Goal: Answer question/provide support: Share knowledge or assist other users

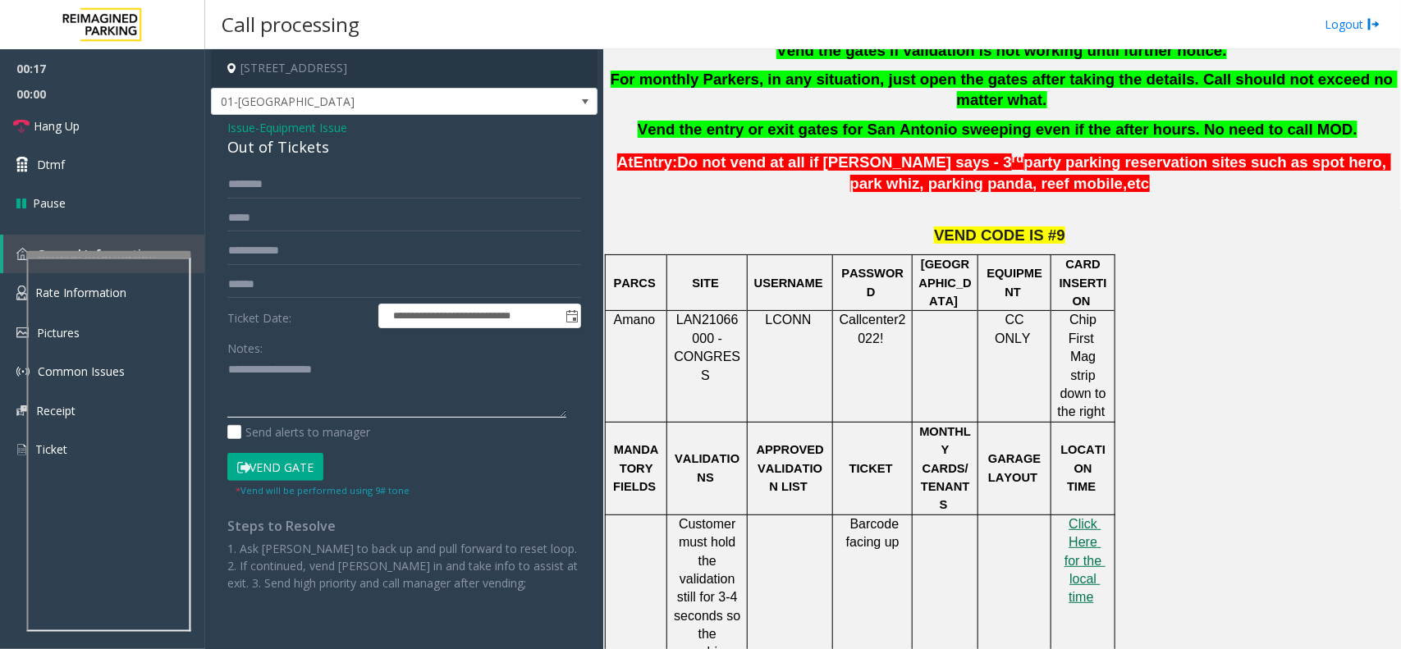
click at [306, 367] on textarea at bounding box center [396, 388] width 339 height 62
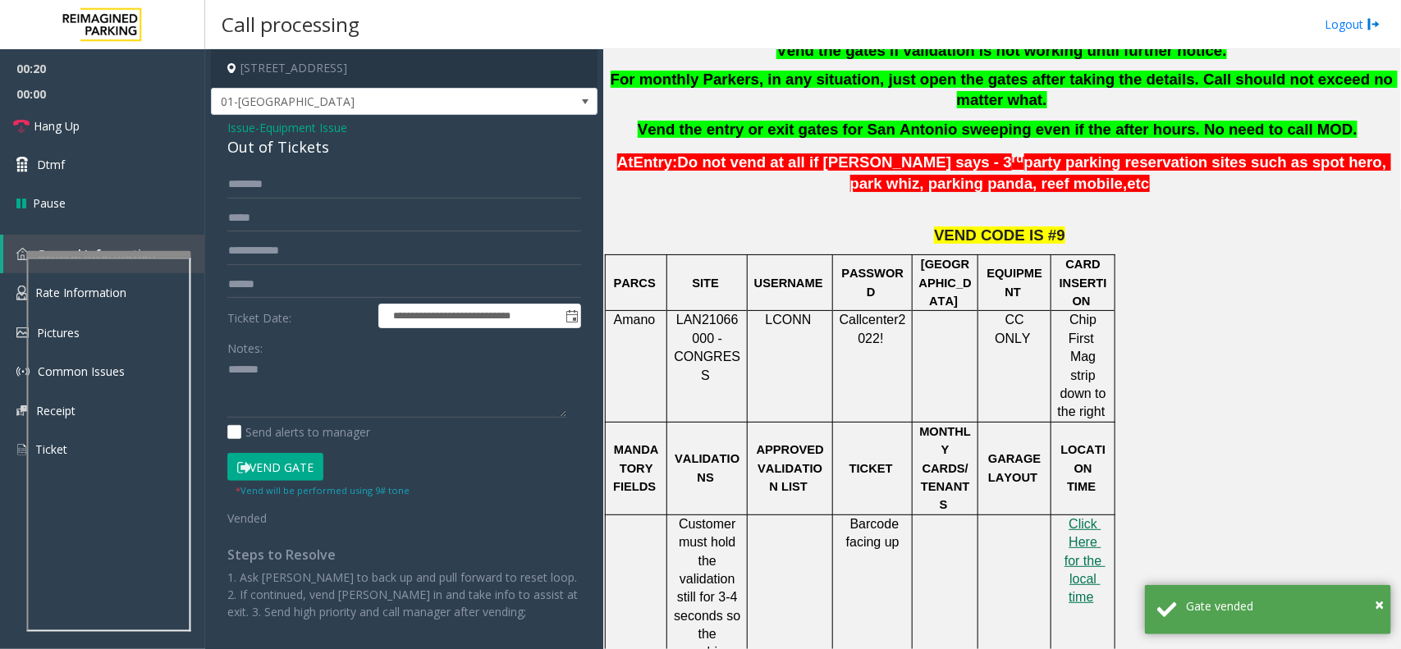
click at [292, 149] on div "Out of Tickets" at bounding box center [404, 147] width 354 height 22
copy div "Out of Tickets"
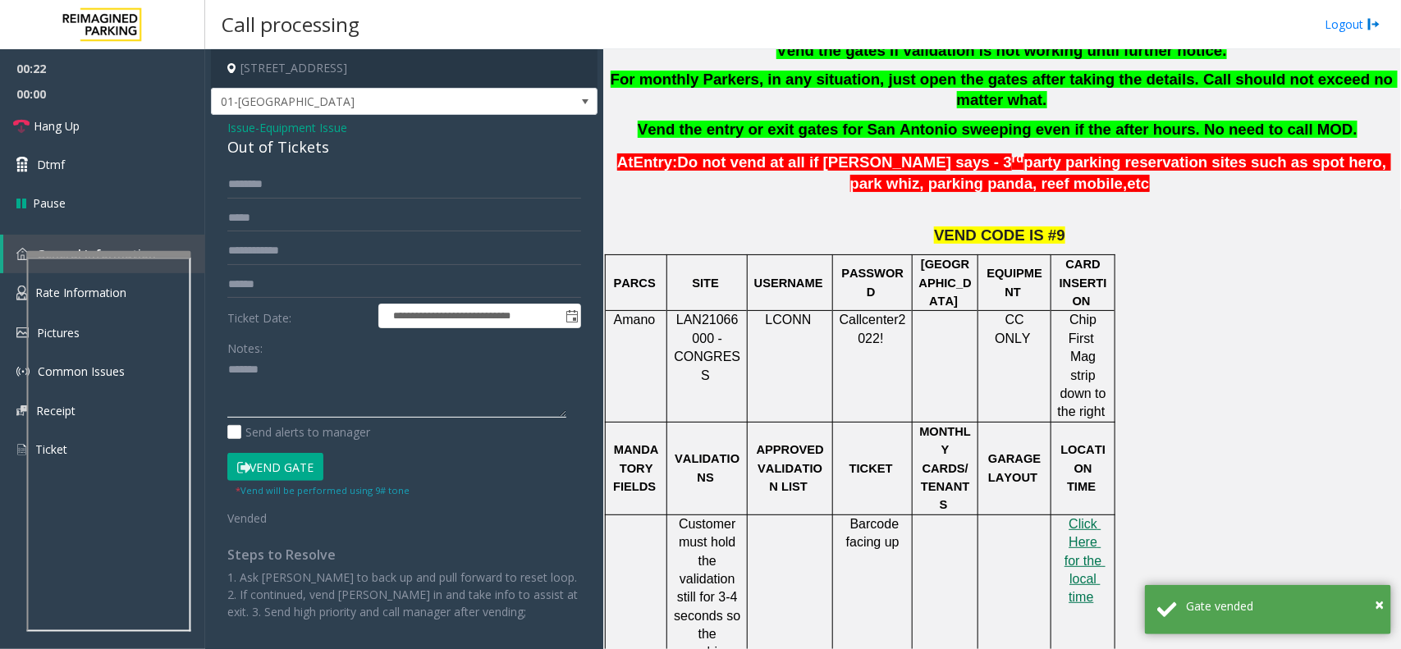
click at [309, 379] on textarea at bounding box center [396, 388] width 339 height 62
paste textarea "**********"
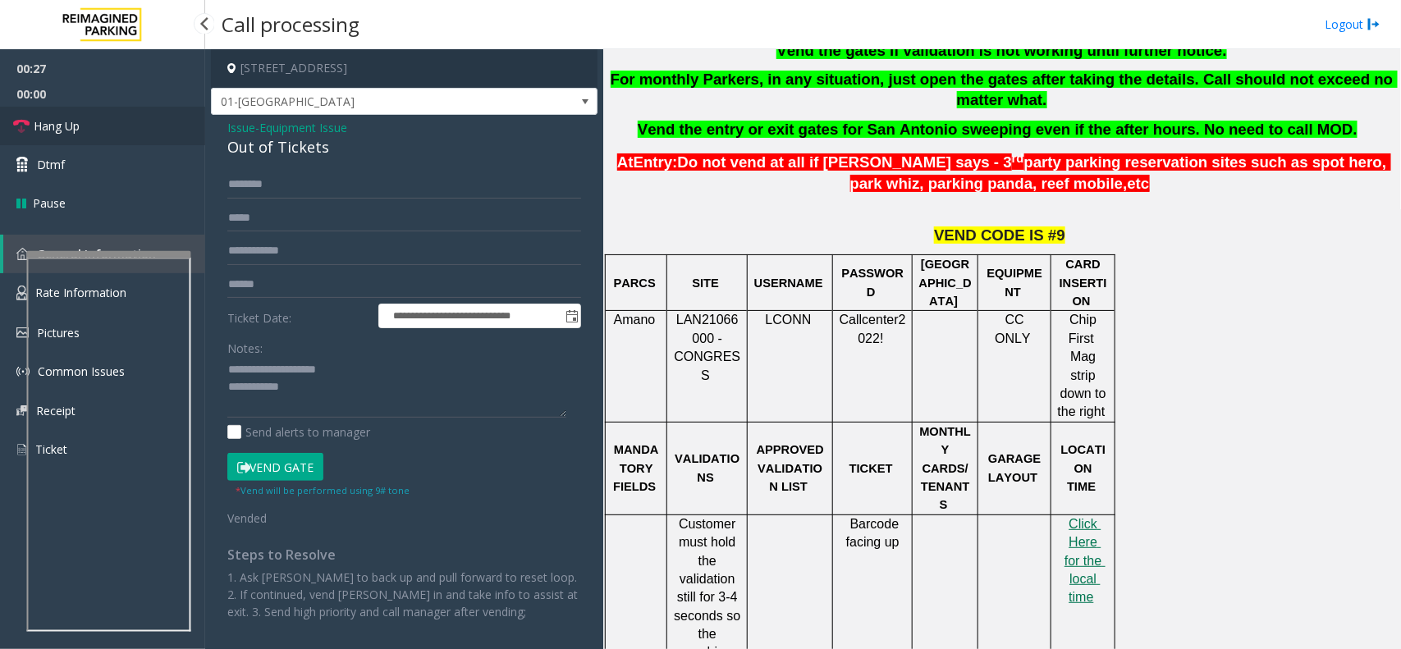
click at [90, 124] on link "Hang Up" at bounding box center [102, 126] width 205 height 39
click at [321, 400] on textarea at bounding box center [396, 388] width 339 height 62
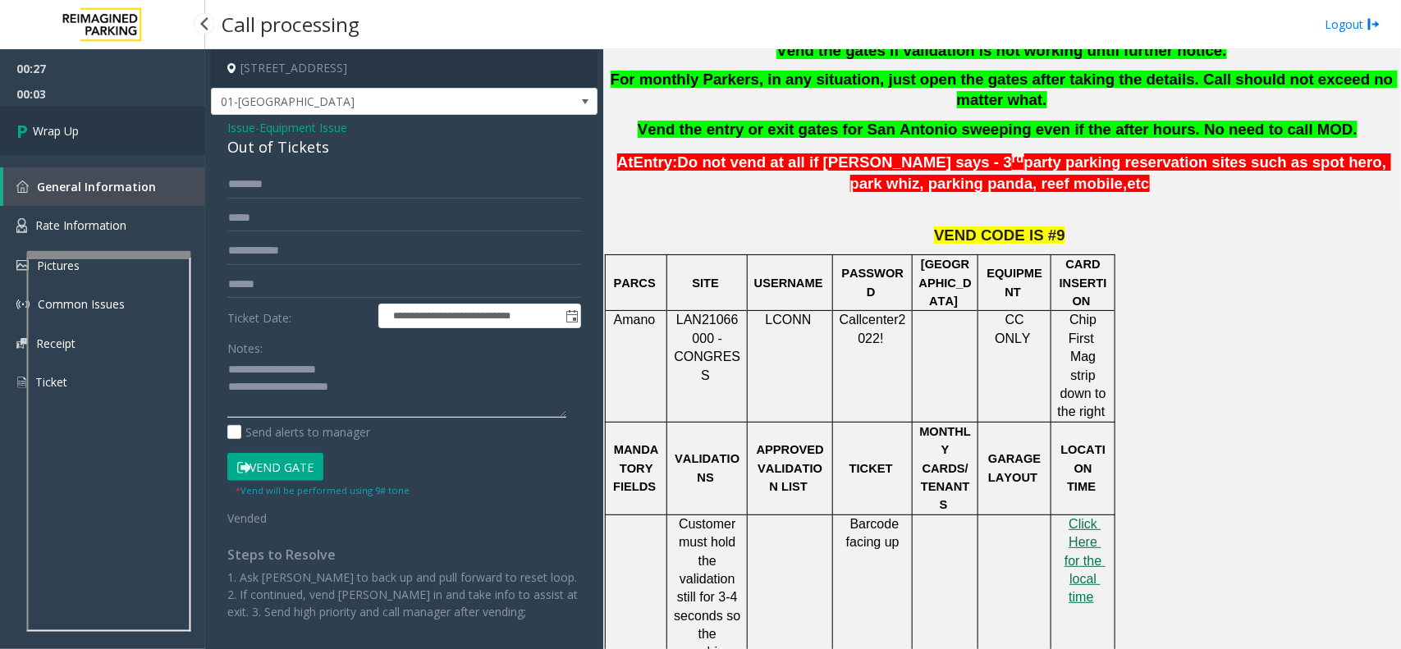
type textarea "**********"
click at [132, 149] on link "Wrap Up" at bounding box center [102, 131] width 205 height 48
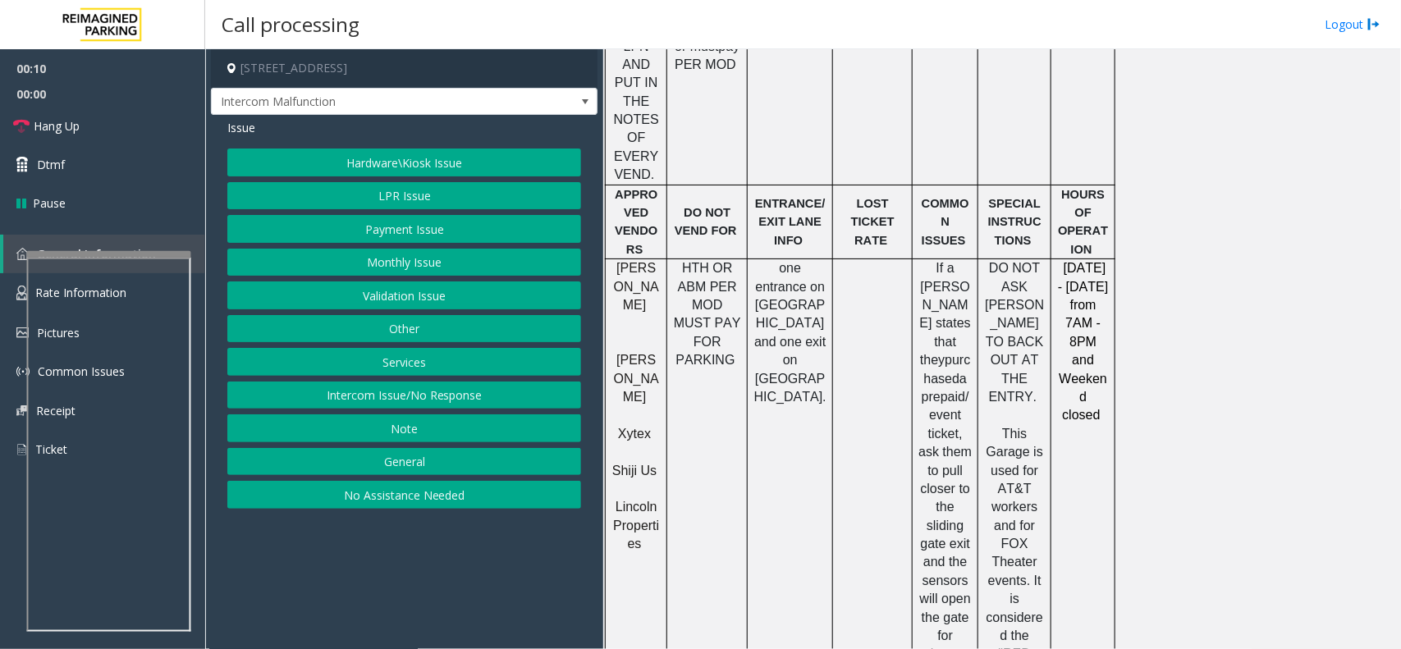
scroll to position [855, 0]
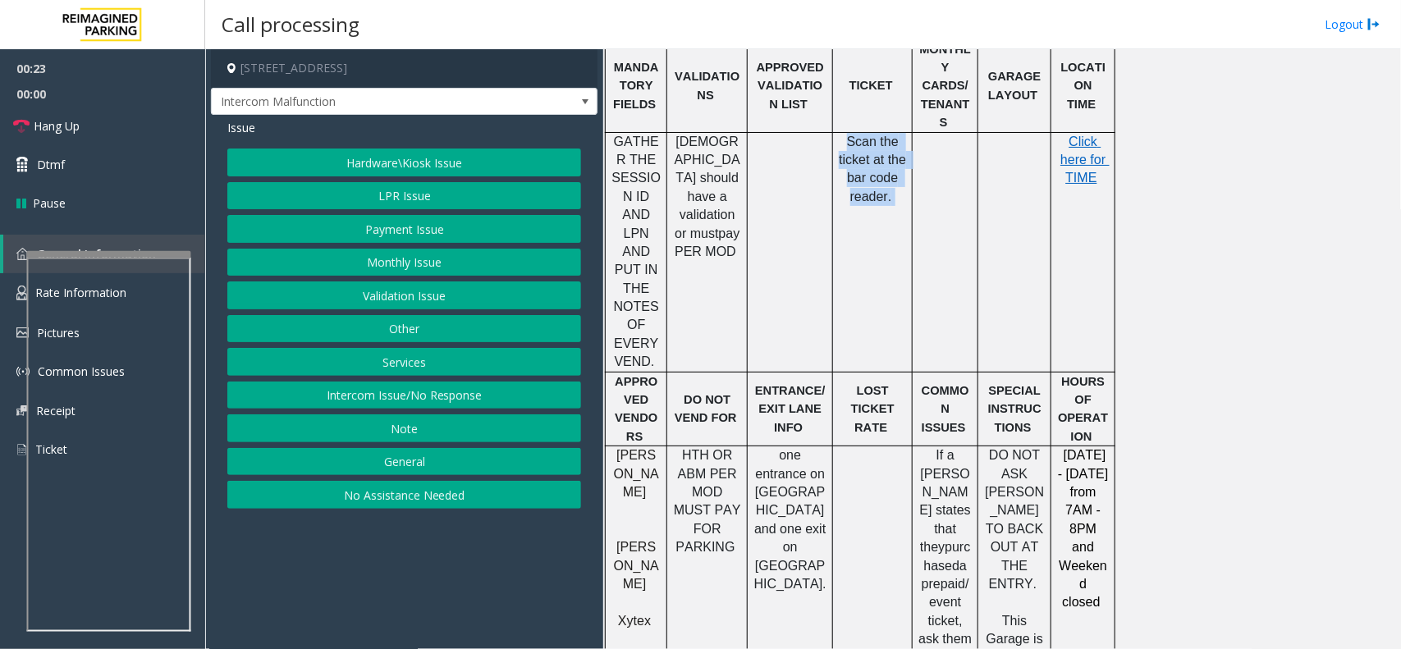
drag, startPoint x: 896, startPoint y: 153, endPoint x: 842, endPoint y: 90, distance: 82.6
click at [842, 133] on p "Scan the ticket at the bar code reader." at bounding box center [872, 170] width 67 height 74
drag, startPoint x: 848, startPoint y: 86, endPoint x: 900, endPoint y: 142, distance: 76.1
click at [900, 142] on p "Scan the ticket at the bar code reader." at bounding box center [872, 170] width 67 height 74
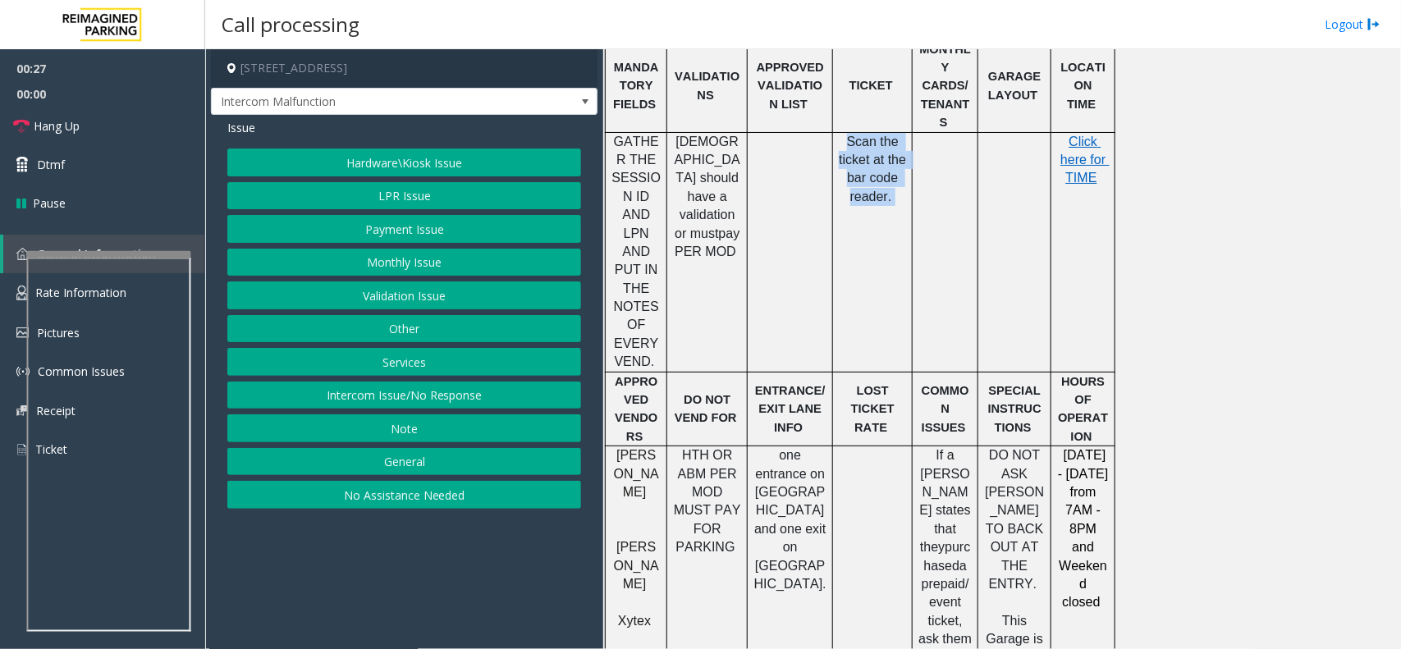
click at [892, 154] on td "Scan the ticket at the bar code reader." at bounding box center [873, 252] width 80 height 240
drag, startPoint x: 893, startPoint y: 154, endPoint x: 823, endPoint y: 82, distance: 99.9
click at [823, 132] on tr "GATHER THE SESSION ID AND LPN AND PUT IN THE NOTES OF EVERY VEND. Kabbage shoul…" at bounding box center [861, 252] width 510 height 240
click at [842, 133] on p "Scan the ticket at the bar code reader." at bounding box center [872, 170] width 67 height 74
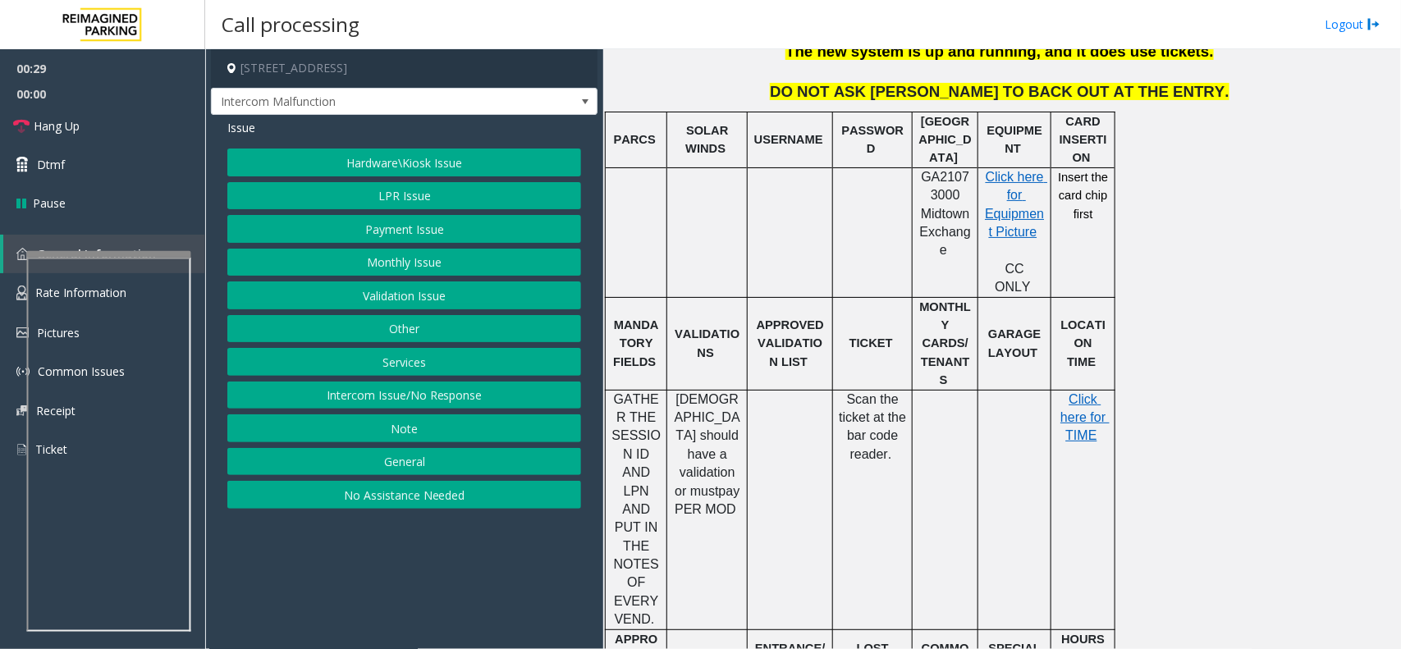
scroll to position [445, 0]
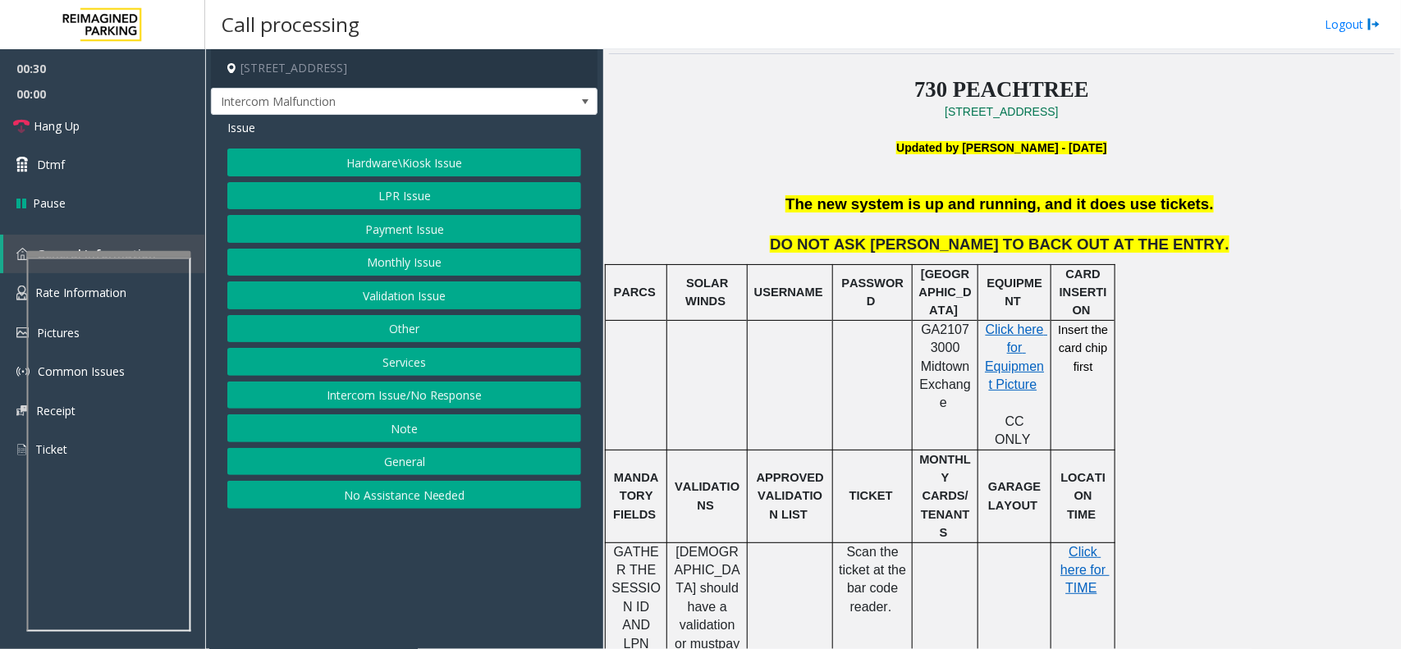
click at [421, 264] on button "Monthly Issue" at bounding box center [404, 263] width 354 height 28
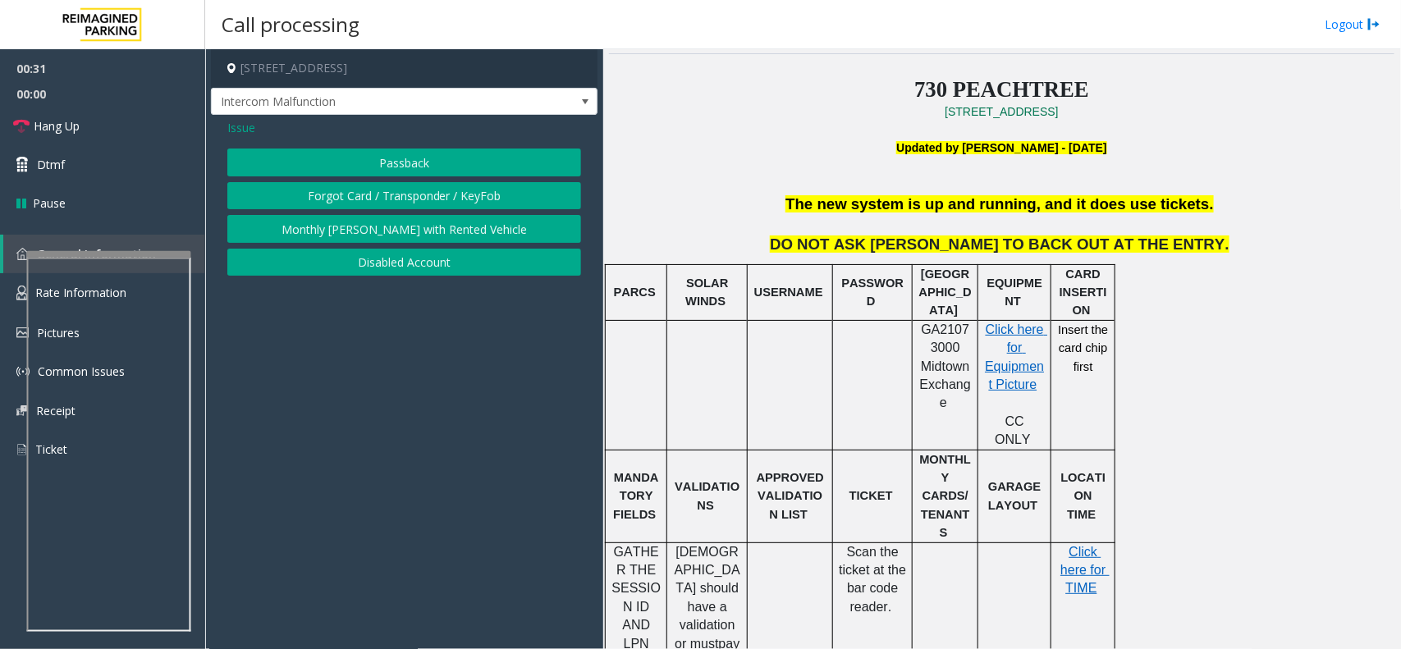
click at [415, 255] on button "Disabled Account" at bounding box center [404, 263] width 354 height 28
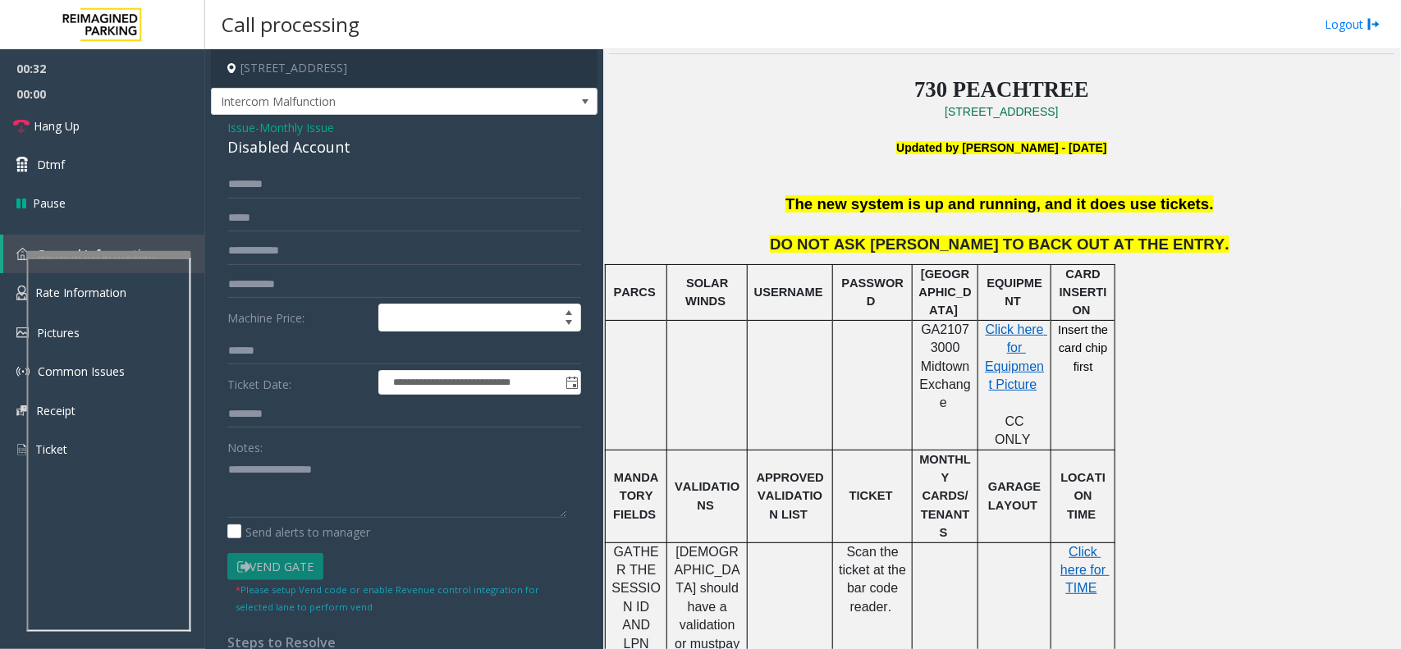
click at [273, 544] on form "**********" at bounding box center [404, 393] width 354 height 444
click at [314, 485] on textarea at bounding box center [396, 487] width 339 height 62
click at [310, 145] on div "Disabled Account" at bounding box center [404, 147] width 354 height 22
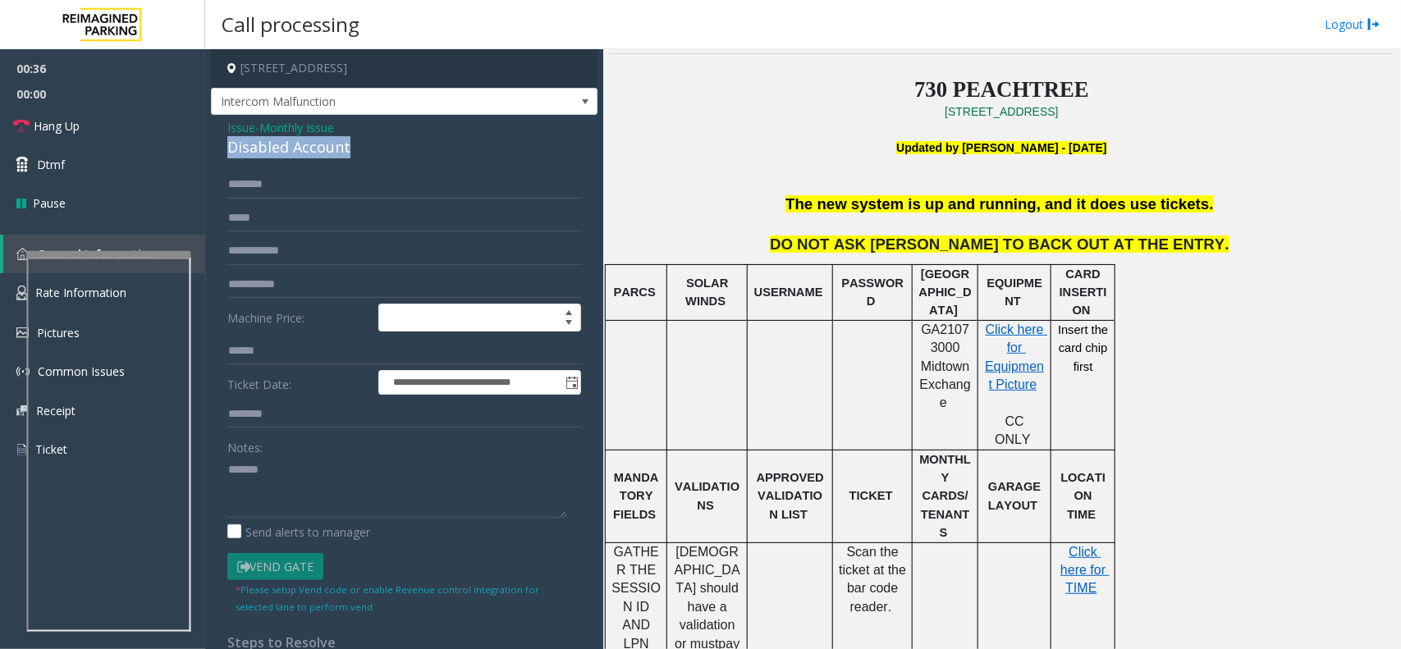
copy div "Disabled Account"
click at [321, 473] on textarea at bounding box center [396, 487] width 339 height 62
paste textarea "**********"
click at [99, 129] on link "Hang Up" at bounding box center [102, 126] width 205 height 39
click at [253, 493] on textarea at bounding box center [396, 487] width 339 height 62
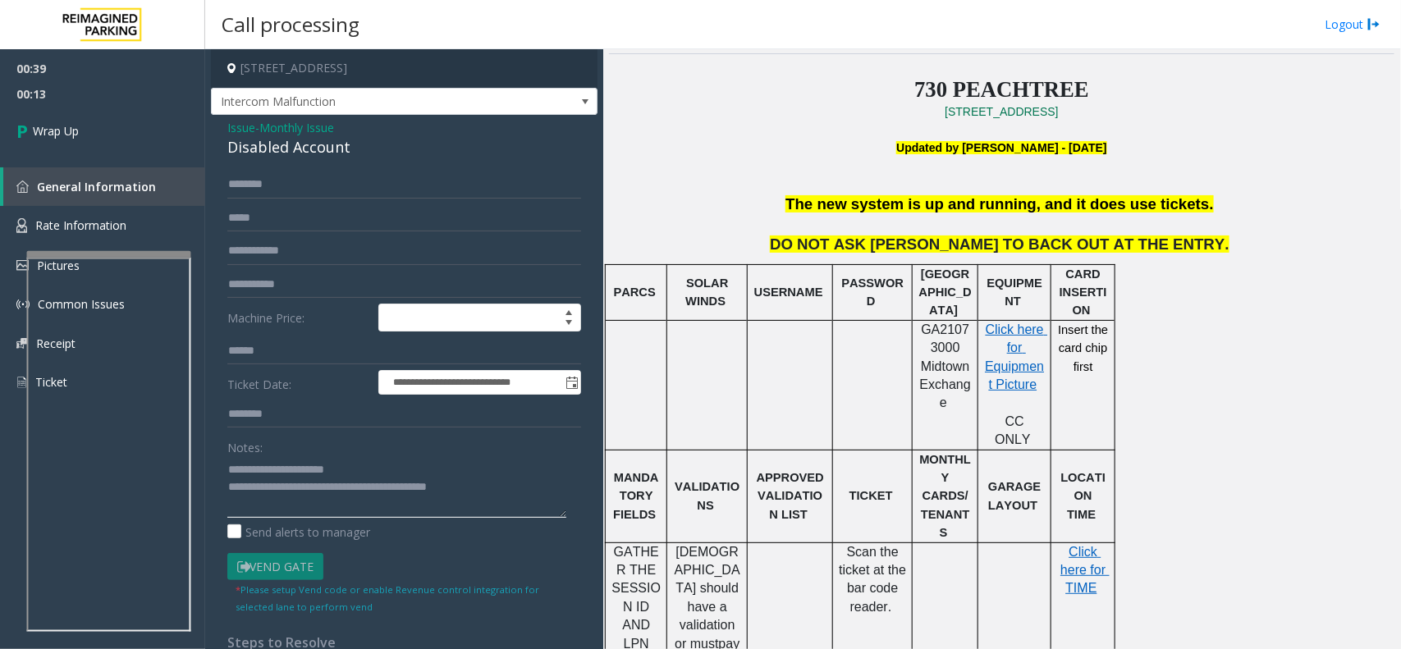
click at [427, 487] on textarea at bounding box center [396, 487] width 339 height 62
type textarea "**********"
click at [130, 156] on div "00:39 00:15 Wrap Up General Information Rate Information Pictures Common Issues…" at bounding box center [102, 232] width 205 height 366
click at [128, 127] on link "Wrap Up" at bounding box center [102, 131] width 205 height 48
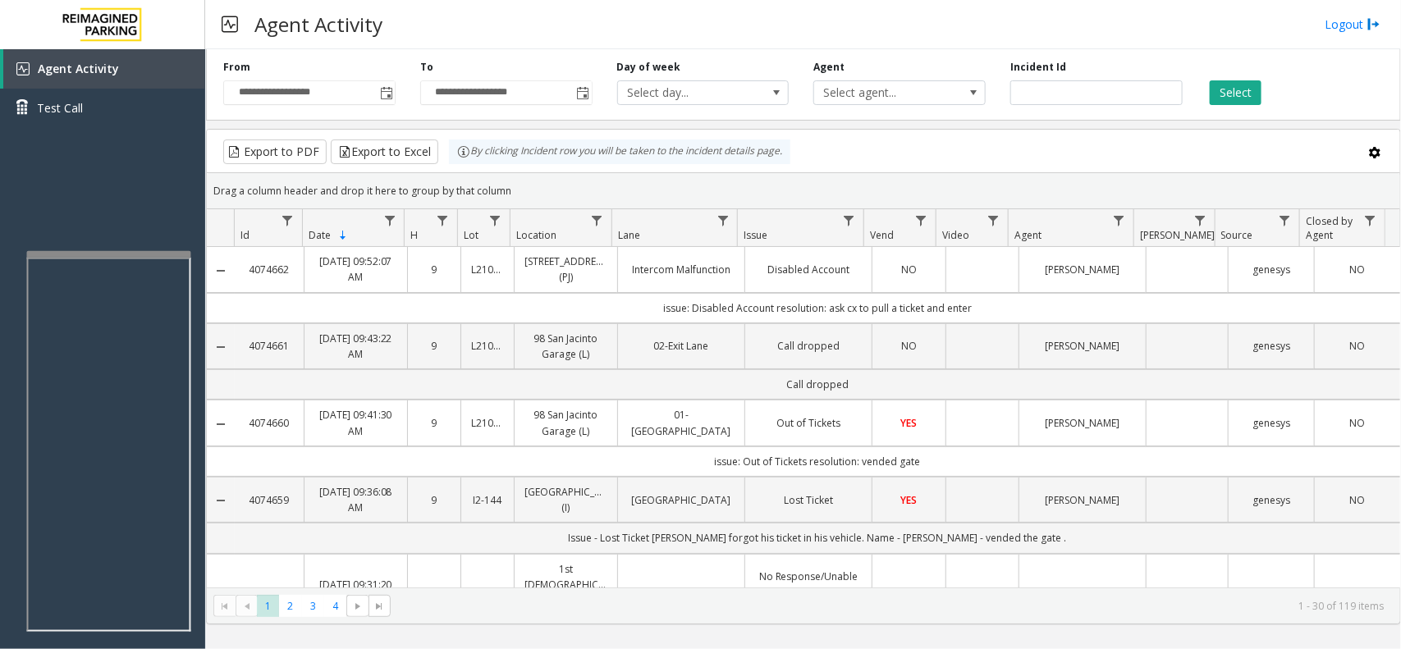
drag, startPoint x: 969, startPoint y: 308, endPoint x: 632, endPoint y: 284, distance: 337.4
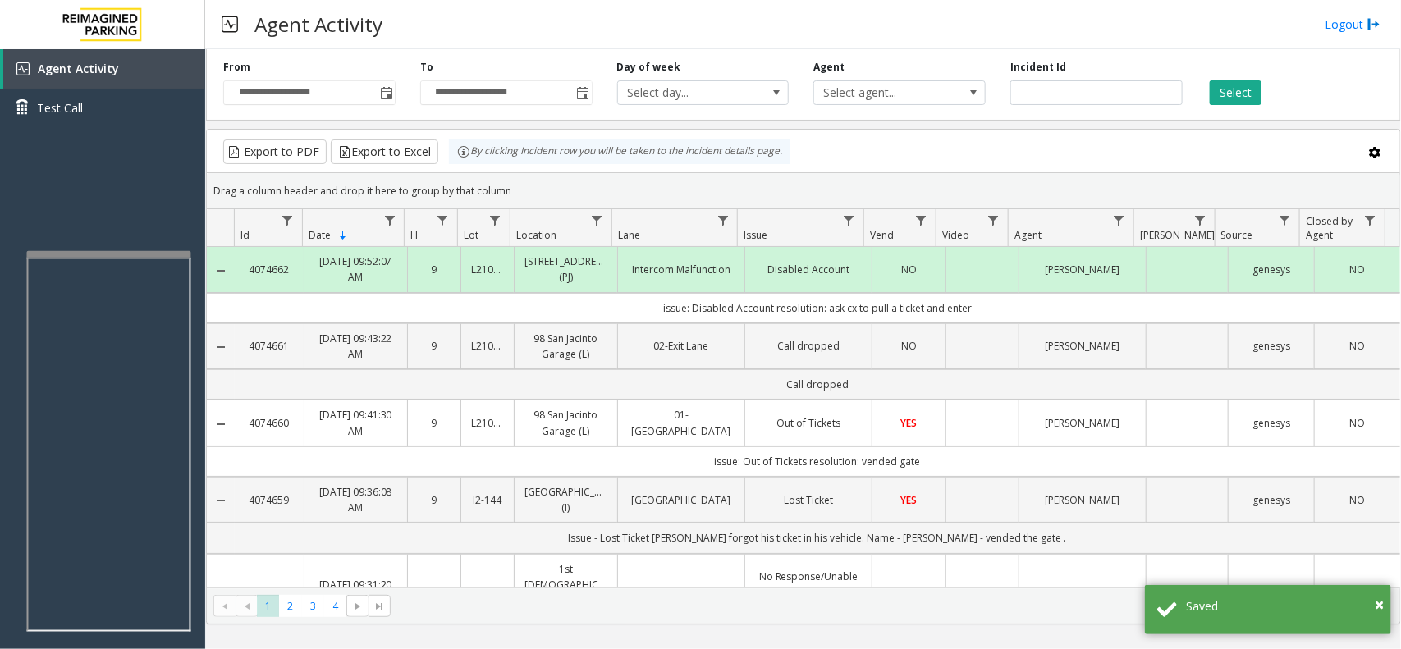
click at [630, 305] on td "issue: Disabled Account resolution: ask cx to pull a ticket and enter" at bounding box center [818, 308] width 1166 height 30
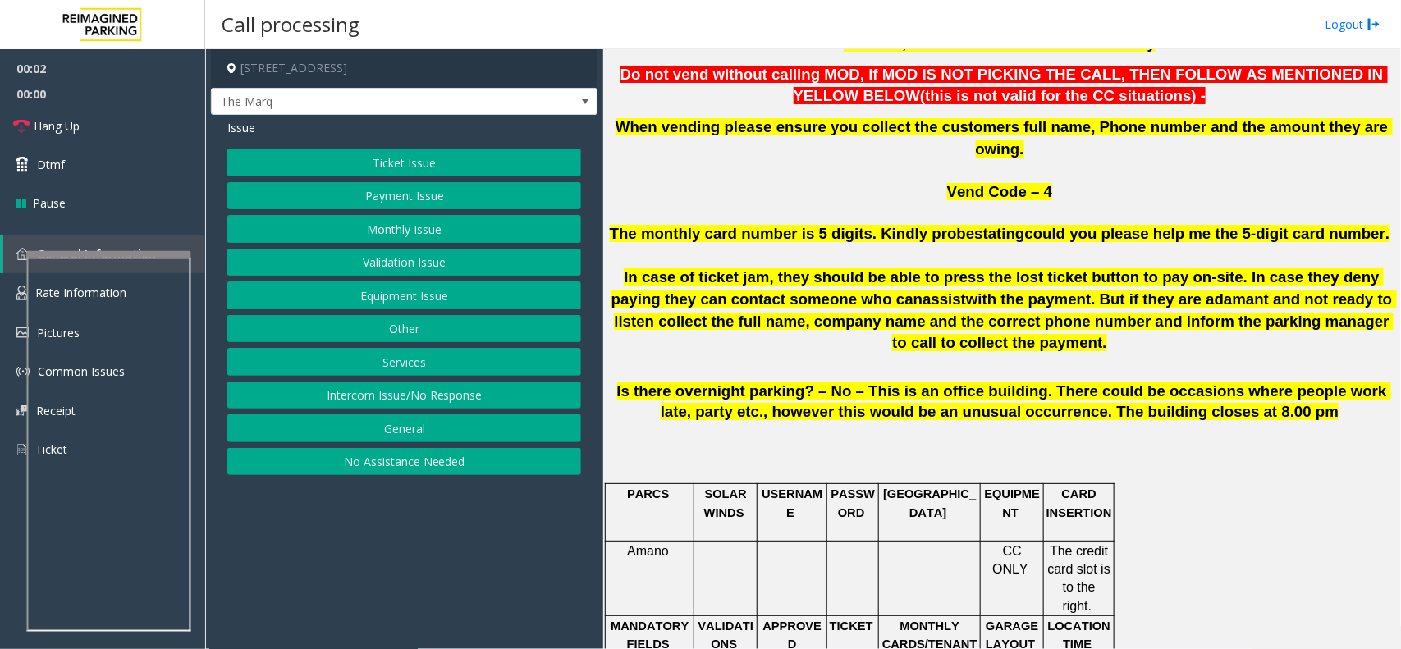
scroll to position [1334, 0]
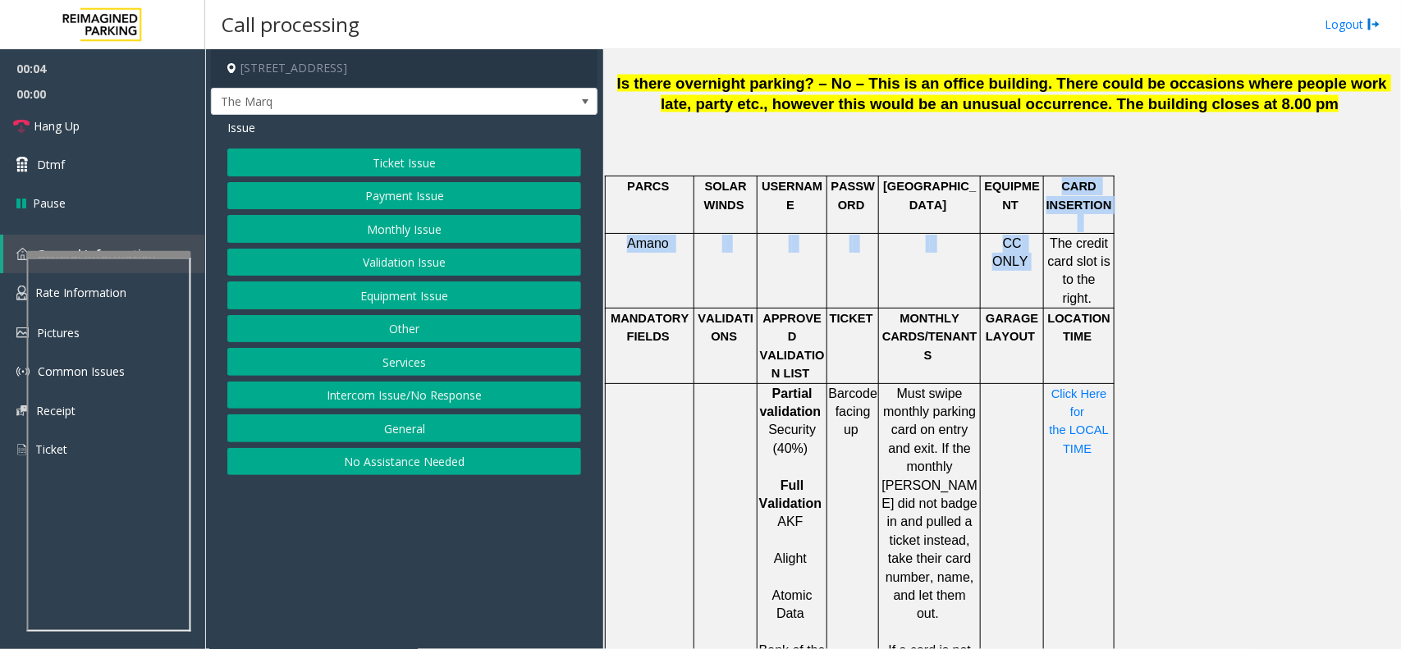
drag, startPoint x: 1117, startPoint y: 179, endPoint x: 1043, endPoint y: 122, distance: 93.6
click at [1086, 236] on span "The credit card slot is to the right." at bounding box center [1081, 270] width 67 height 69
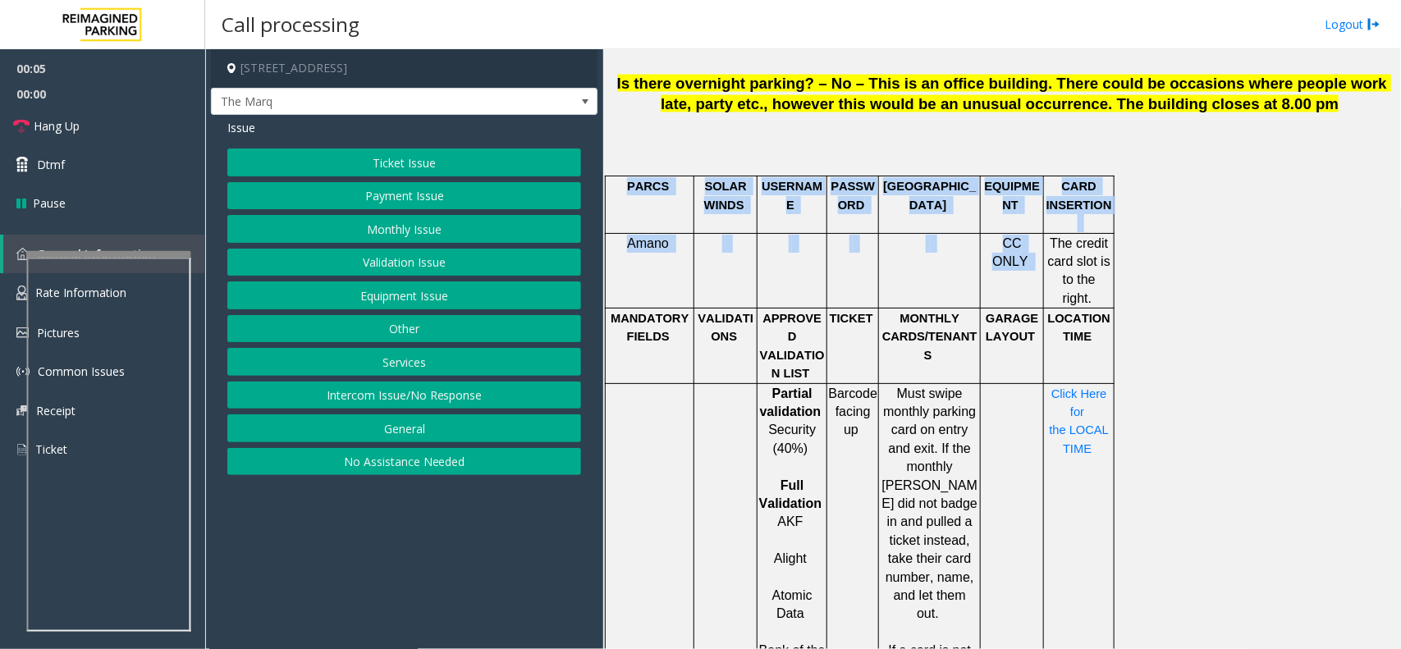
drag, startPoint x: 1052, startPoint y: 136, endPoint x: 1133, endPoint y: 187, distance: 95.9
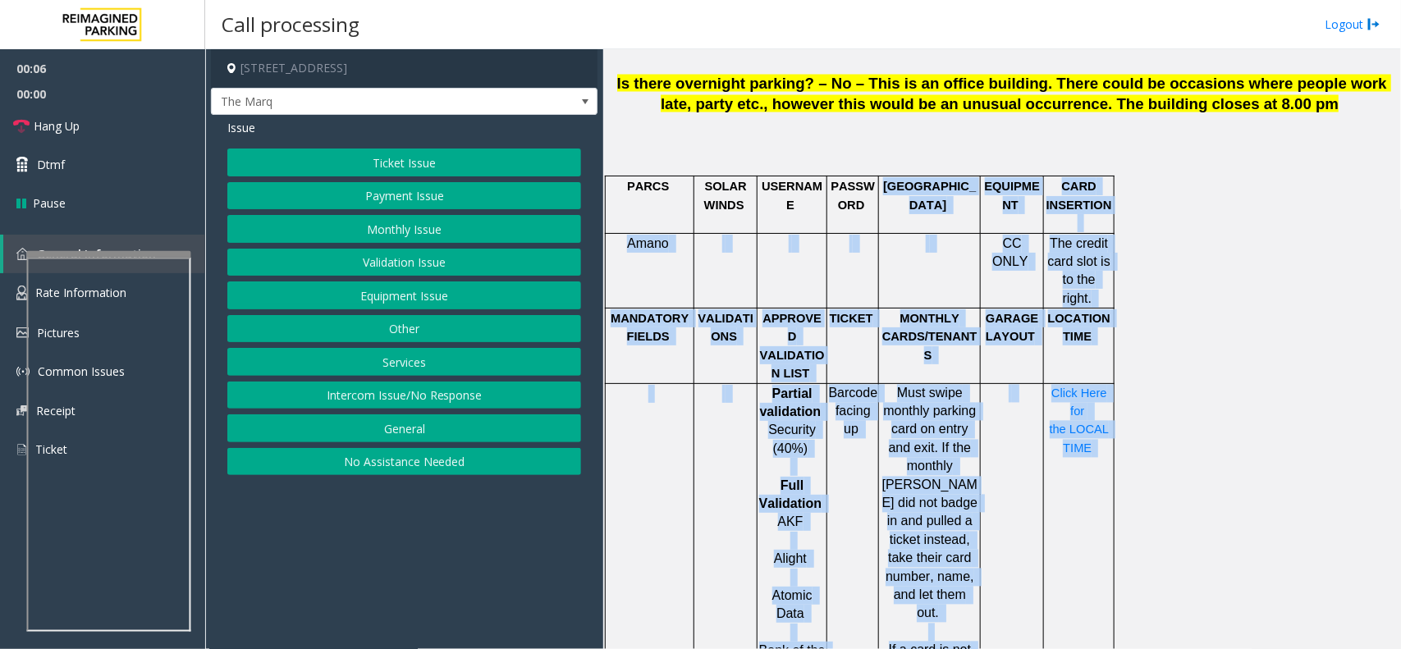
drag, startPoint x: 1133, startPoint y: 187, endPoint x: 926, endPoint y: 116, distance: 218.9
click at [920, 235] on p at bounding box center [929, 244] width 99 height 18
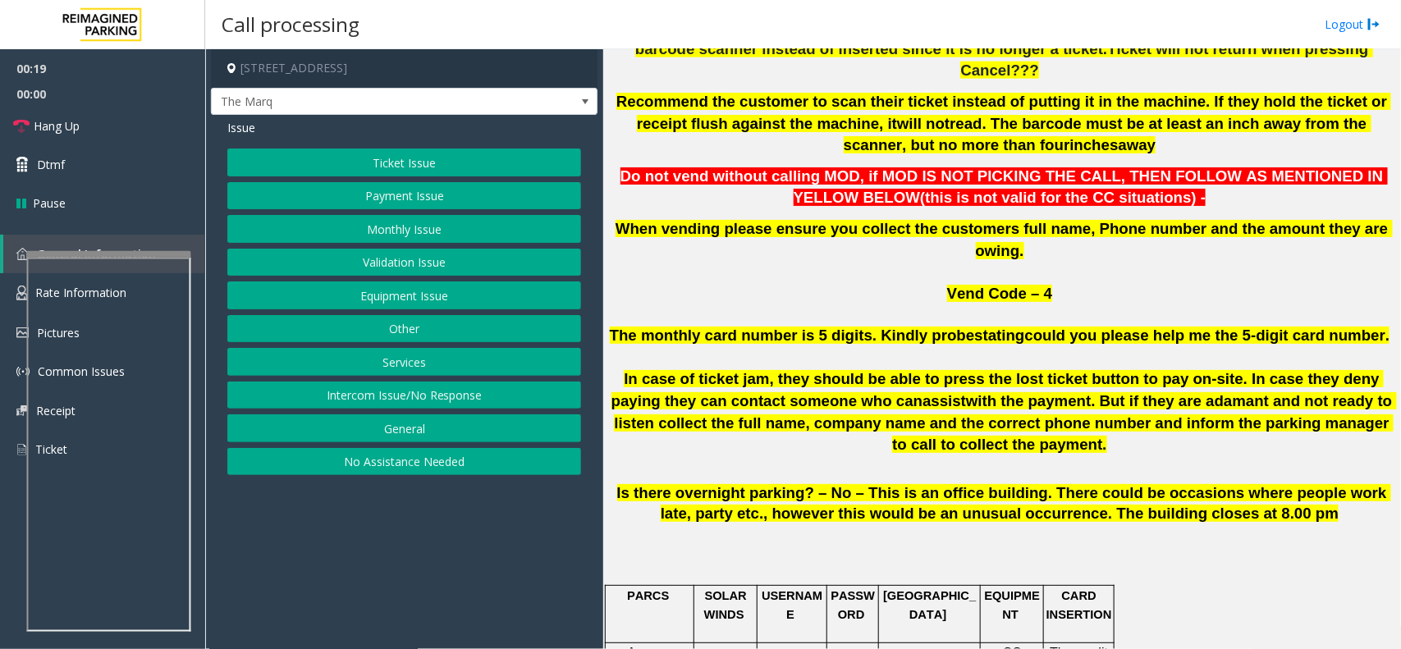
scroll to position [924, 0]
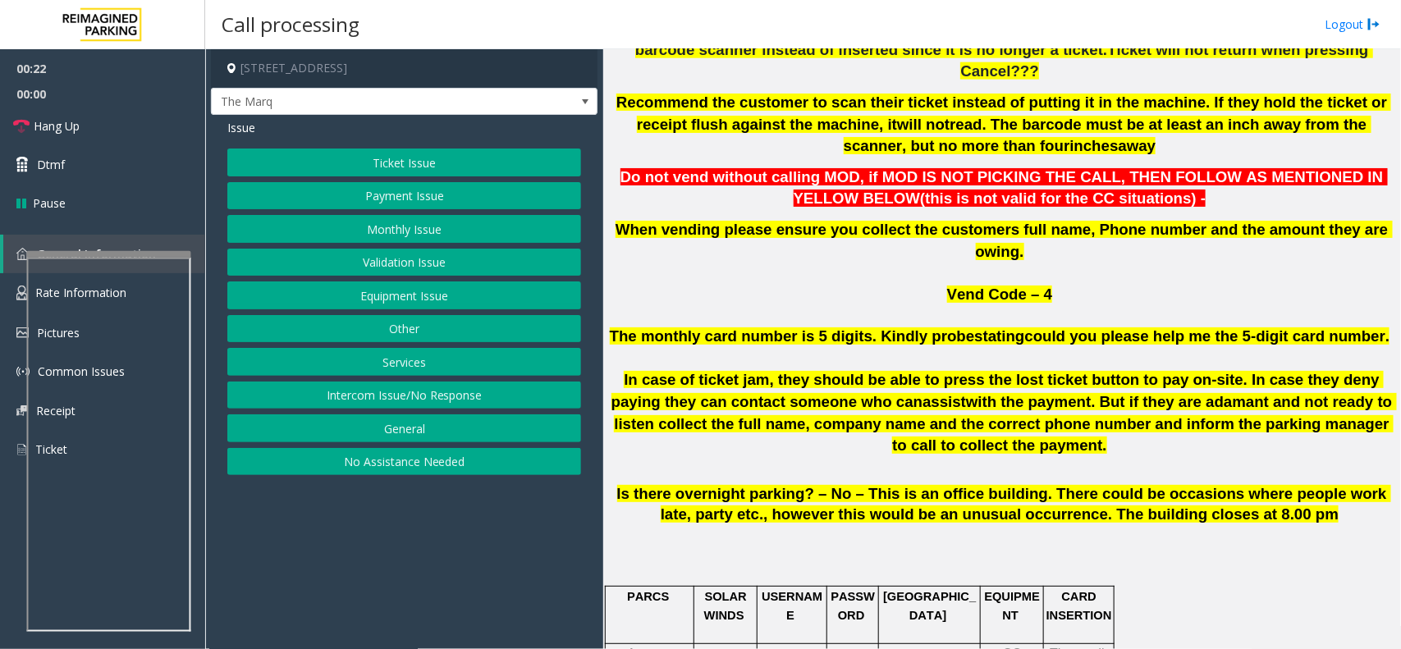
click at [470, 205] on button "Payment Issue" at bounding box center [404, 196] width 354 height 28
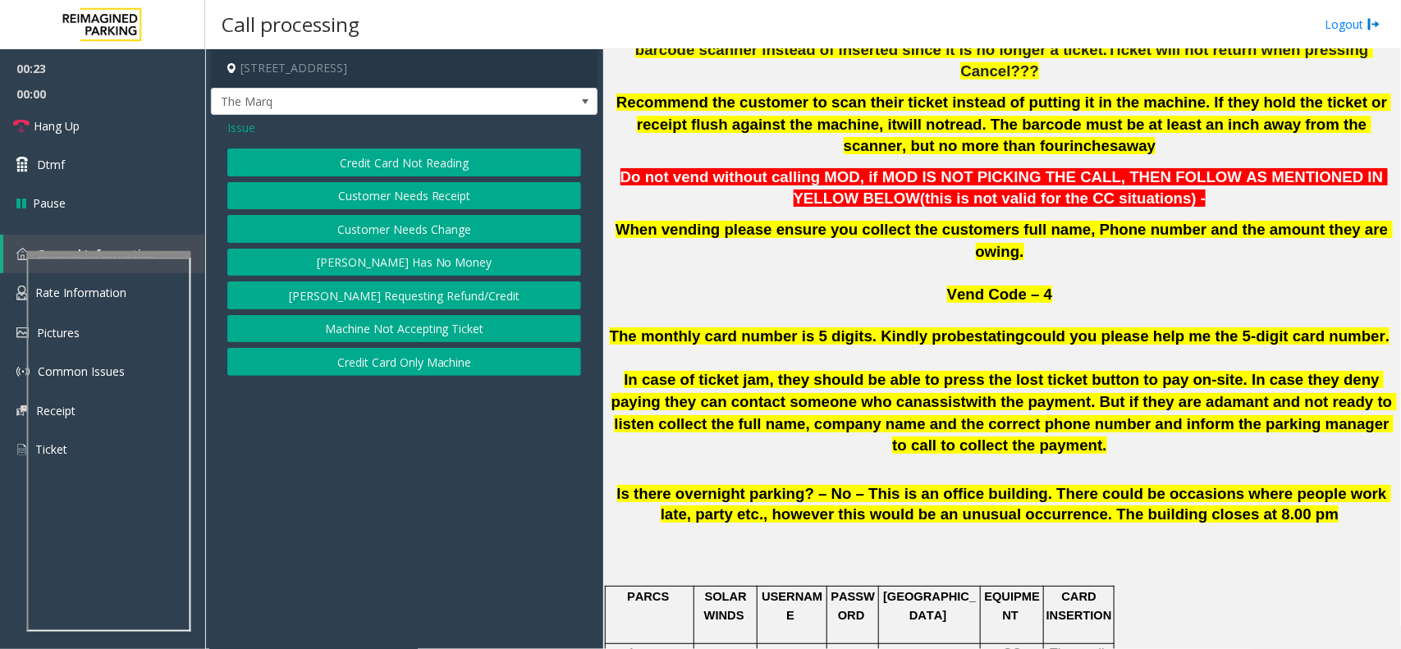
click at [446, 368] on button "Credit Card Only Machine" at bounding box center [404, 362] width 354 height 28
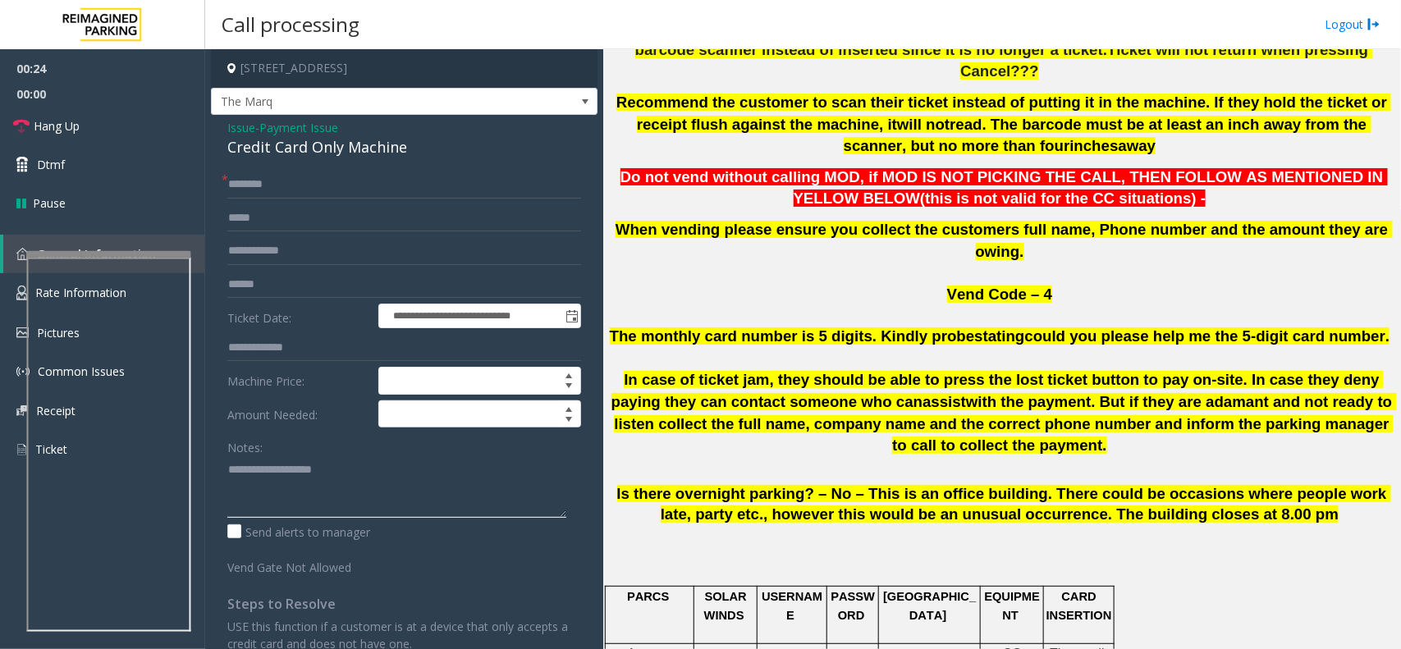
click at [369, 474] on textarea at bounding box center [396, 487] width 339 height 62
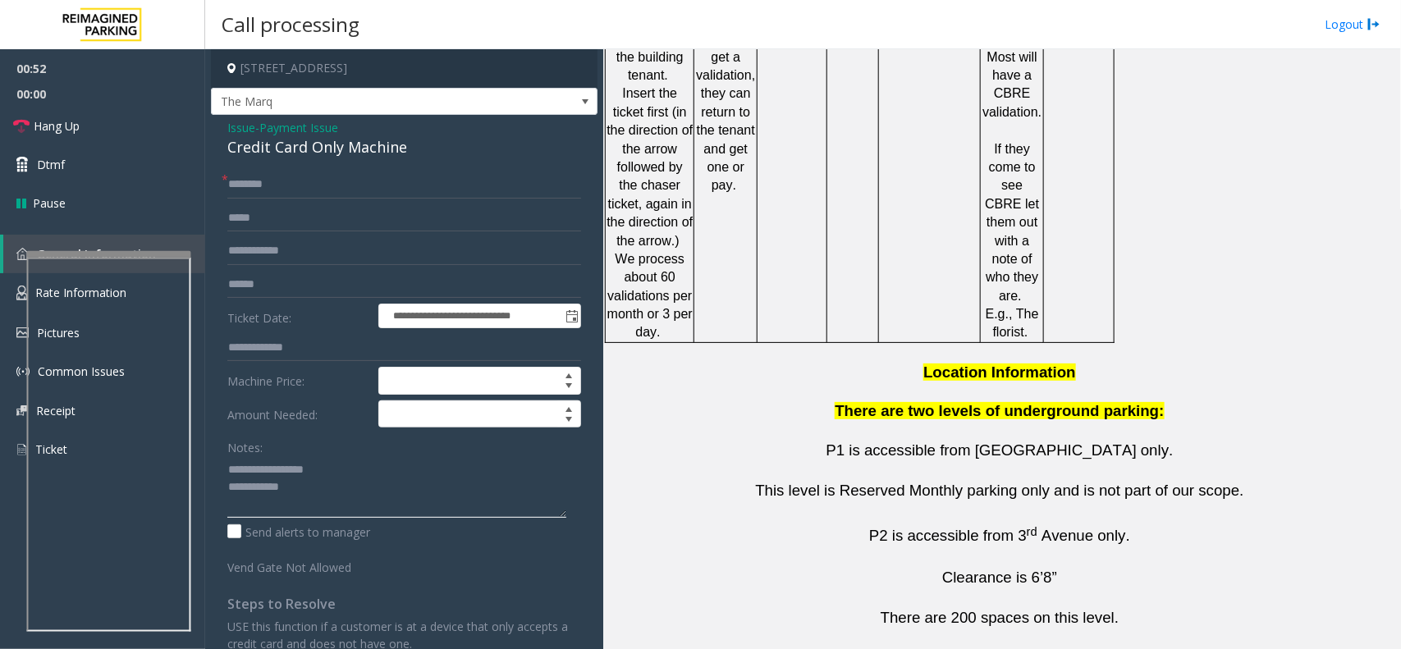
scroll to position [2980, 0]
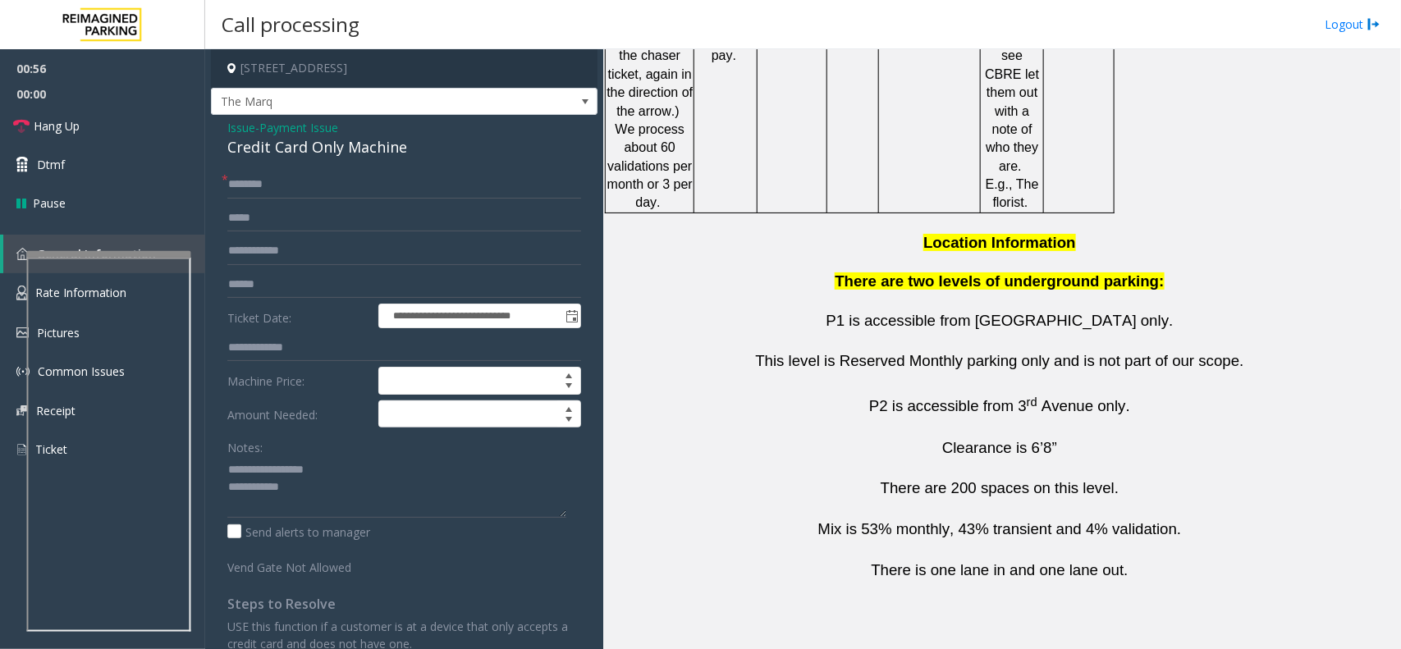
copy button "[PHONE_NUMBER]"
drag, startPoint x: 834, startPoint y: 551, endPoint x: 741, endPoint y: 560, distance: 93.2
click at [328, 502] on textarea at bounding box center [396, 487] width 339 height 62
copy tr "[PERSON_NAME] [PHONE_NUMBER]"
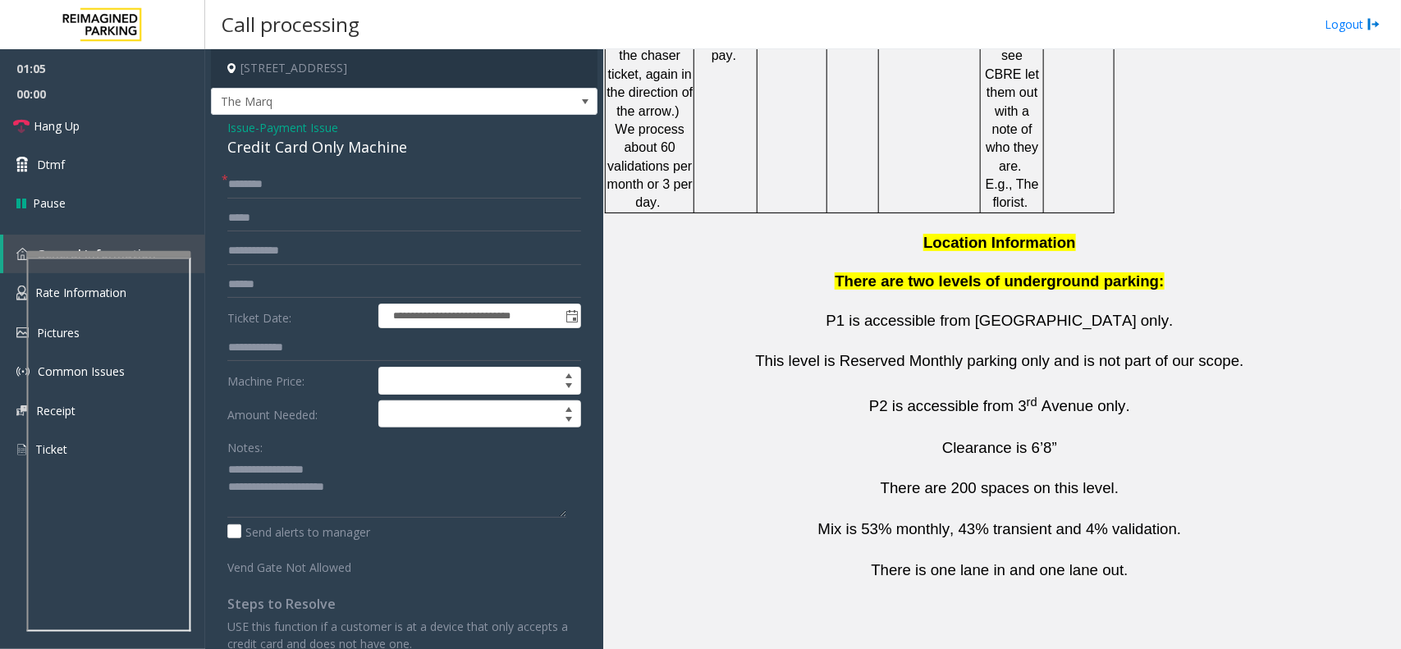
drag, startPoint x: 847, startPoint y: 547, endPoint x: 621, endPoint y: 557, distance: 226.8
click at [386, 501] on textarea at bounding box center [396, 487] width 339 height 62
paste textarea "**********"
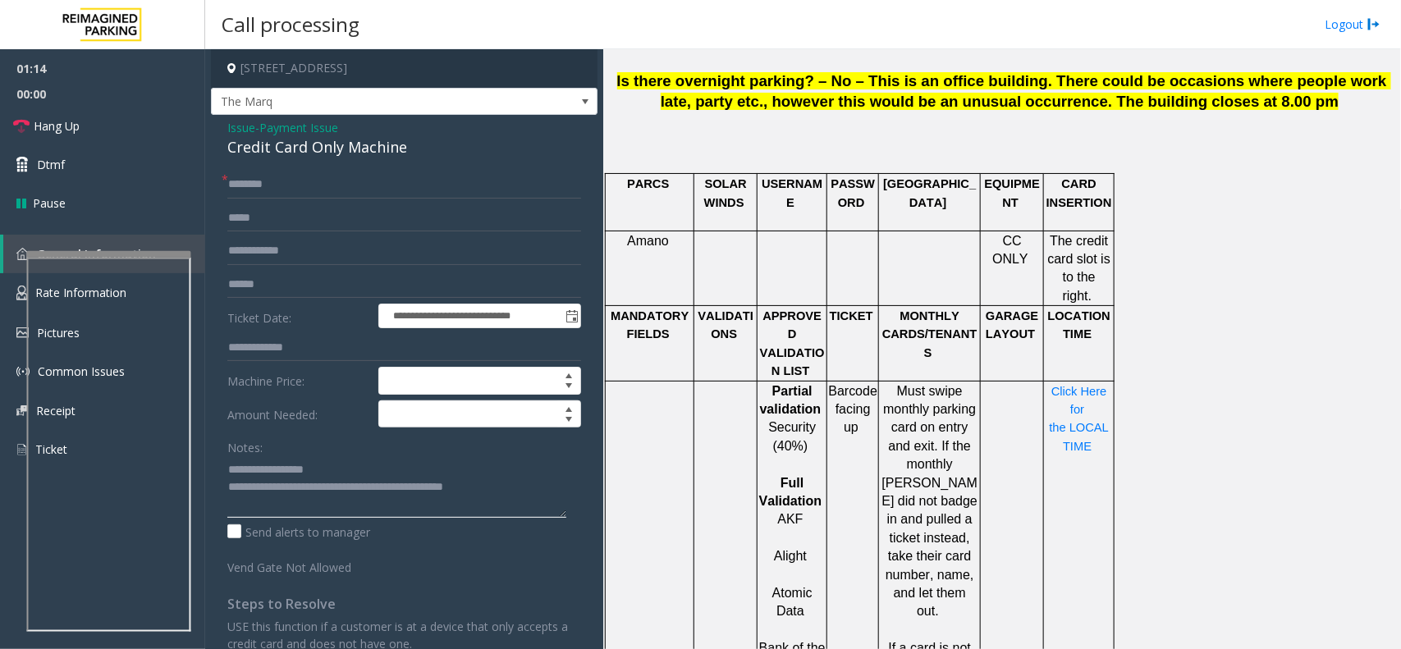
scroll to position [1338, 0]
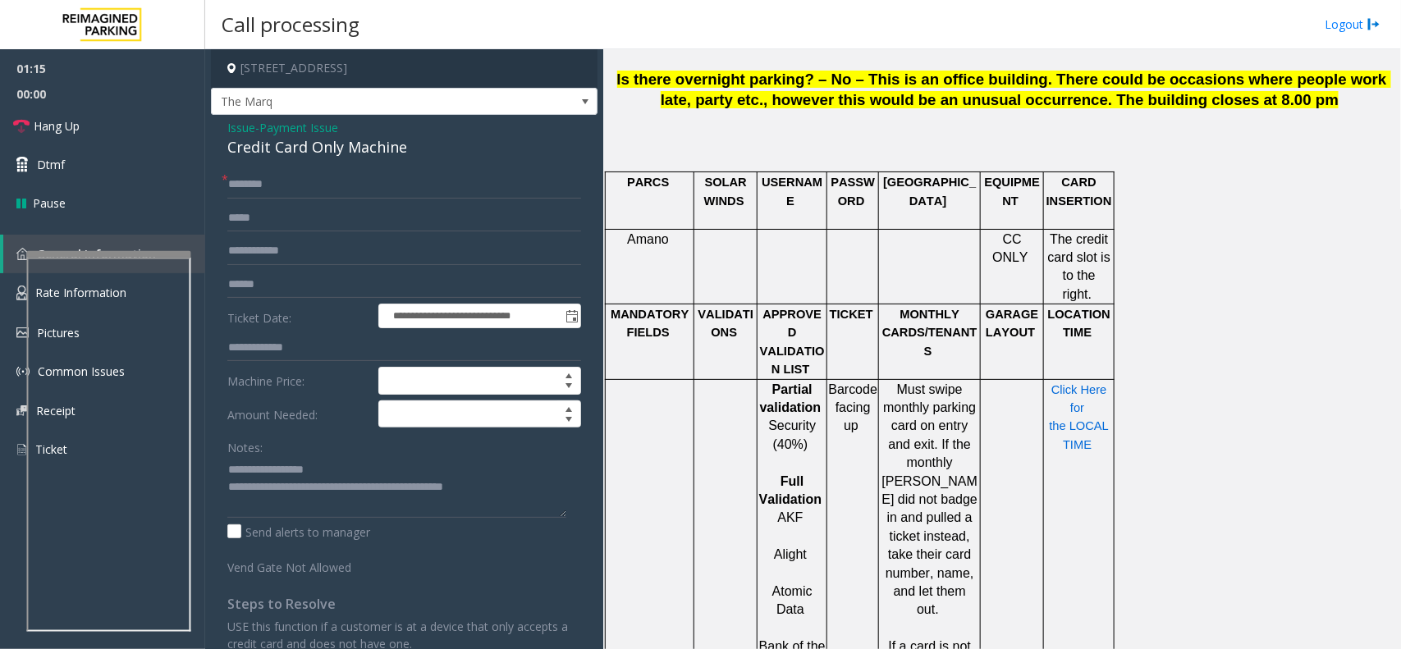
click at [1059, 383] on span "Click Here for the LOCAL TIME" at bounding box center [1081, 417] width 63 height 68
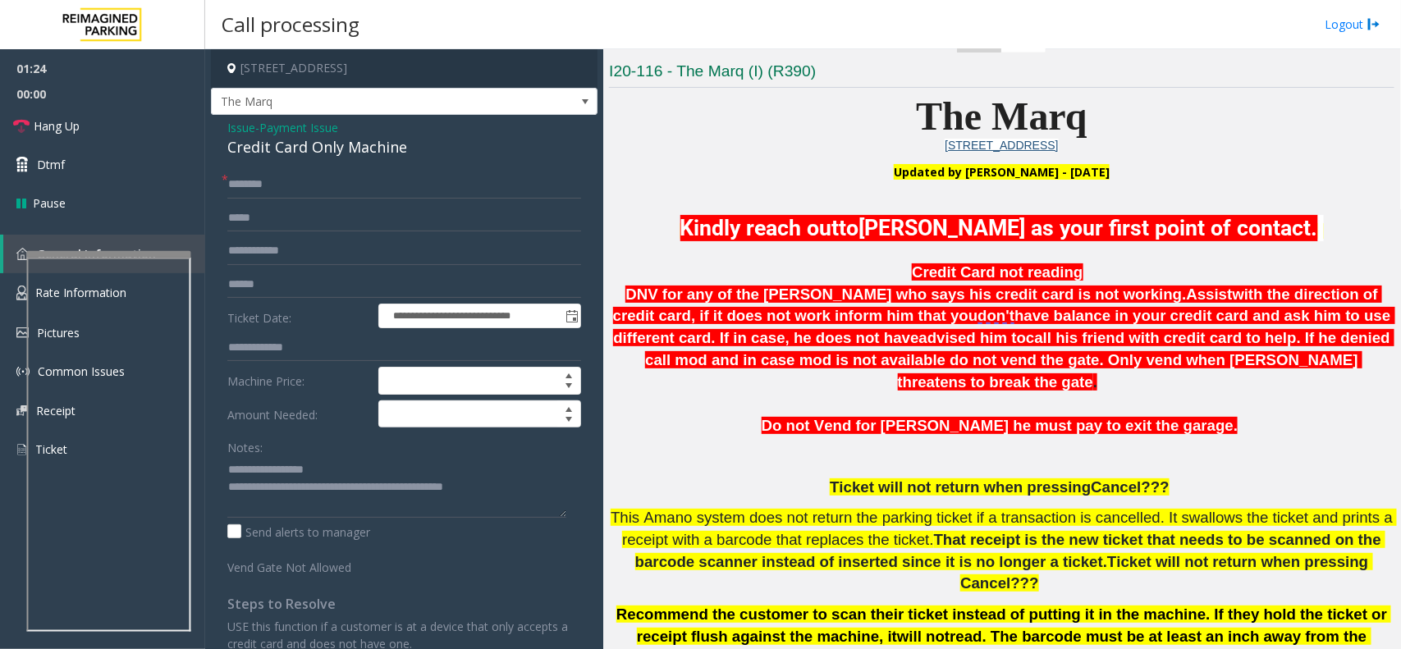
scroll to position [312, 0]
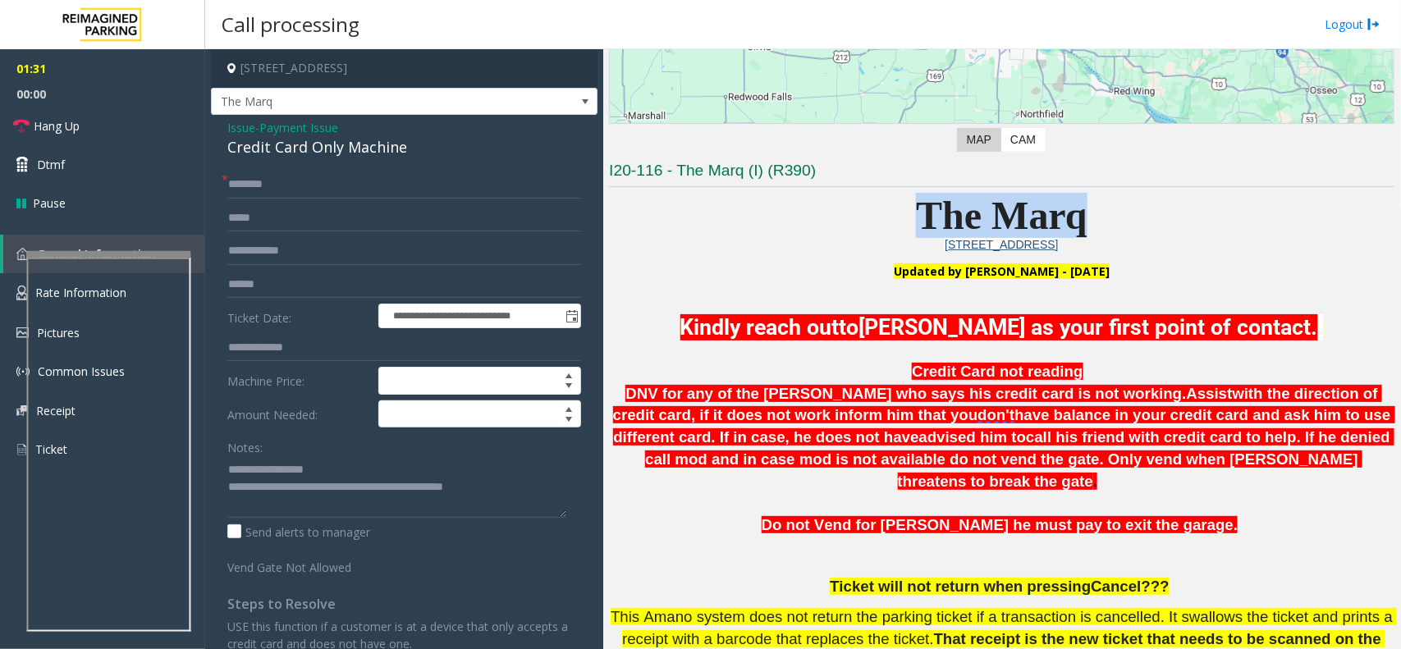
drag, startPoint x: 914, startPoint y: 203, endPoint x: 1183, endPoint y: 203, distance: 269.3
click at [1183, 203] on p "The Marq" at bounding box center [1002, 215] width 786 height 45
drag, startPoint x: 1098, startPoint y: 218, endPoint x: 912, endPoint y: 208, distance: 185.9
click at [924, 208] on p "The Marq" at bounding box center [1002, 215] width 786 height 45
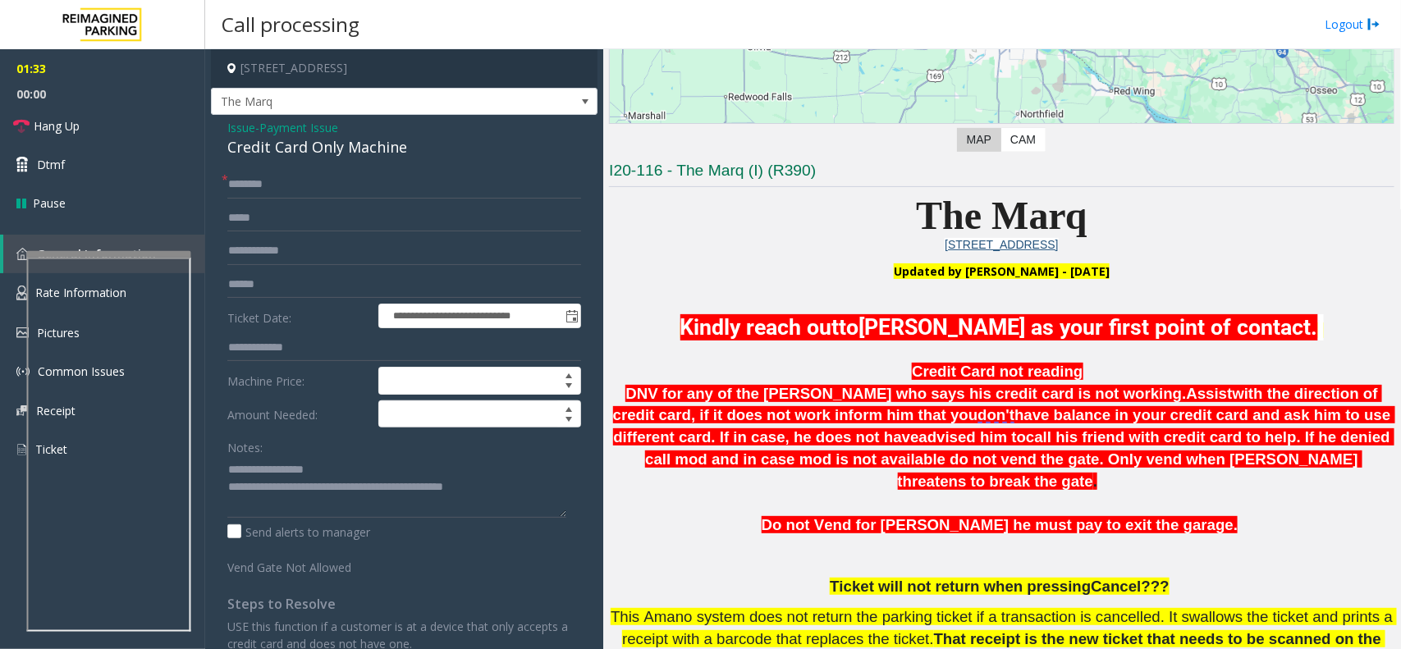
click at [916, 207] on span "The Marq" at bounding box center [1001, 216] width 171 height 44
drag, startPoint x: 911, startPoint y: 207, endPoint x: 1048, endPoint y: 209, distance: 137.1
click at [1048, 209] on span "The Marq" at bounding box center [1001, 216] width 171 height 44
click at [1090, 214] on p "The Marq" at bounding box center [1002, 215] width 786 height 45
drag, startPoint x: 1090, startPoint y: 214, endPoint x: 915, endPoint y: 215, distance: 174.9
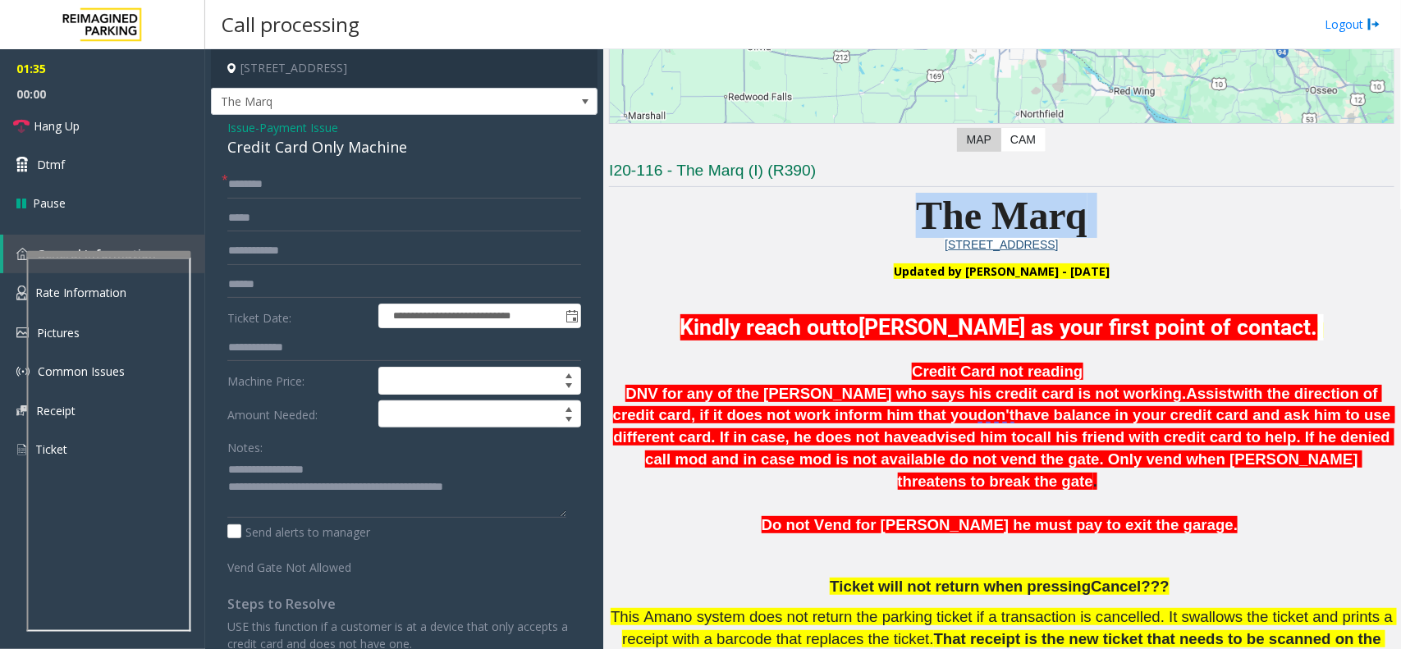
click at [915, 215] on p "The Marq" at bounding box center [1002, 215] width 786 height 45
click at [916, 215] on span "The Marq" at bounding box center [1001, 216] width 171 height 44
drag, startPoint x: 910, startPoint y: 206, endPoint x: 946, endPoint y: 206, distance: 36.1
click at [946, 206] on span "The Marq" at bounding box center [1001, 216] width 171 height 44
click at [949, 214] on span "The Marq" at bounding box center [1001, 216] width 171 height 44
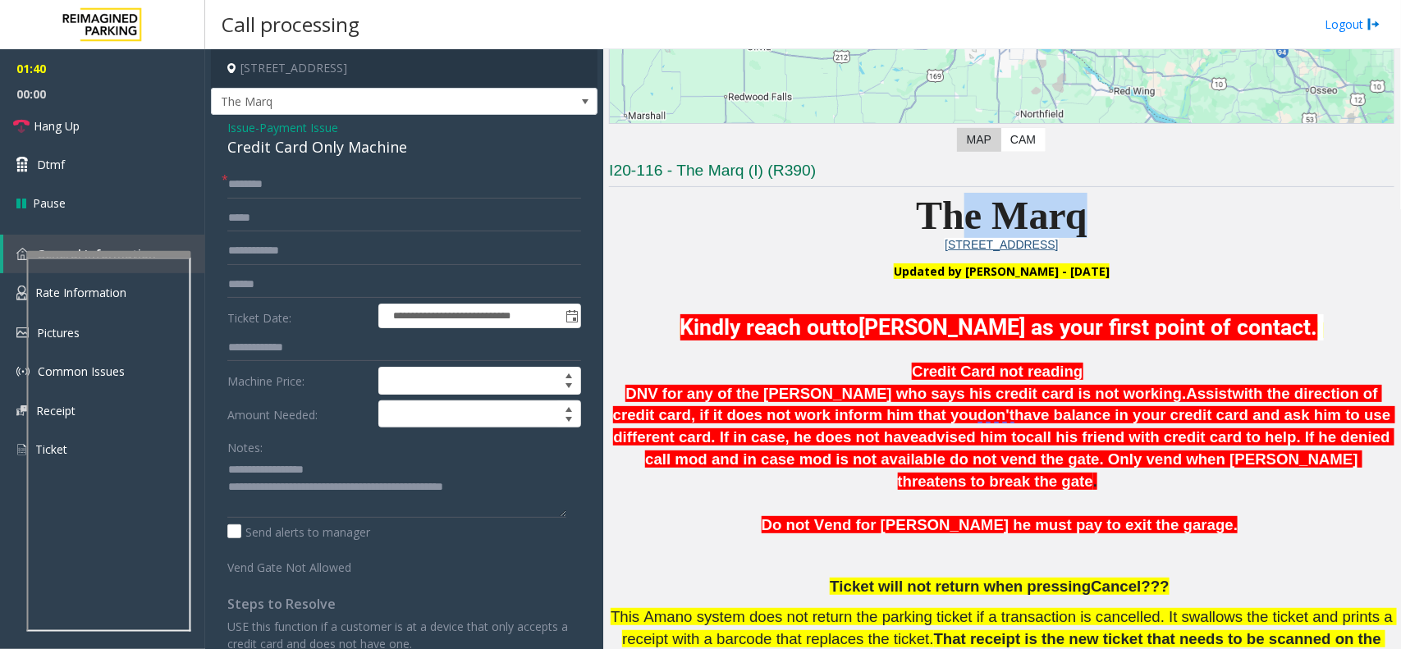
drag, startPoint x: 959, startPoint y: 215, endPoint x: 1074, endPoint y: 215, distance: 114.9
click at [1074, 215] on span "The Marq" at bounding box center [1001, 216] width 171 height 44
click at [1086, 214] on p "The Marq" at bounding box center [1002, 215] width 786 height 45
drag, startPoint x: 1077, startPoint y: 218, endPoint x: 914, endPoint y: 213, distance: 163.5
click at [916, 213] on span "The Marq" at bounding box center [1001, 216] width 171 height 44
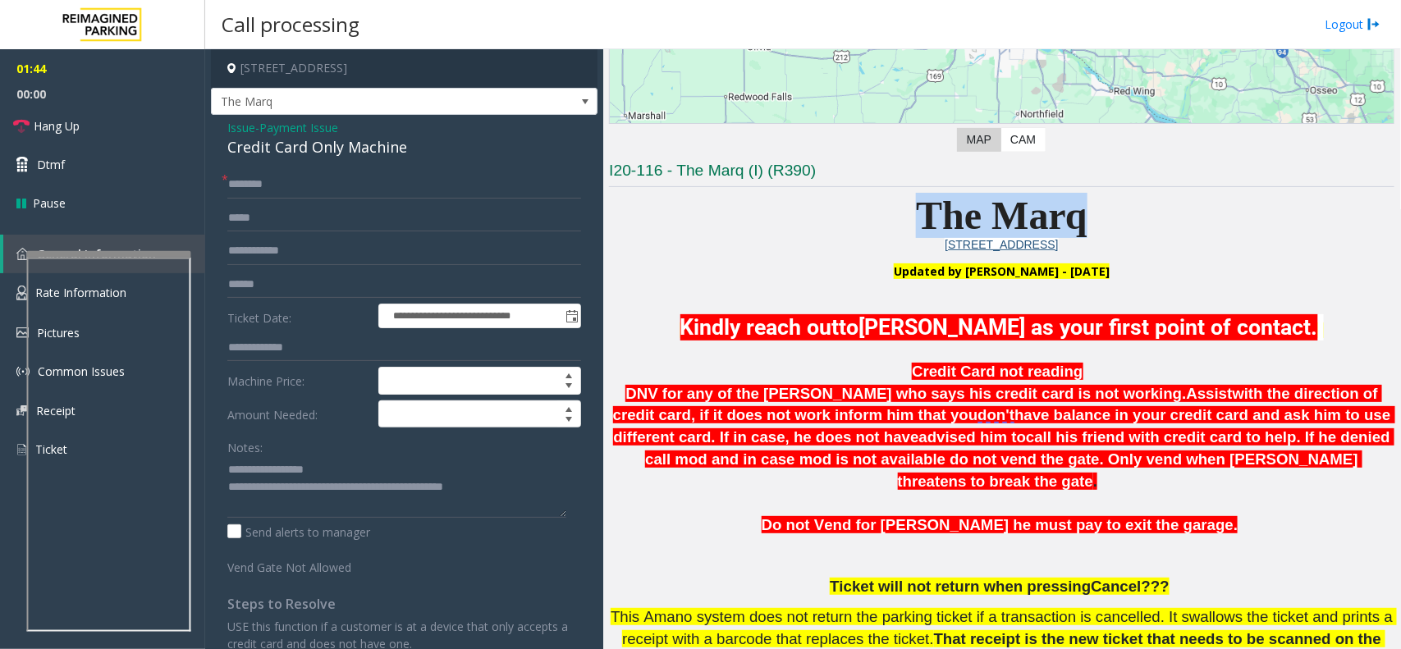
click at [916, 213] on span "The Marq" at bounding box center [1001, 216] width 171 height 44
drag, startPoint x: 911, startPoint y: 210, endPoint x: 1080, endPoint y: 220, distance: 168.6
click at [1080, 220] on span "The Marq" at bounding box center [1001, 216] width 171 height 44
drag, startPoint x: 1080, startPoint y: 220, endPoint x: 907, endPoint y: 209, distance: 172.7
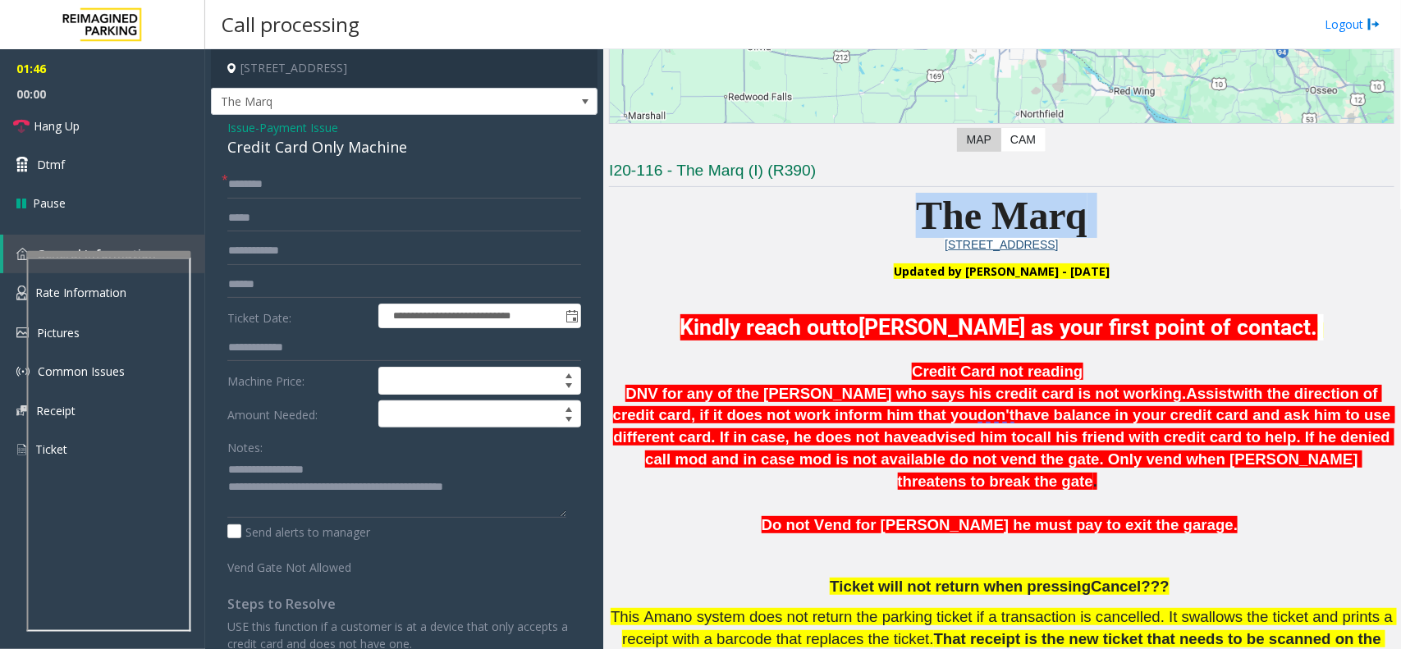
click at [907, 209] on p "The Marq" at bounding box center [1002, 215] width 786 height 45
click at [1089, 205] on p "The Marq" at bounding box center [1002, 215] width 786 height 45
click at [530, 494] on textarea at bounding box center [396, 487] width 339 height 62
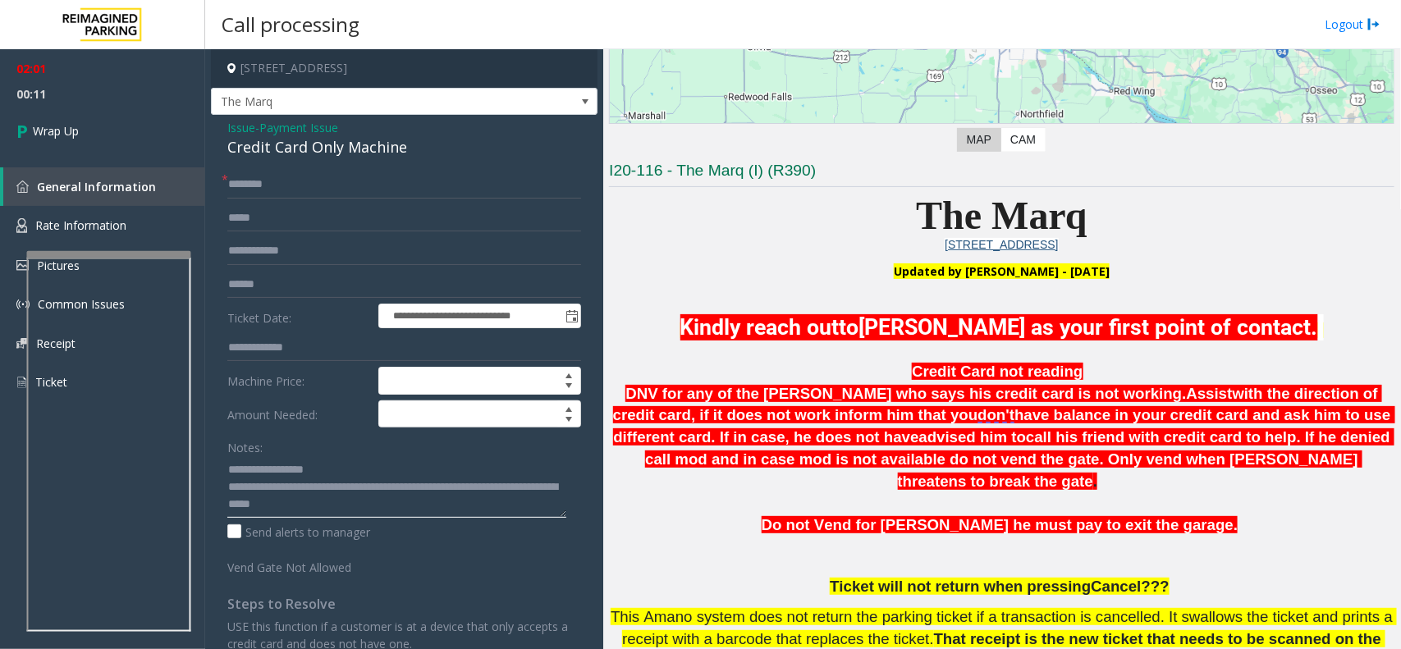
type textarea "**********"
click at [285, 213] on input "text" at bounding box center [404, 218] width 354 height 28
click at [279, 198] on input "text" at bounding box center [404, 185] width 354 height 28
type input "*"
type input "**"
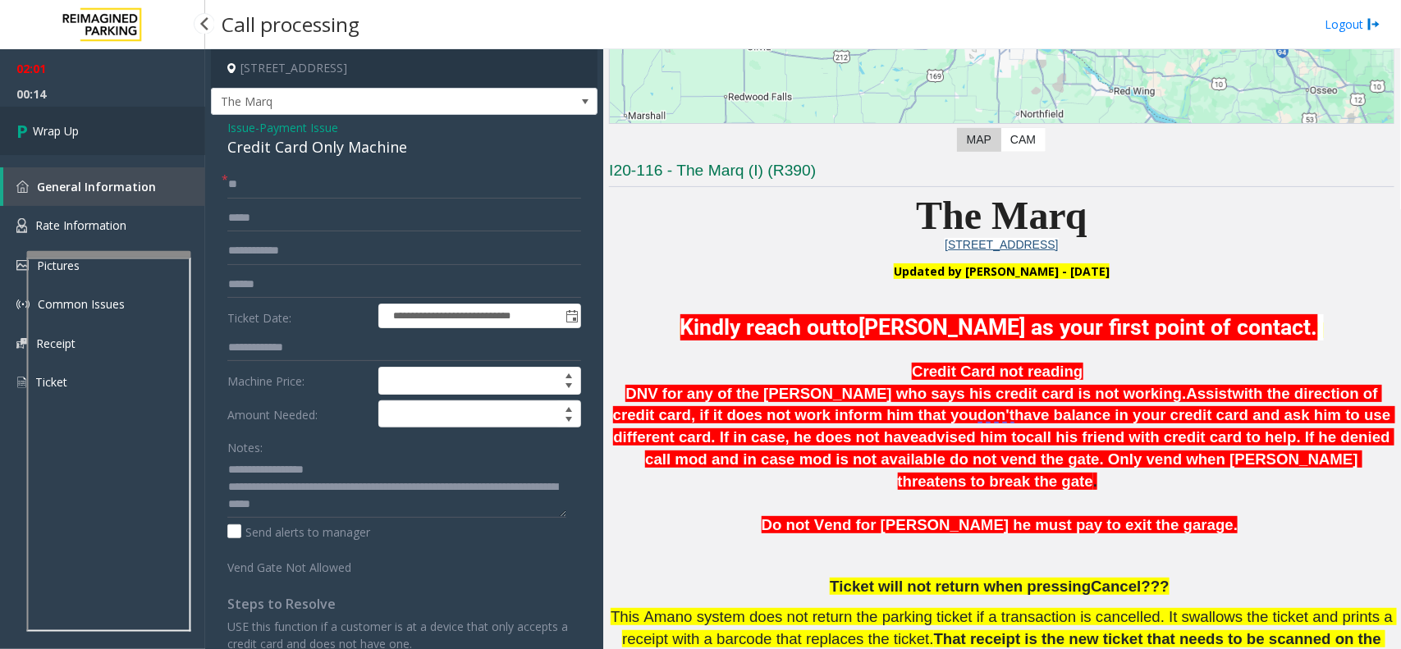
click at [117, 144] on link "Wrap Up" at bounding box center [102, 131] width 205 height 48
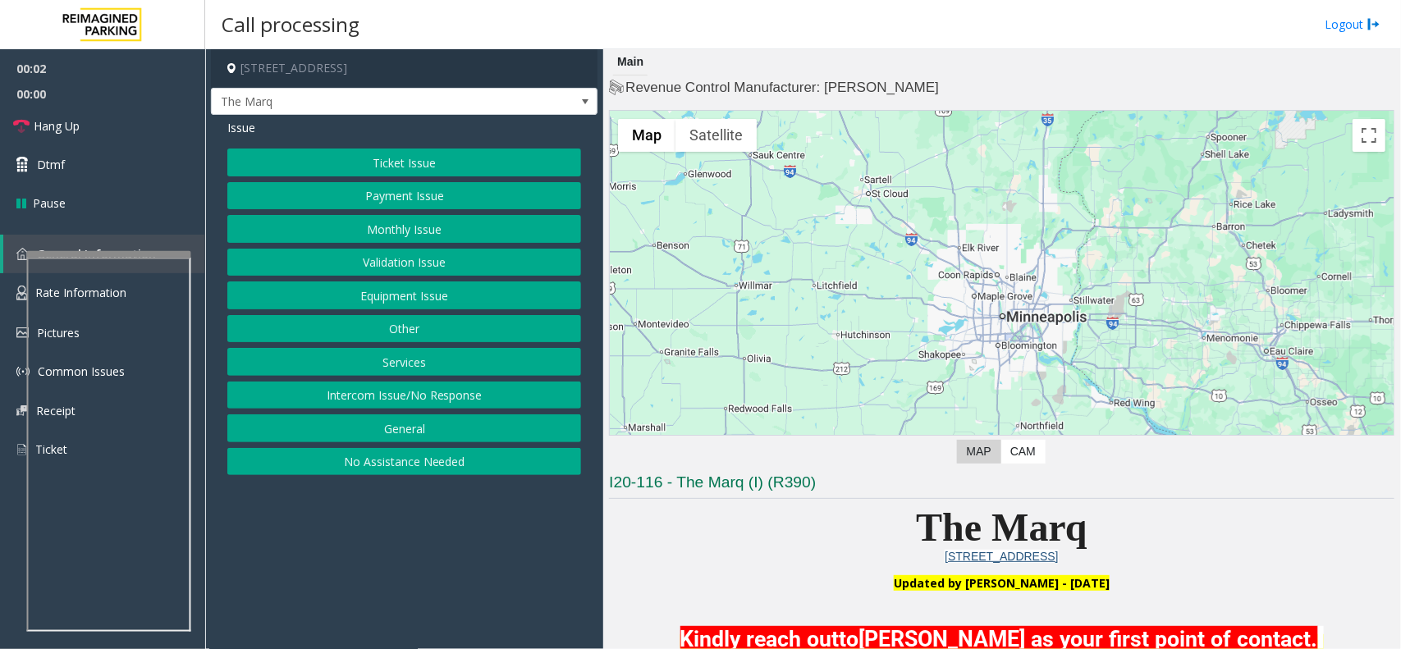
click at [420, 186] on button "Payment Issue" at bounding box center [404, 196] width 354 height 28
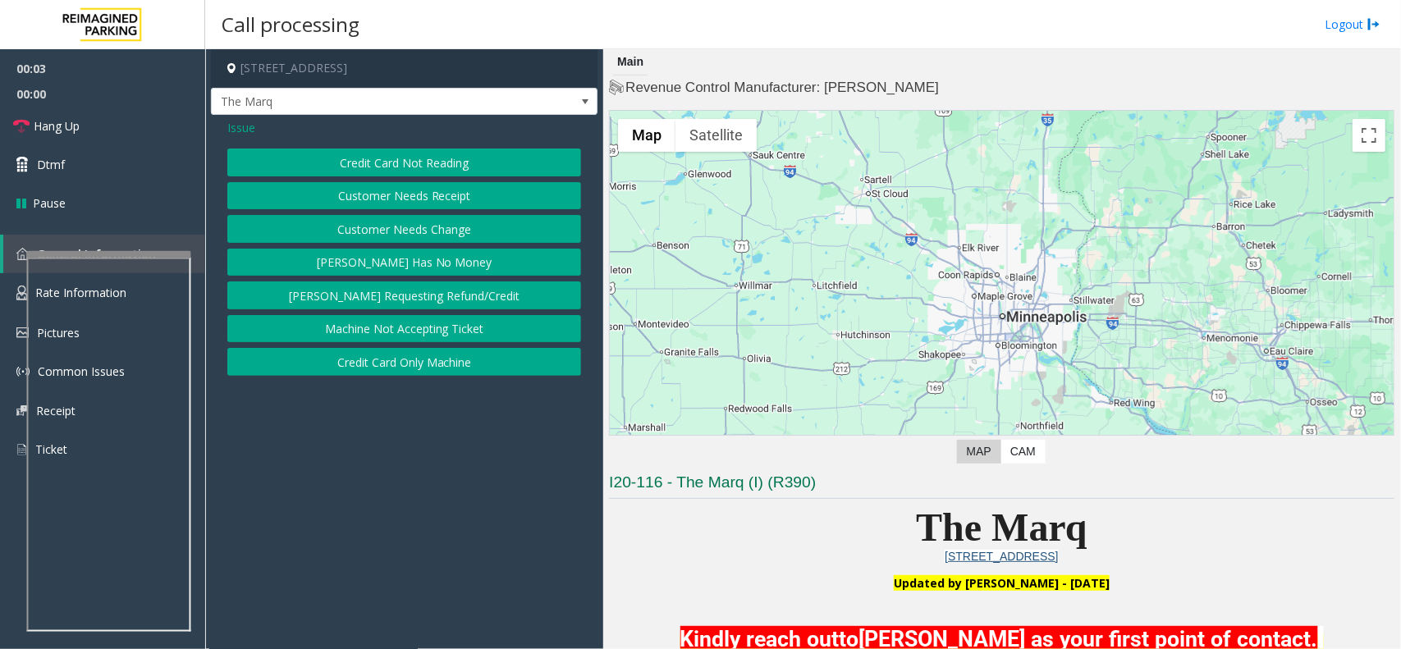
click at [433, 361] on button "Credit Card Only Machine" at bounding box center [404, 362] width 354 height 28
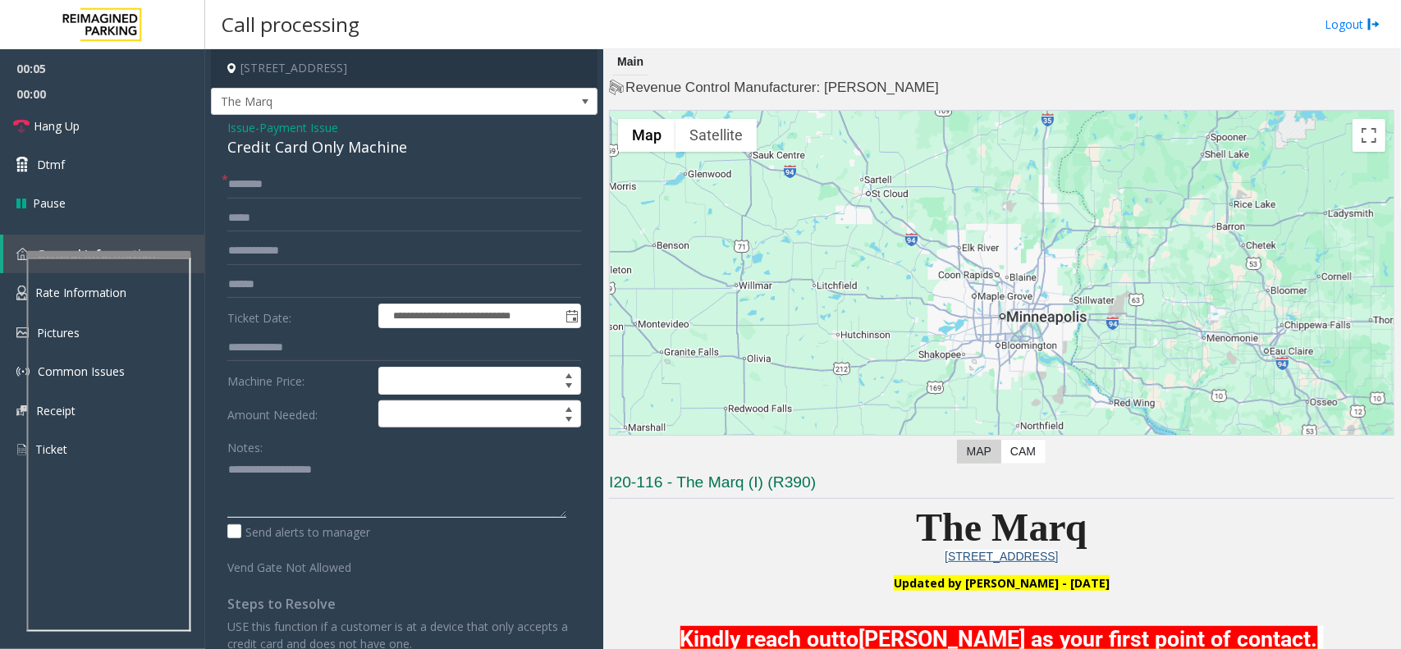
click at [272, 480] on textarea at bounding box center [396, 487] width 339 height 62
type textarea "******"
click at [341, 193] on input "text" at bounding box center [404, 185] width 354 height 28
type input "**"
click at [319, 462] on textarea at bounding box center [396, 487] width 339 height 62
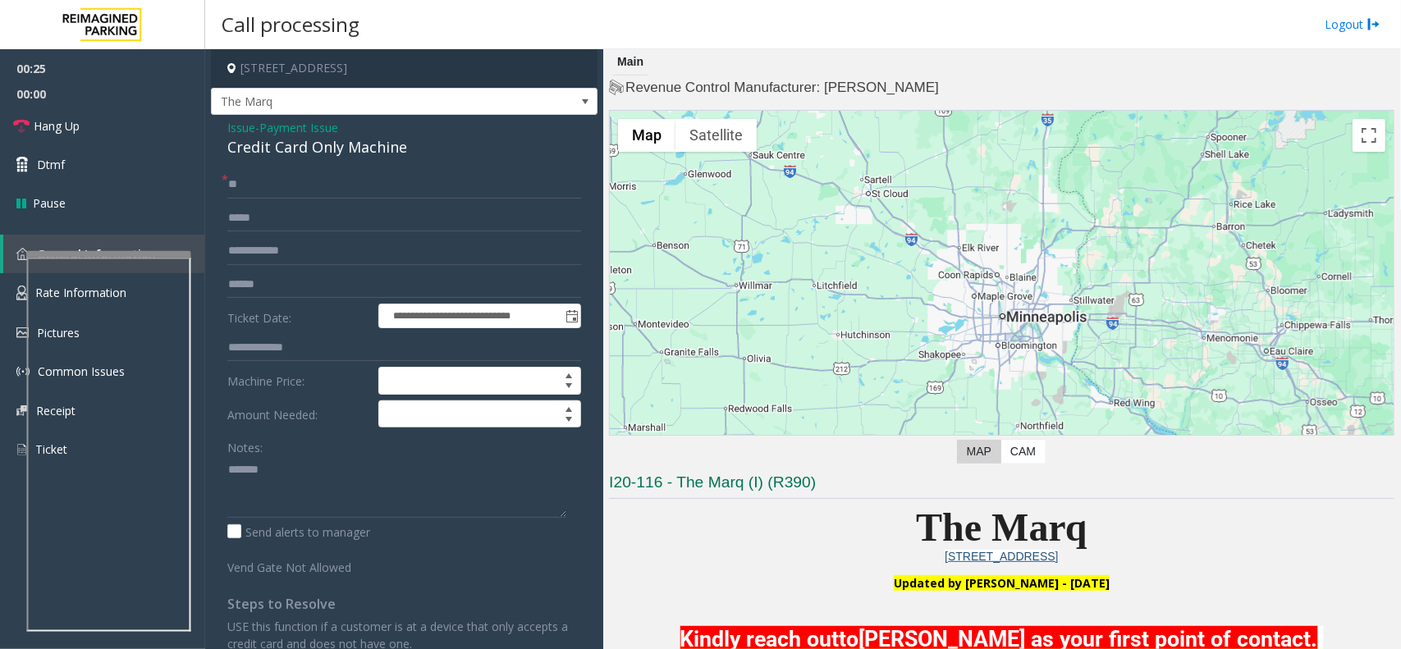
click at [378, 150] on div "Credit Card Only Machine" at bounding box center [404, 147] width 354 height 22
copy div "Credit Card Only Machine"
click at [379, 470] on textarea at bounding box center [396, 487] width 339 height 62
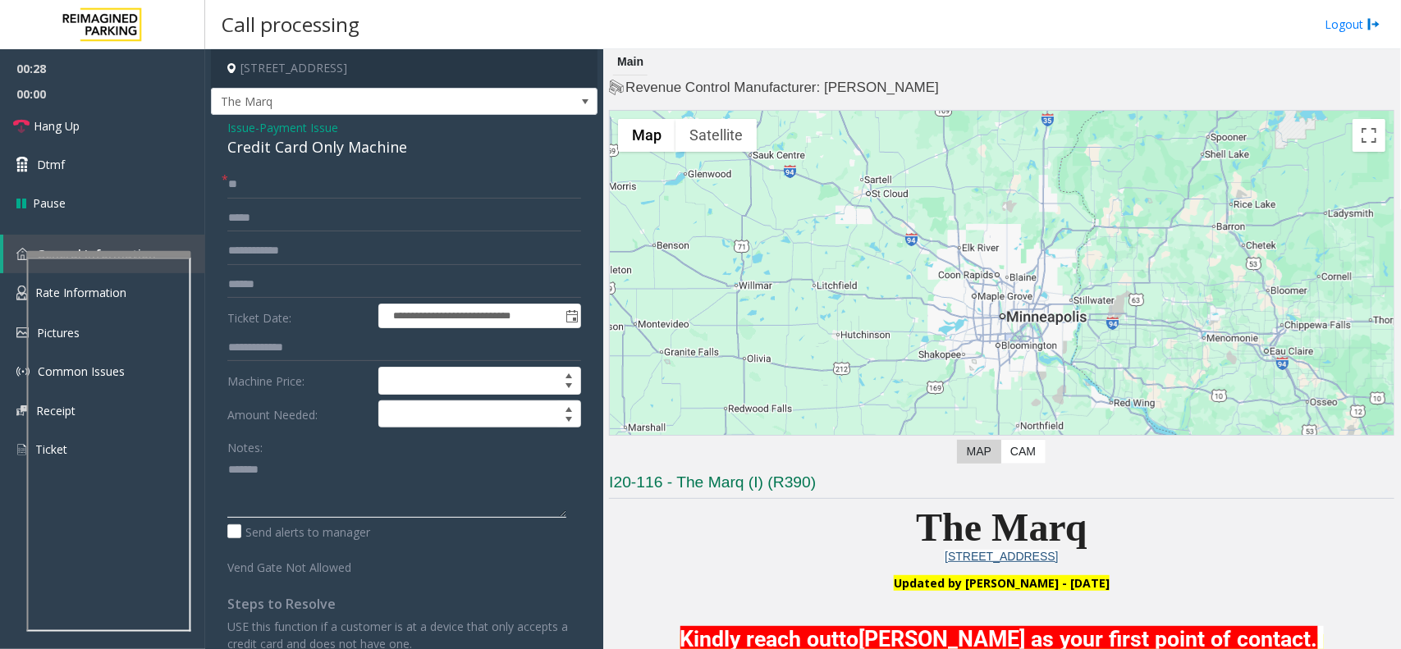
paste textarea "**********"
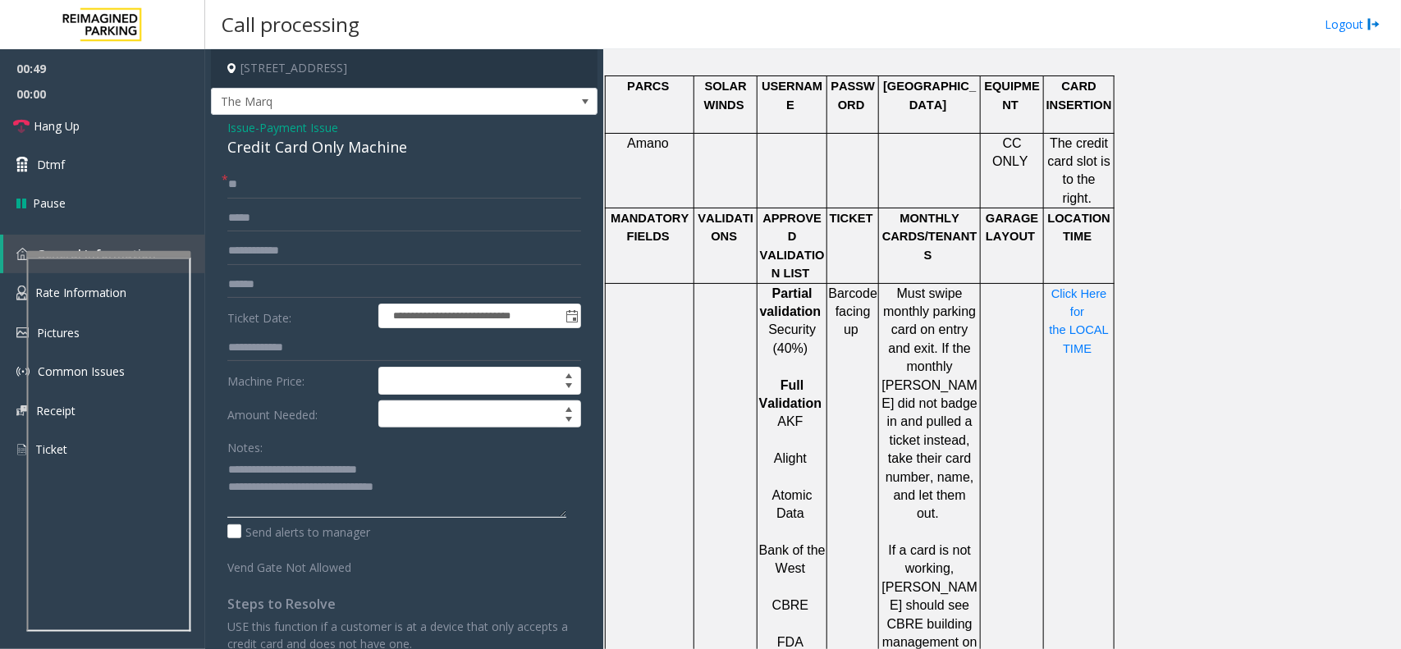
scroll to position [417, 0]
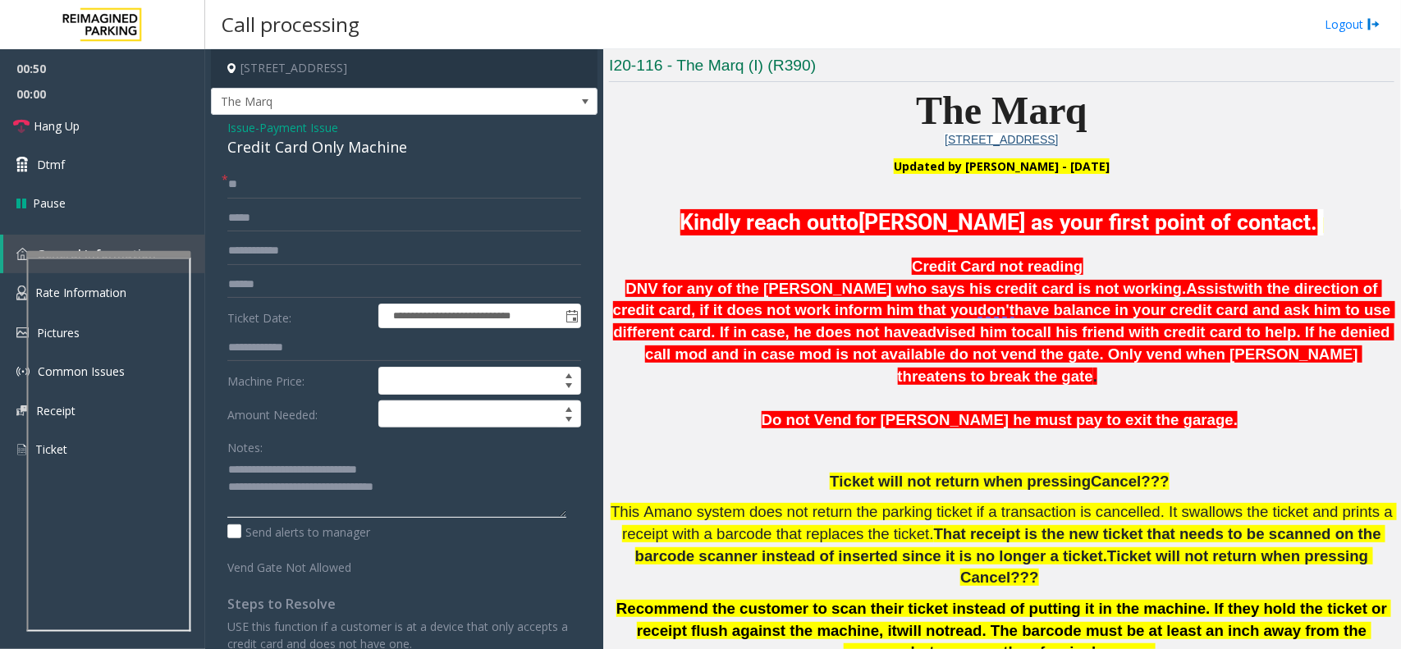
click at [419, 483] on textarea at bounding box center [396, 487] width 339 height 62
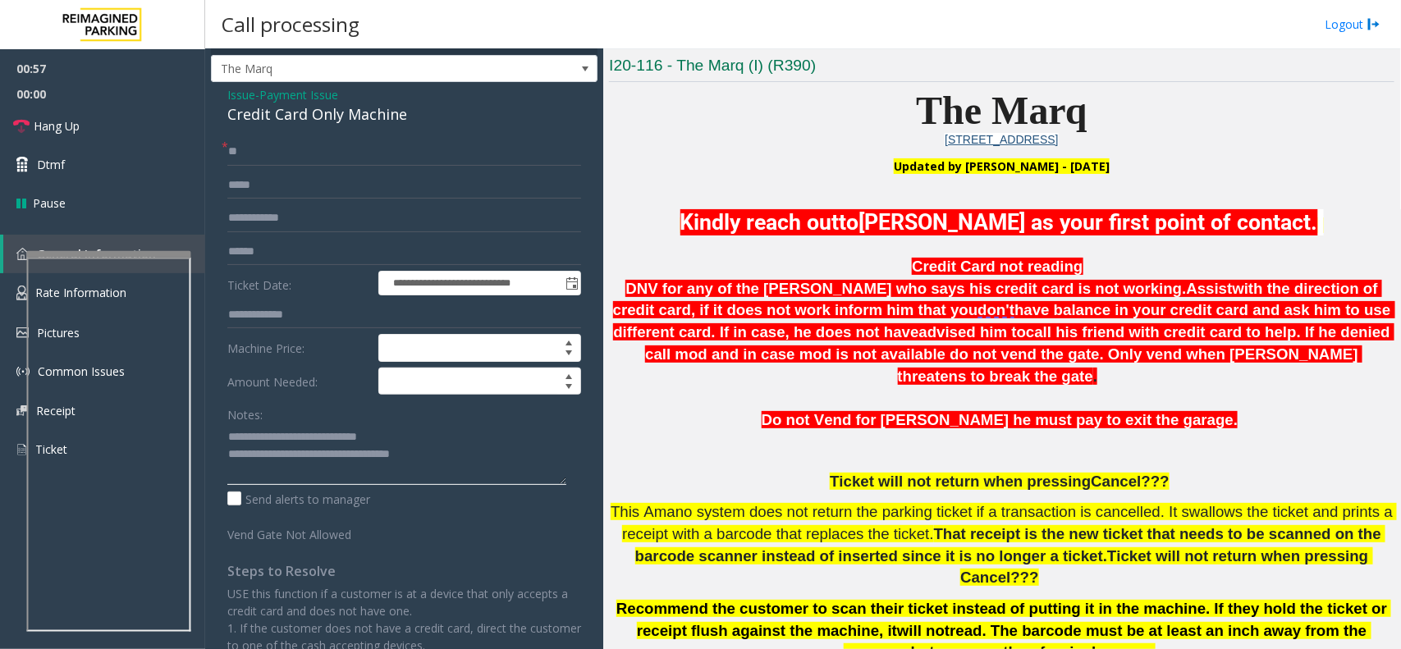
scroll to position [0, 0]
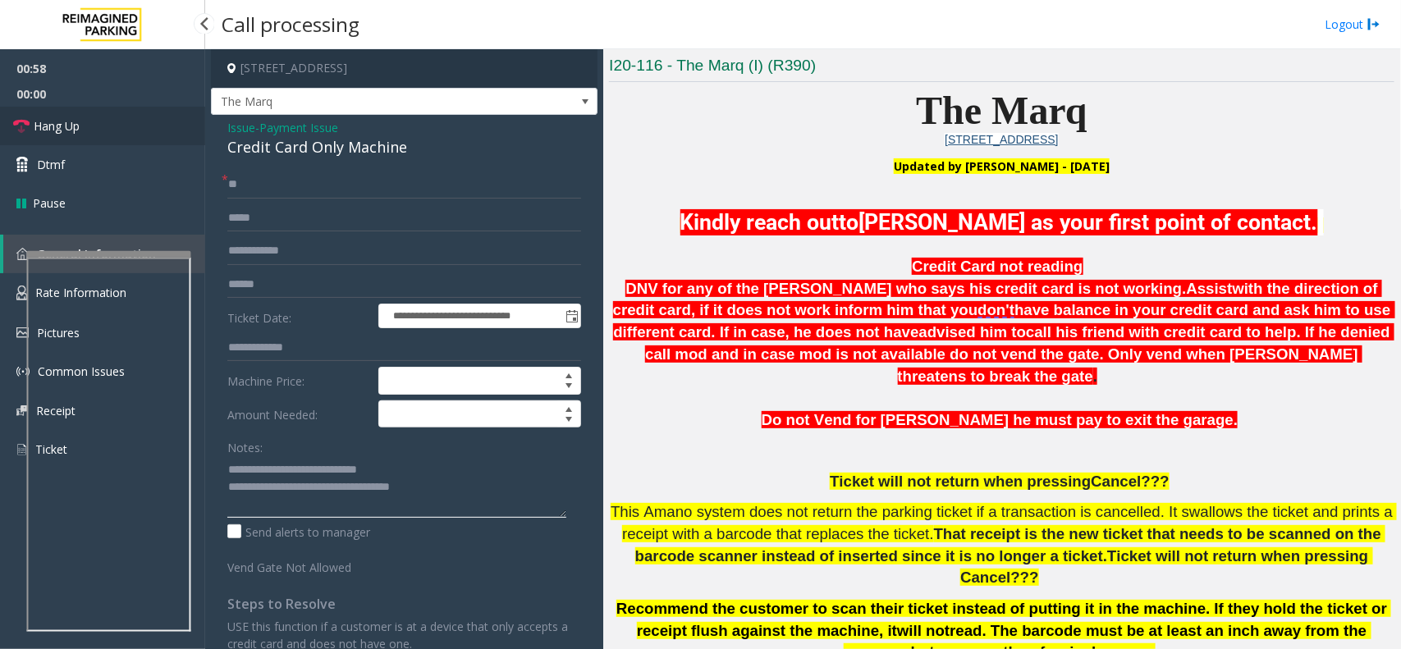
type textarea "**********"
click at [75, 132] on span "Hang Up" at bounding box center [57, 125] width 46 height 17
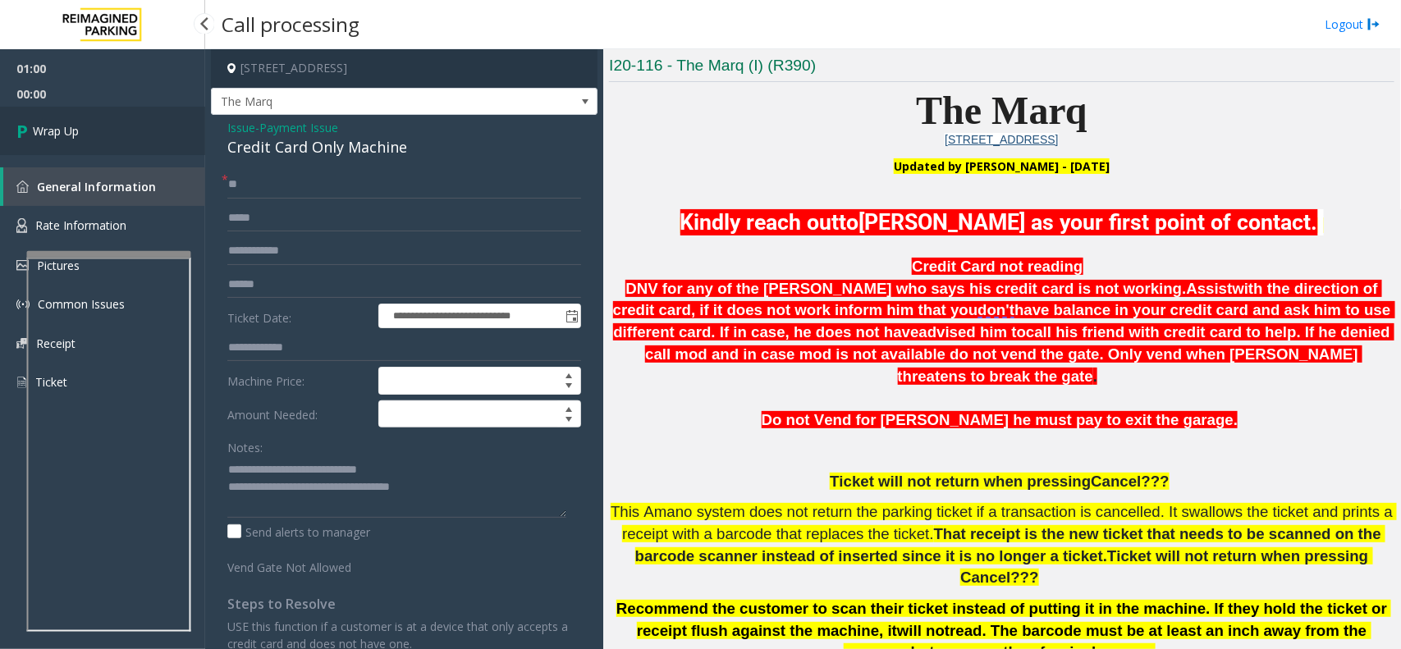
click at [75, 132] on span "Wrap Up" at bounding box center [56, 130] width 46 height 17
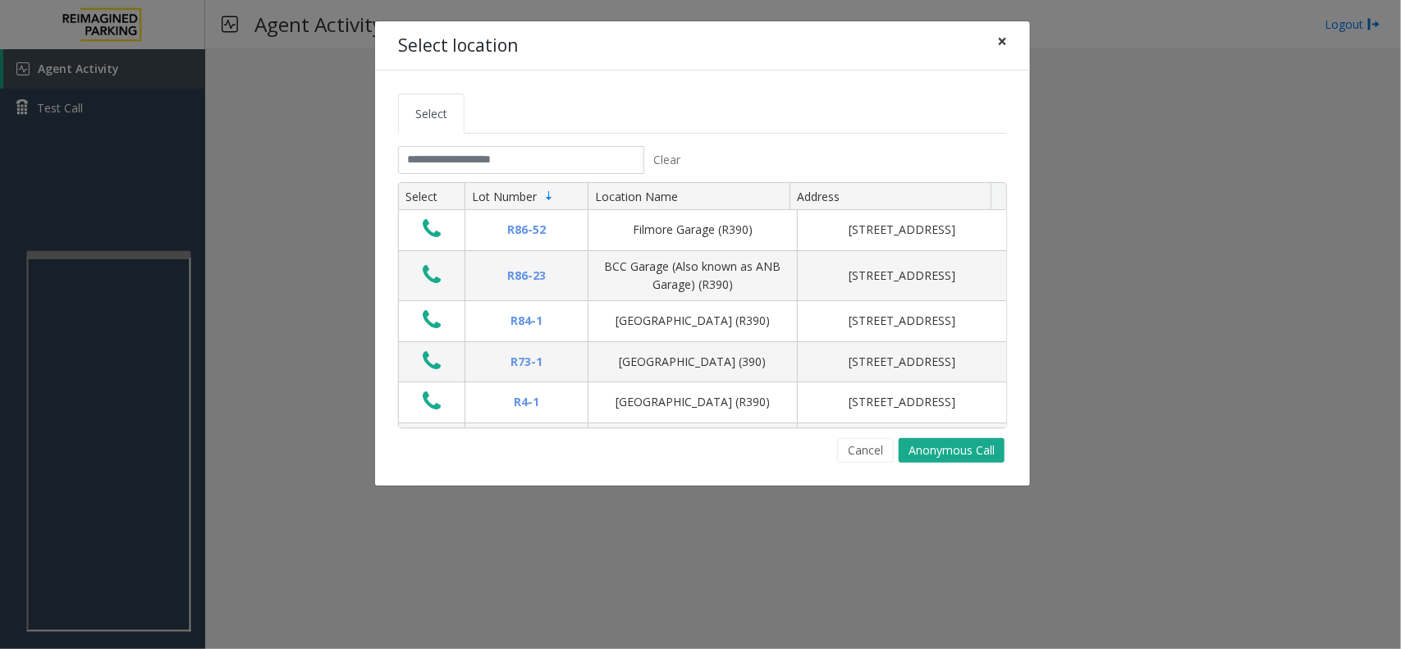
click at [1002, 47] on span "×" at bounding box center [1003, 41] width 10 height 23
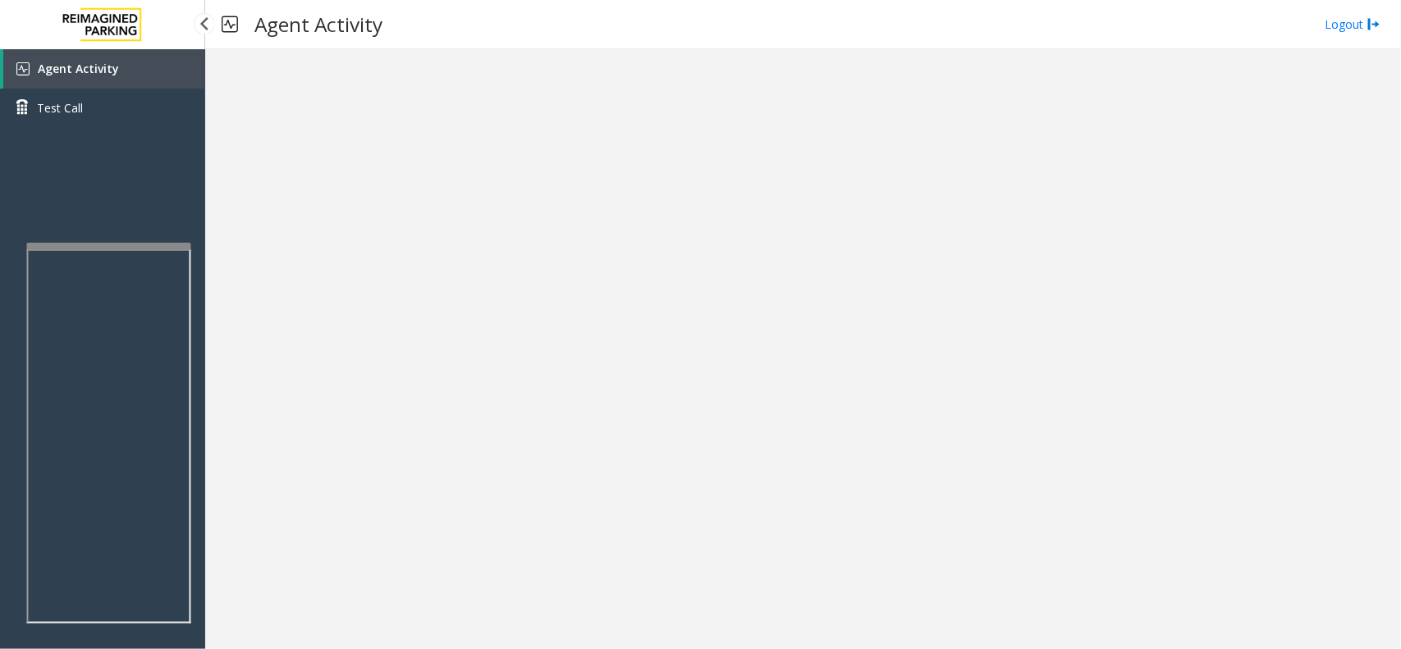
click at [153, 212] on app-root "Agent Activity Test Call × Close Powered by Umojo © 2025 Agent Activity Logout ×" at bounding box center [700, 324] width 1401 height 649
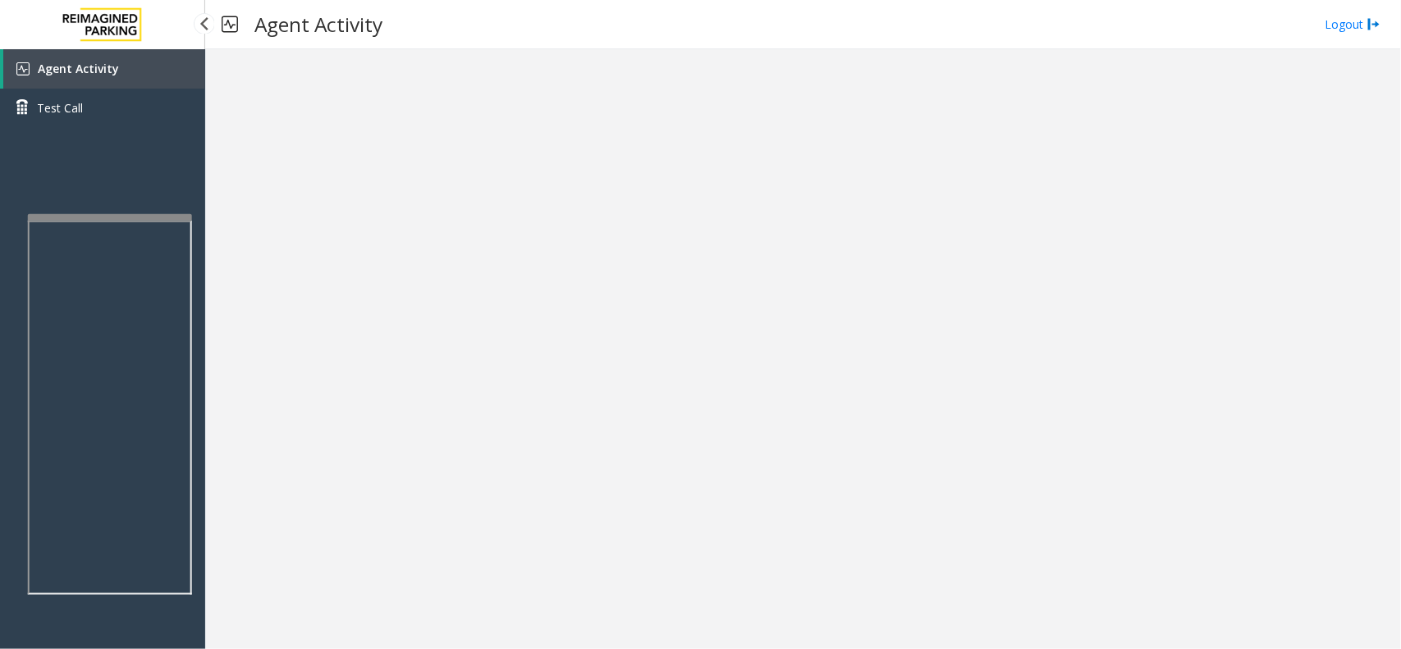
click at [137, 72] on link "Agent Activity" at bounding box center [104, 68] width 202 height 39
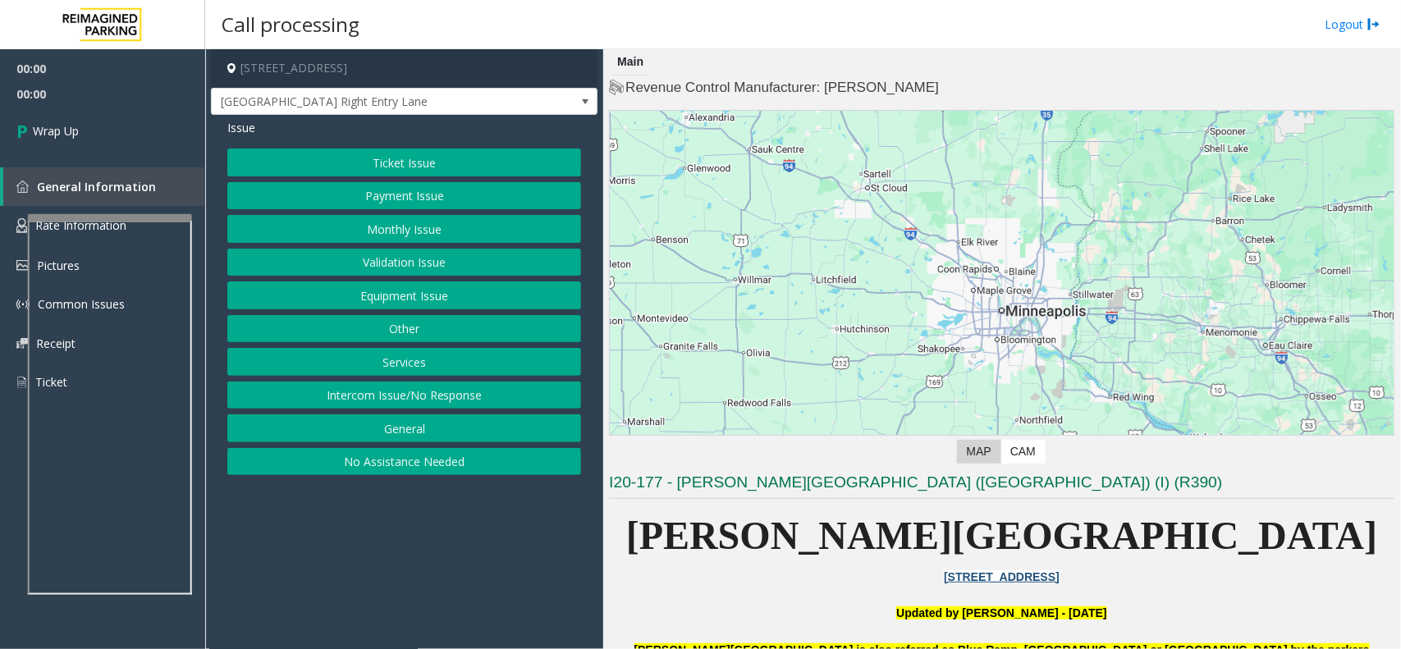
click at [468, 394] on button "Intercom Issue/No Response" at bounding box center [404, 396] width 354 height 28
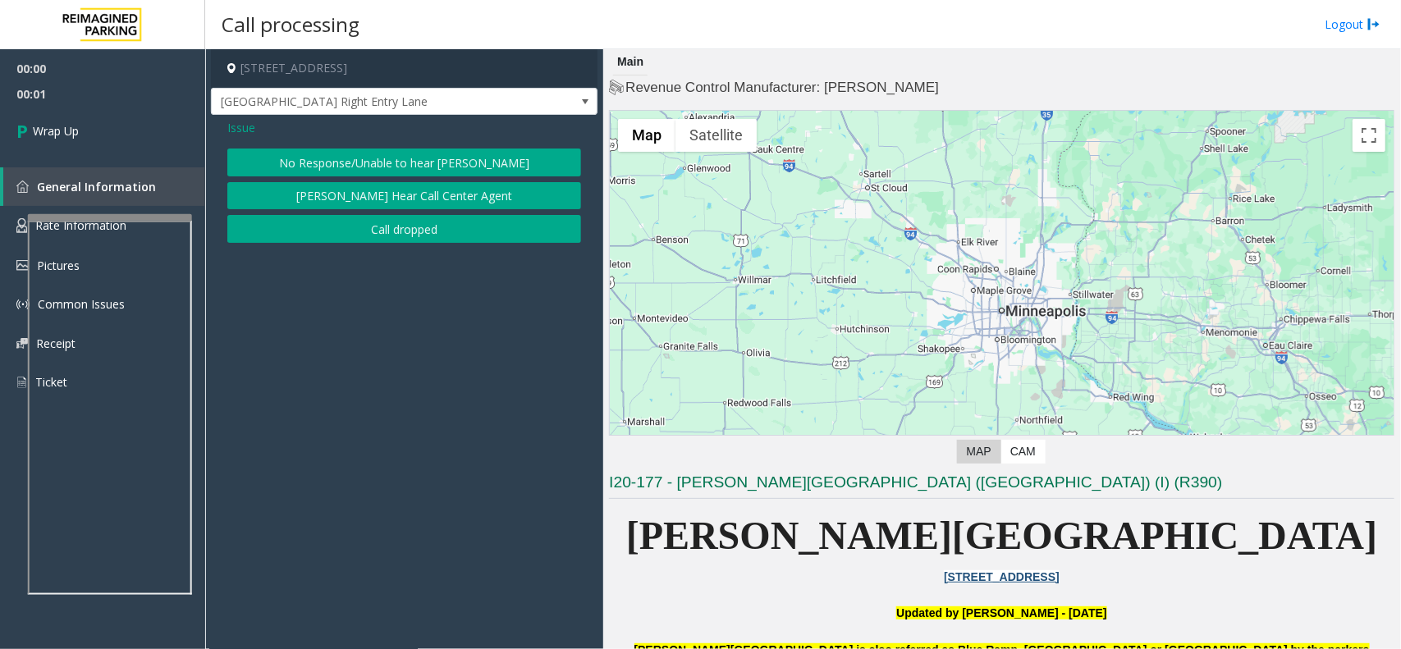
click at [386, 231] on button "Call dropped" at bounding box center [404, 229] width 354 height 28
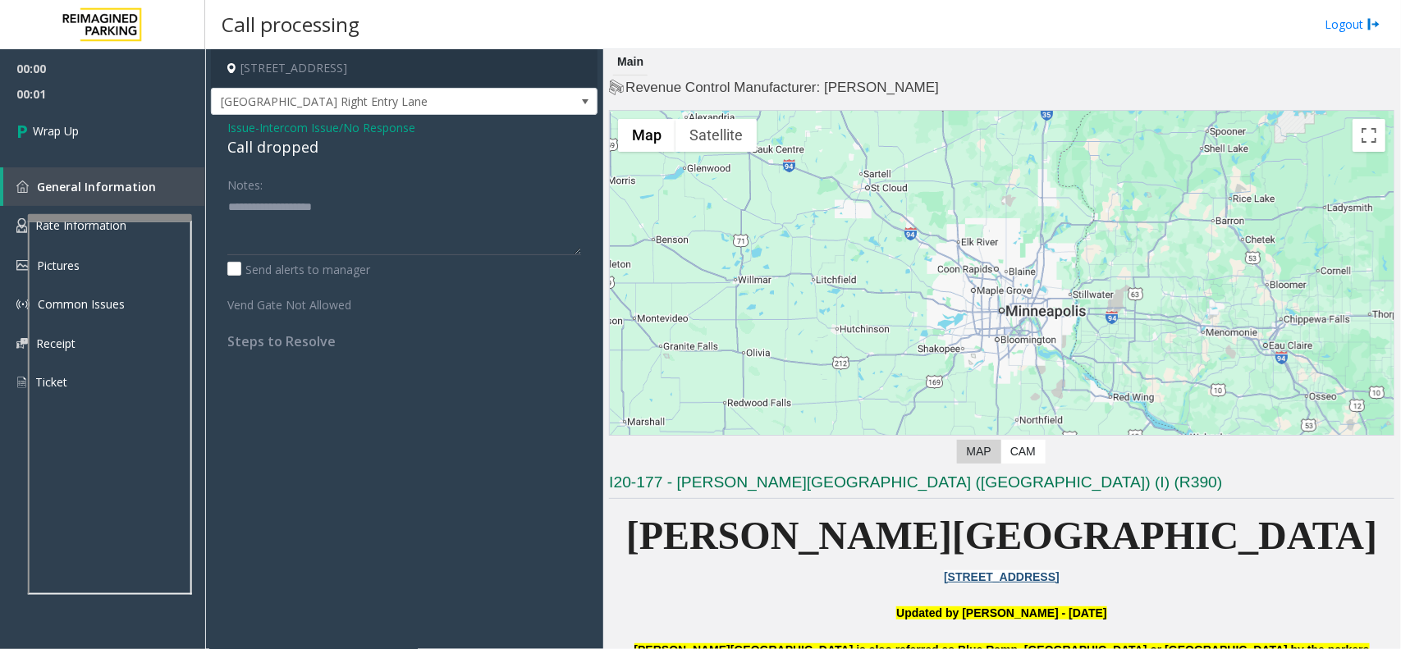
click at [268, 144] on div "Call dropped" at bounding box center [404, 147] width 354 height 22
type textarea "**********"
click at [87, 123] on link "Wrap Up" at bounding box center [102, 131] width 205 height 48
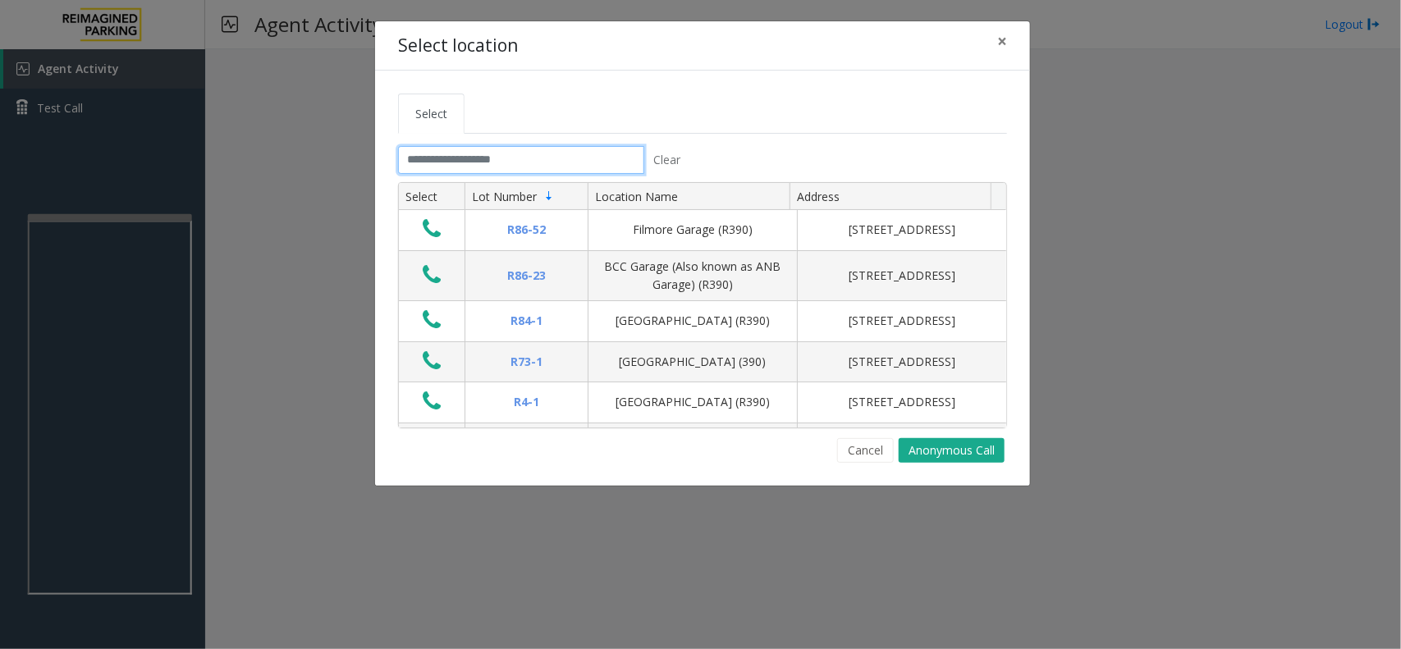
click at [544, 149] on input "text" at bounding box center [521, 160] width 246 height 28
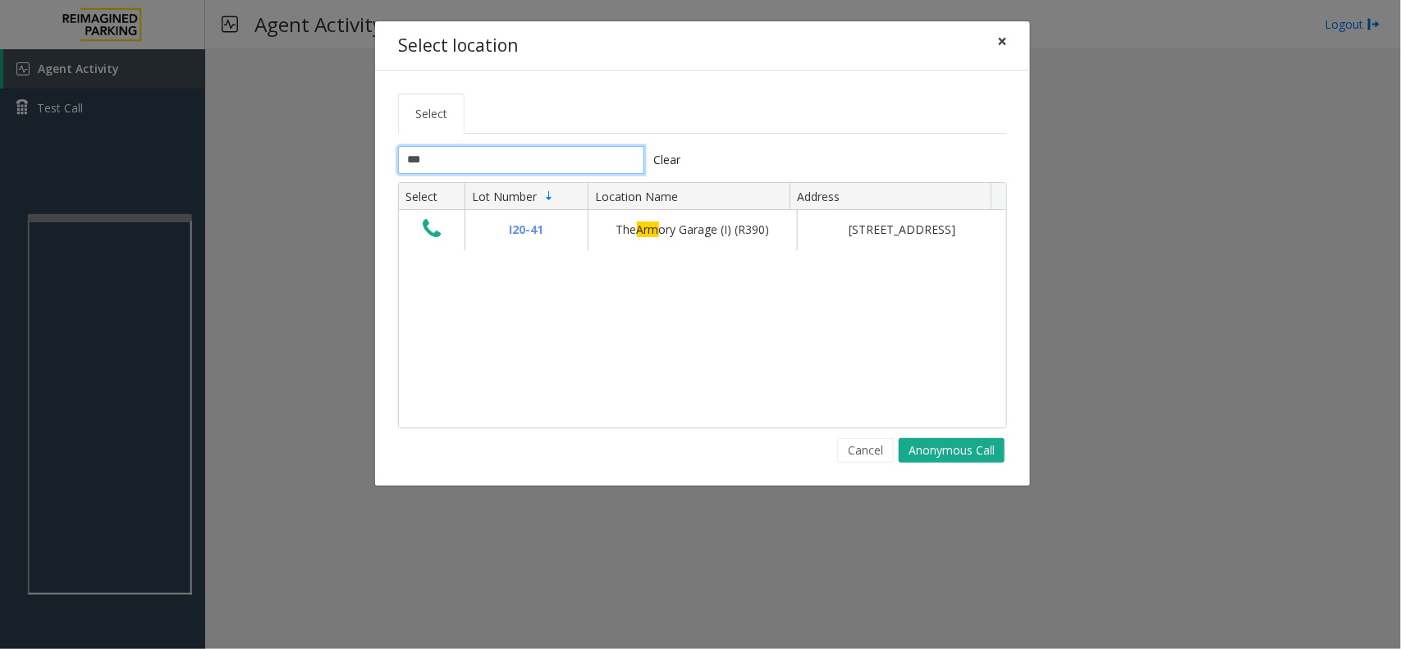
type input "***"
click at [1002, 37] on span "×" at bounding box center [1003, 41] width 10 height 23
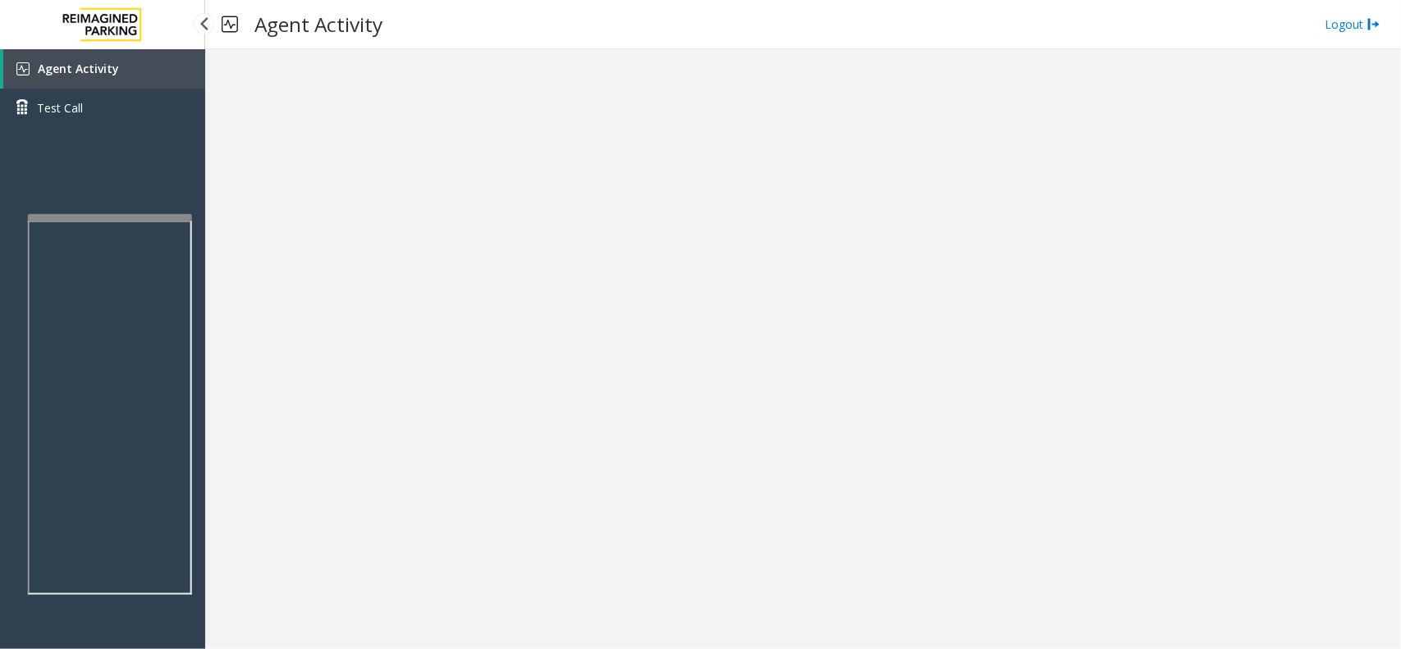
click at [117, 71] on link "Agent Activity" at bounding box center [104, 68] width 202 height 39
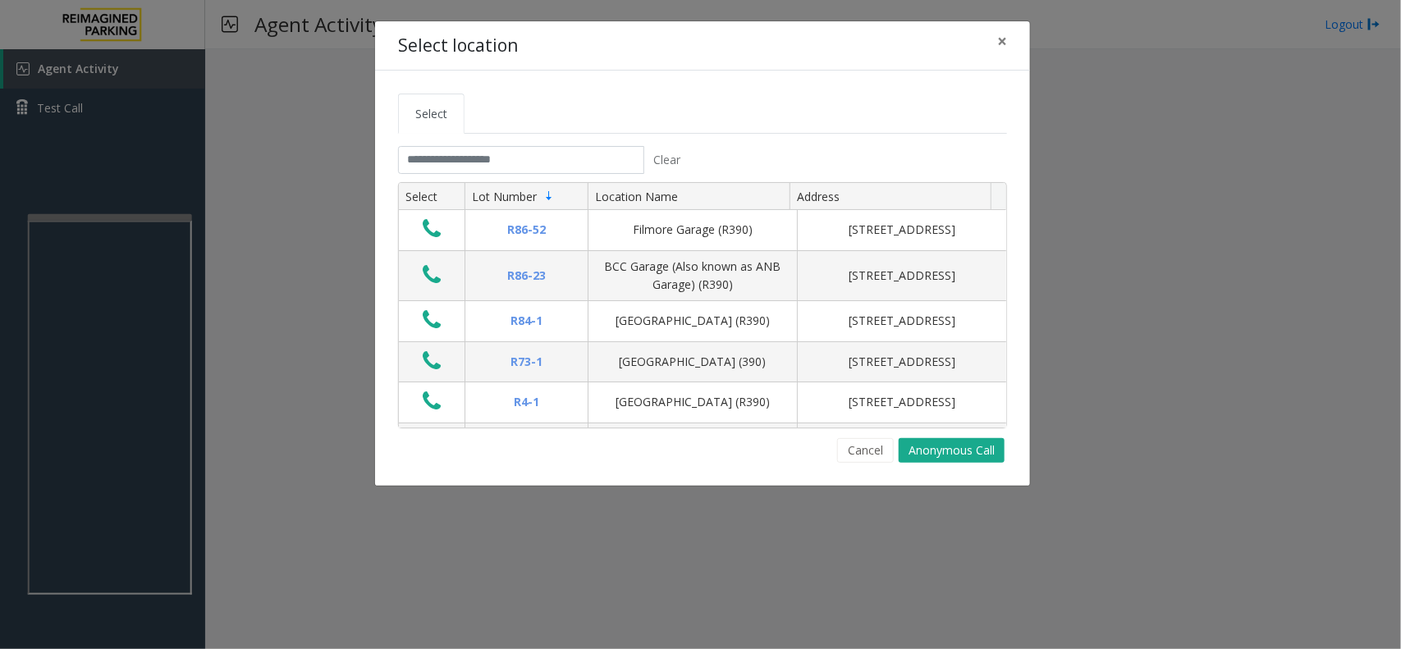
click at [460, 177] on tab "Clear Select Lot Number Location Name Address R86-[GEOGRAPHIC_DATA][STREET_ADDR…" at bounding box center [702, 304] width 609 height 317
click at [461, 154] on input "text" at bounding box center [521, 160] width 246 height 28
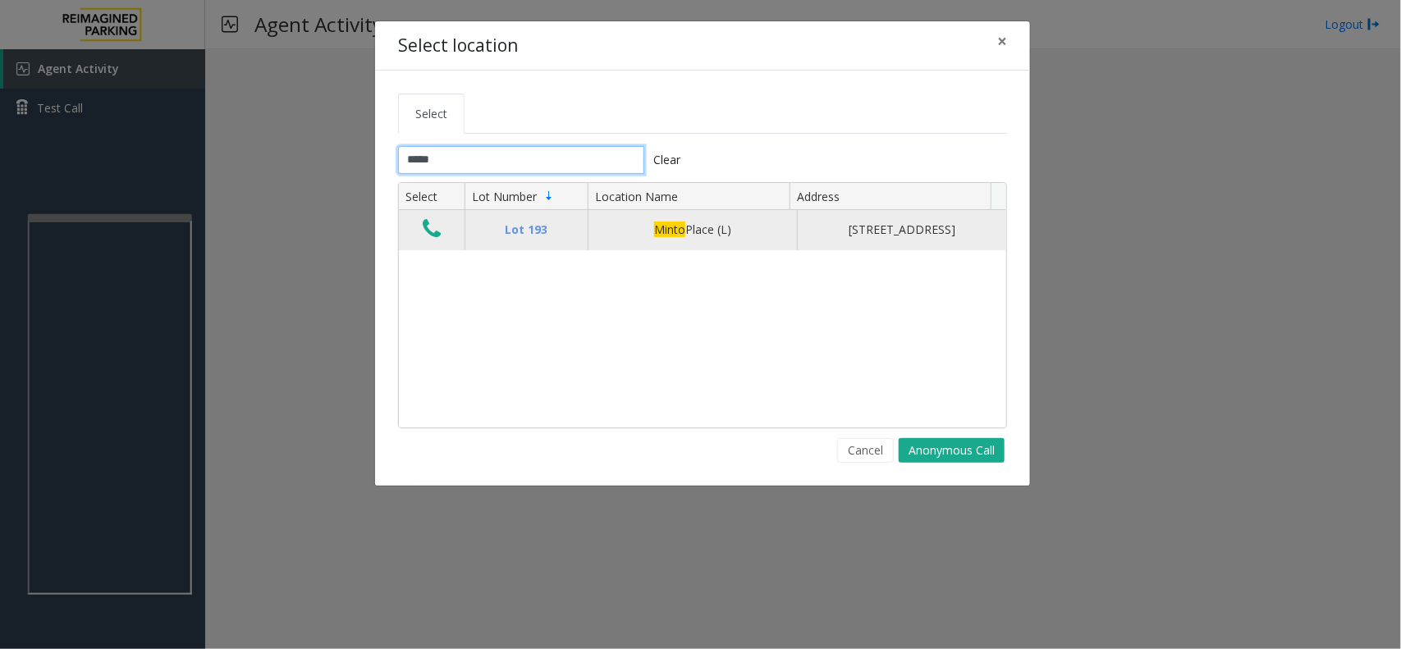
type input "*****"
click at [428, 232] on icon "Data table" at bounding box center [432, 229] width 18 height 23
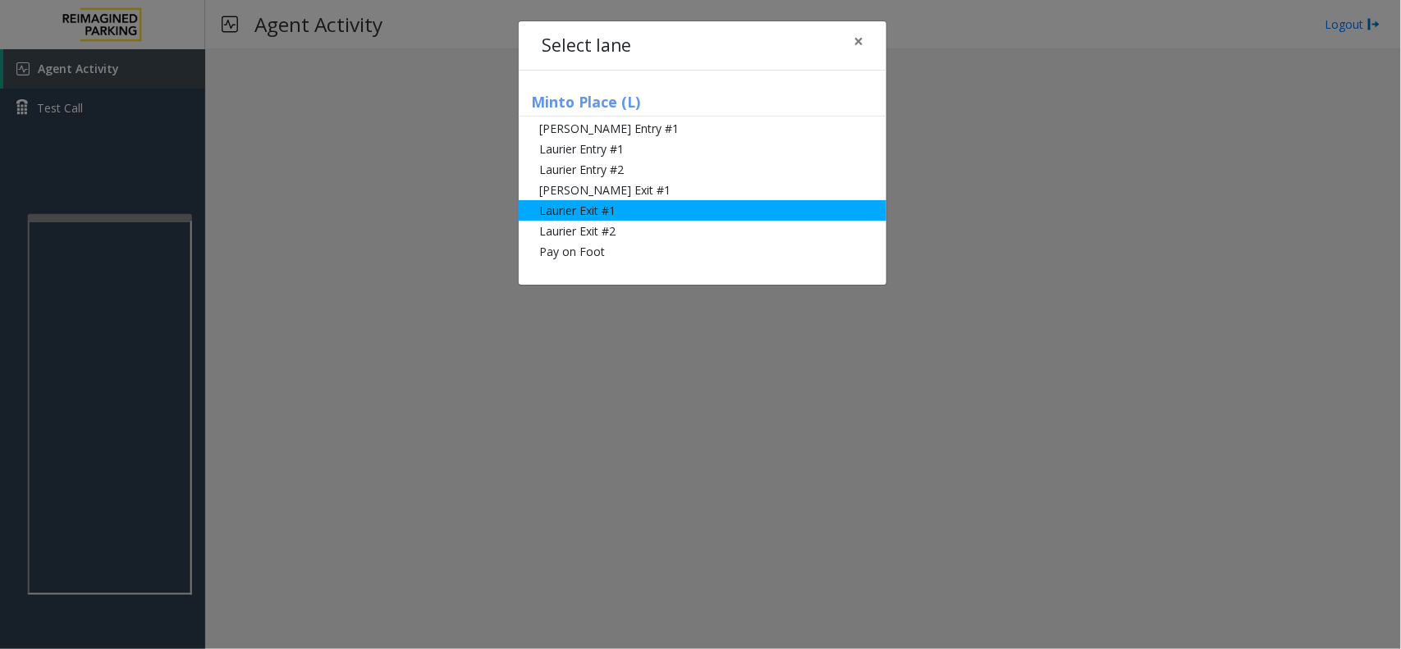
click at [744, 200] on li "Laurier Exit #1" at bounding box center [703, 210] width 368 height 21
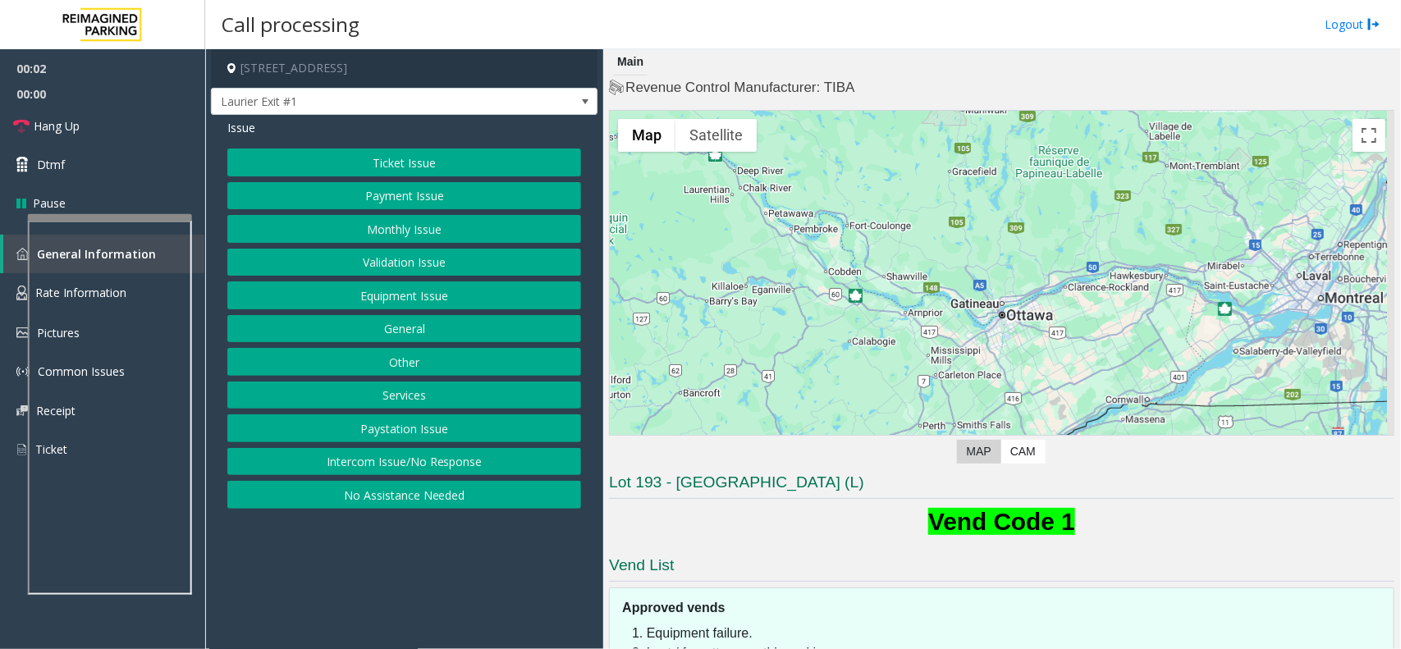
click at [428, 195] on button "Payment Issue" at bounding box center [404, 196] width 354 height 28
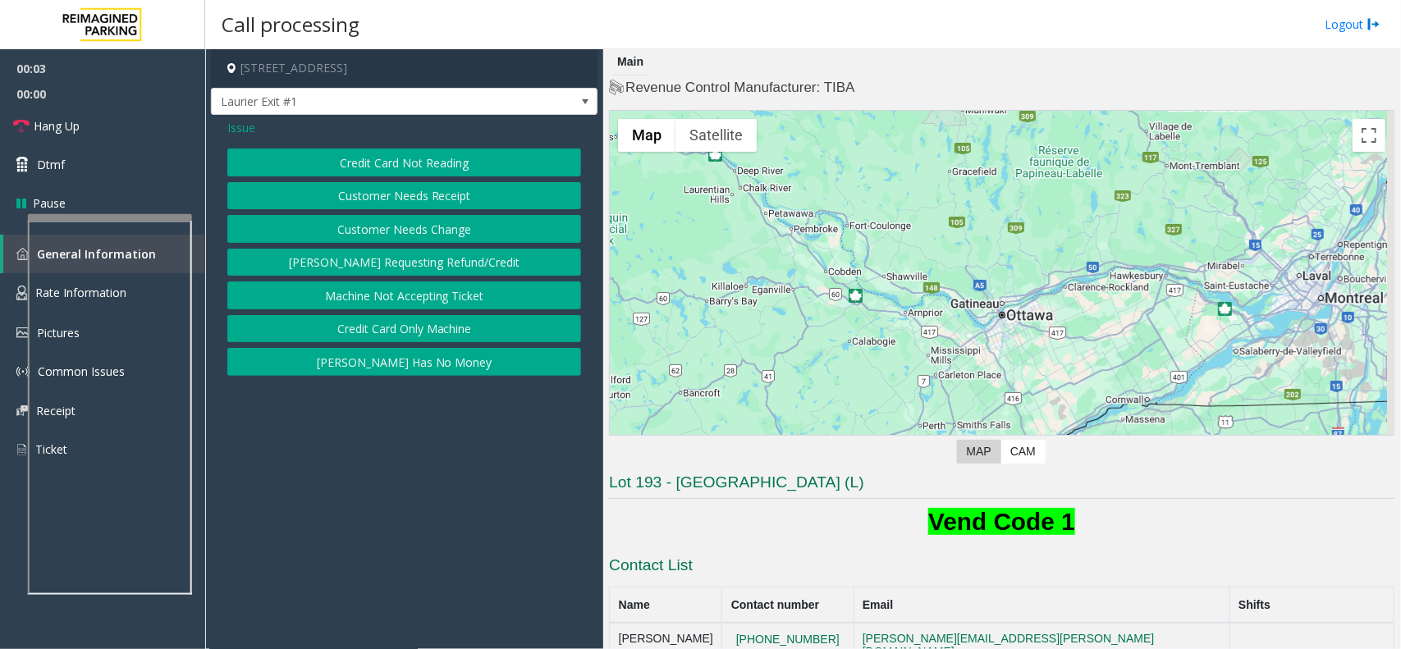
click at [429, 158] on button "Credit Card Not Reading" at bounding box center [404, 163] width 354 height 28
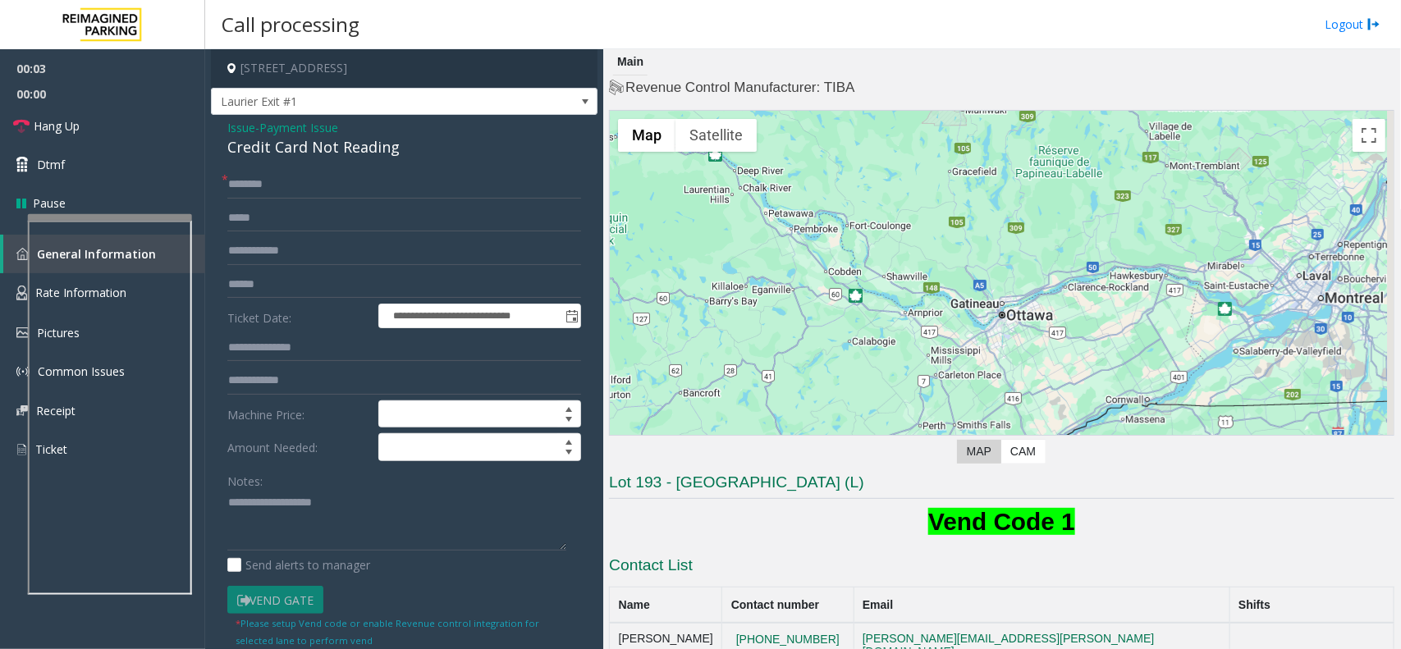
click at [313, 479] on div "Notes:" at bounding box center [404, 509] width 354 height 85
click at [296, 516] on textarea at bounding box center [396, 521] width 339 height 62
click at [306, 150] on div "Credit Card Not Reading" at bounding box center [404, 147] width 354 height 22
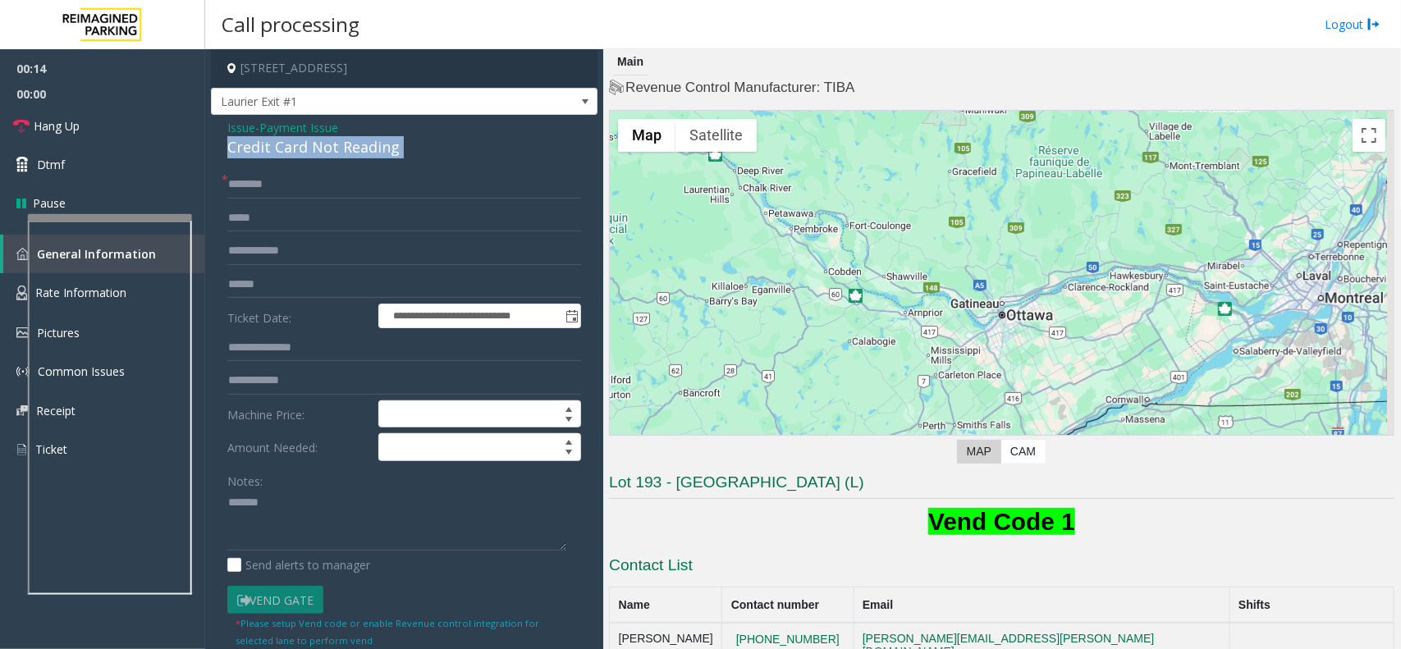
copy div "Credit Card Not Reading"
click at [313, 523] on textarea at bounding box center [396, 521] width 339 height 62
paste textarea "**********"
type textarea "**********"
click at [277, 252] on input "text" at bounding box center [404, 251] width 354 height 28
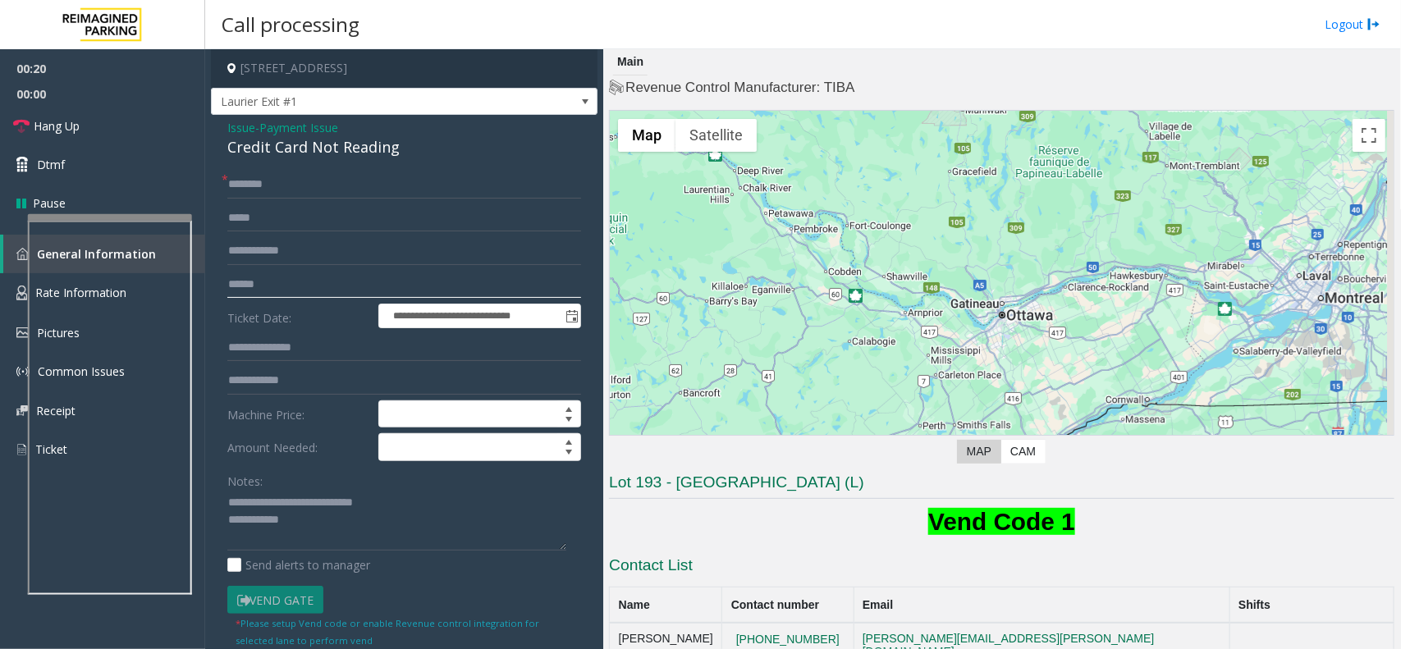
click at [282, 284] on input "text" at bounding box center [404, 285] width 354 height 28
type input "*****"
click at [264, 200] on form "**********" at bounding box center [404, 410] width 354 height 478
click at [264, 175] on input "text" at bounding box center [404, 185] width 354 height 28
type input "*******"
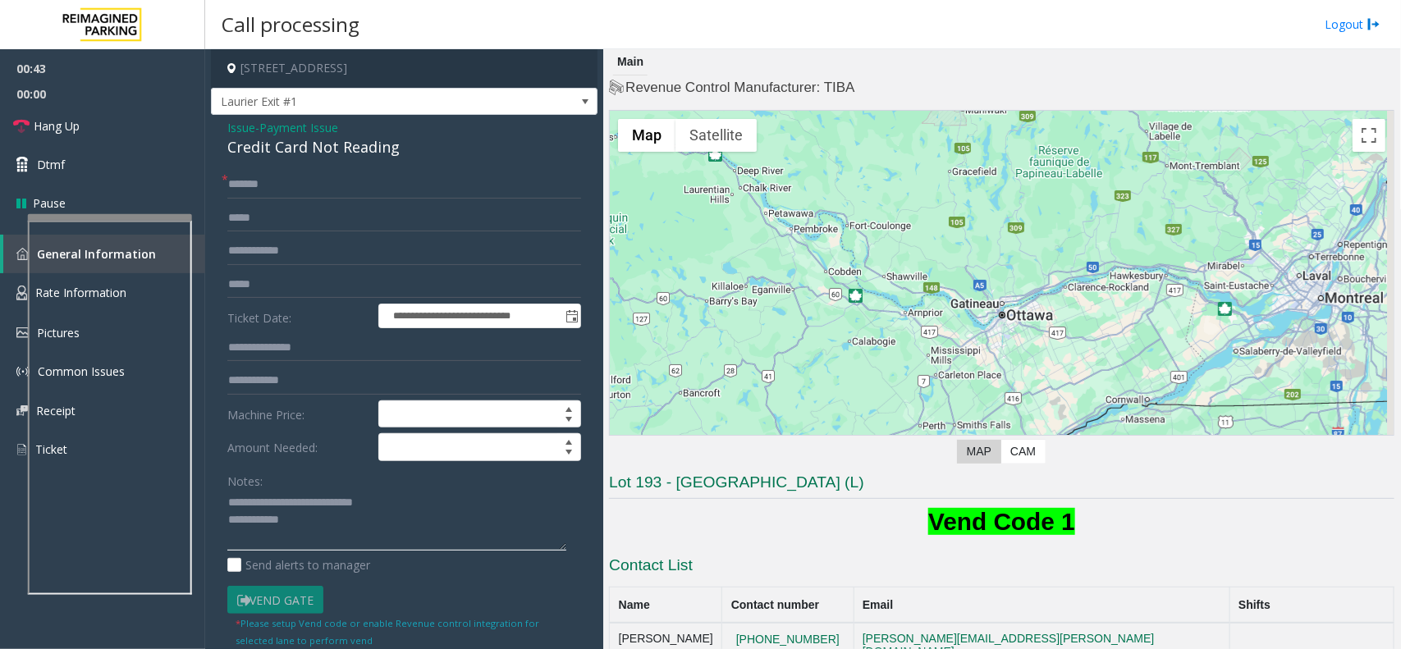
click at [337, 539] on textarea at bounding box center [396, 521] width 339 height 62
click at [449, 528] on textarea at bounding box center [396, 521] width 339 height 62
type textarea "**********"
click at [158, 126] on link "Hang Up" at bounding box center [102, 126] width 205 height 39
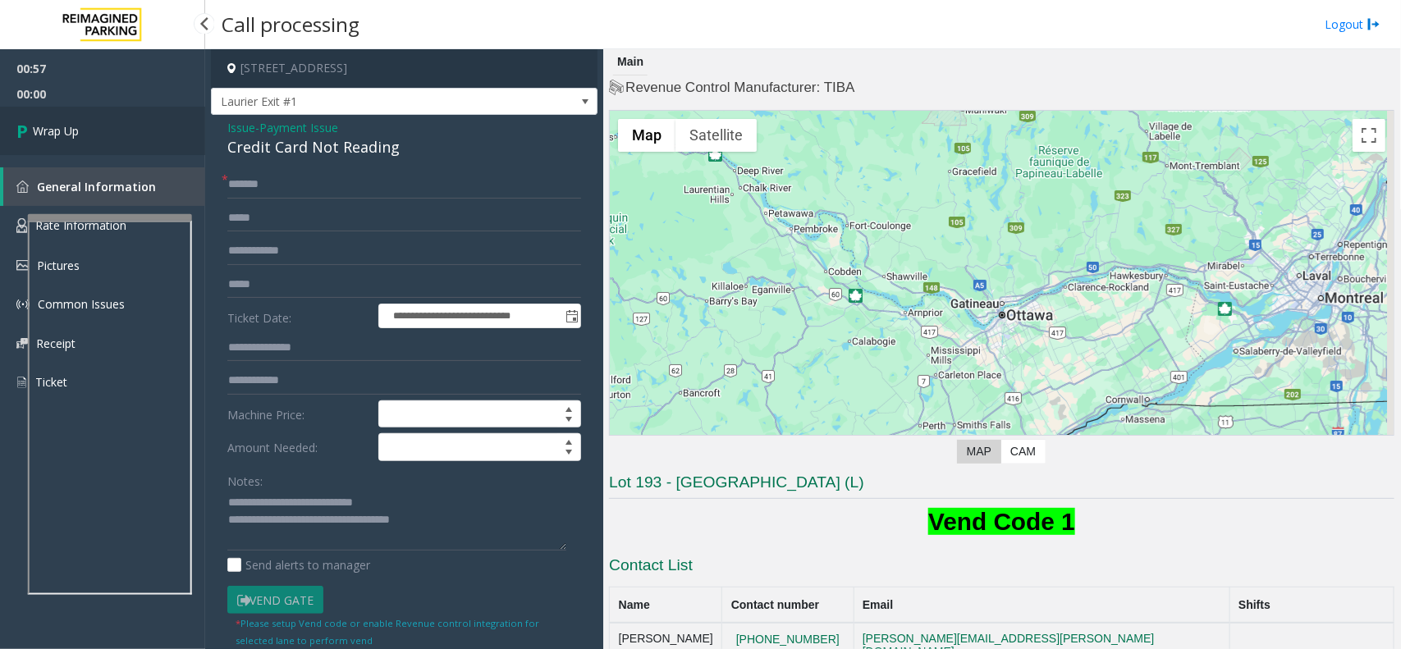
click at [158, 126] on link "Wrap Up" at bounding box center [102, 131] width 205 height 48
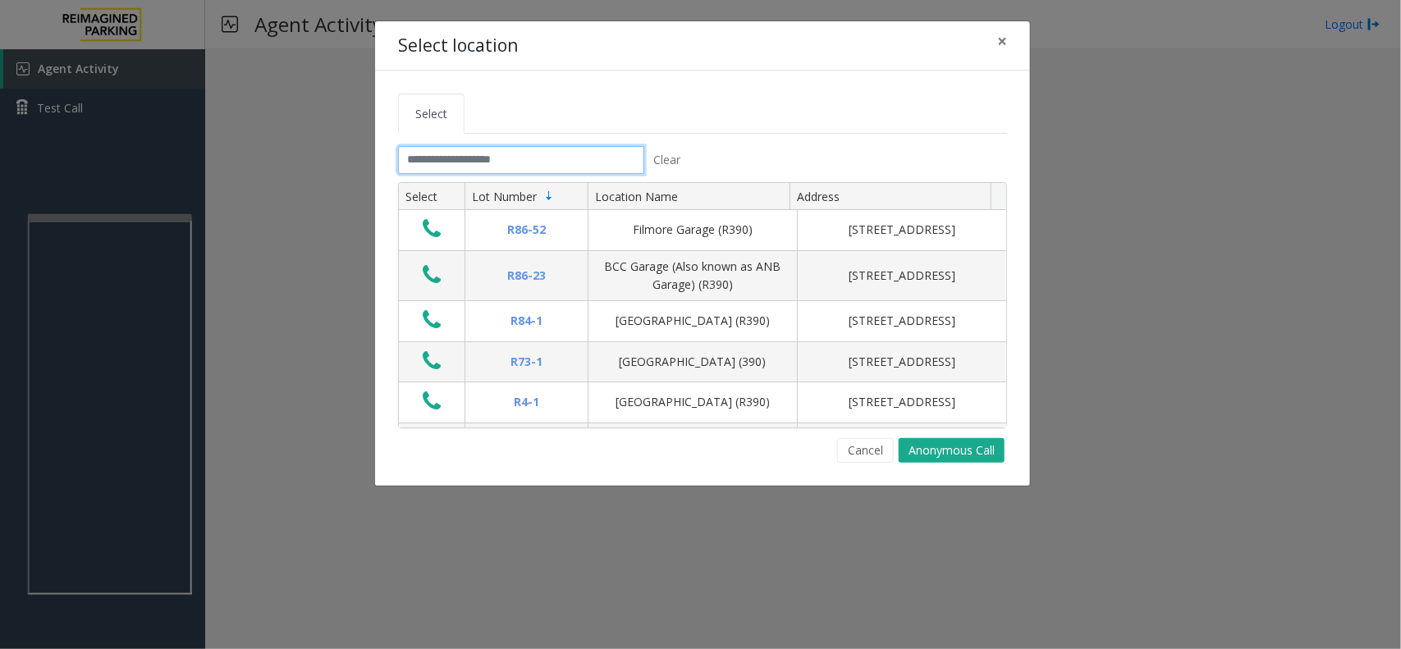
click at [483, 162] on input "text" at bounding box center [521, 160] width 246 height 28
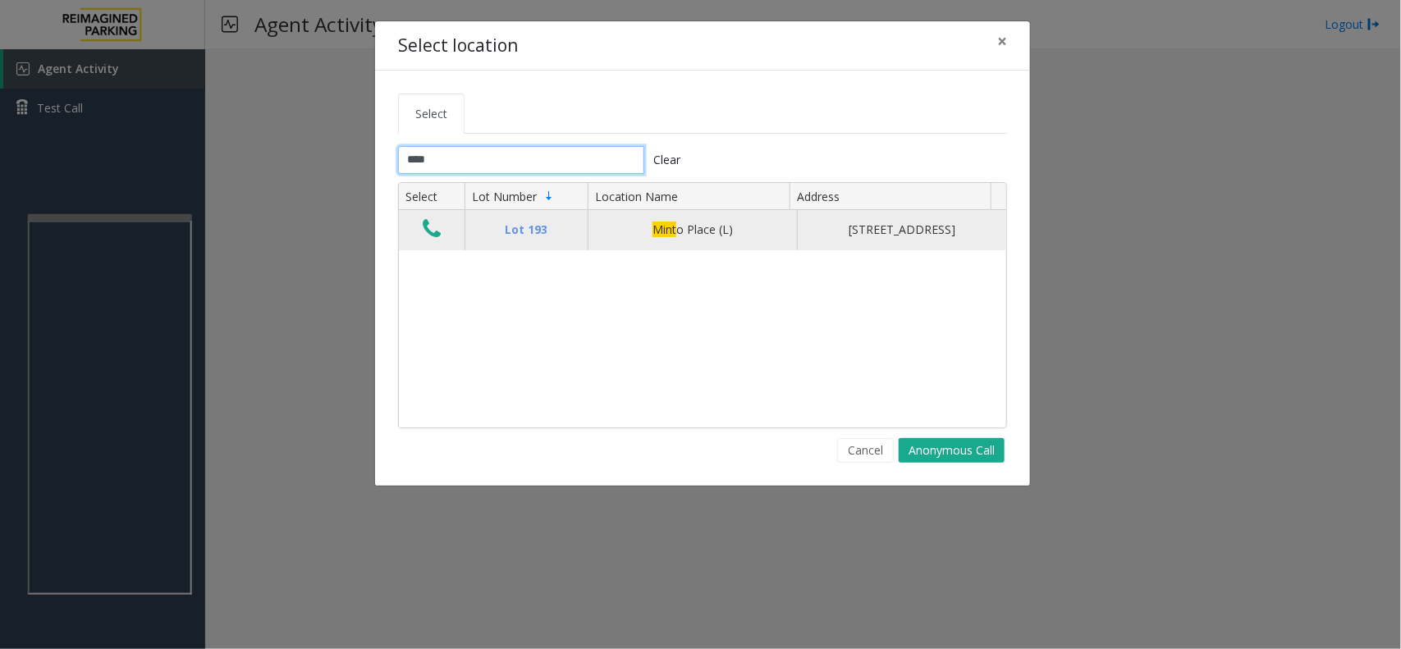
type input "****"
click at [433, 234] on icon "Data table" at bounding box center [432, 229] width 18 height 23
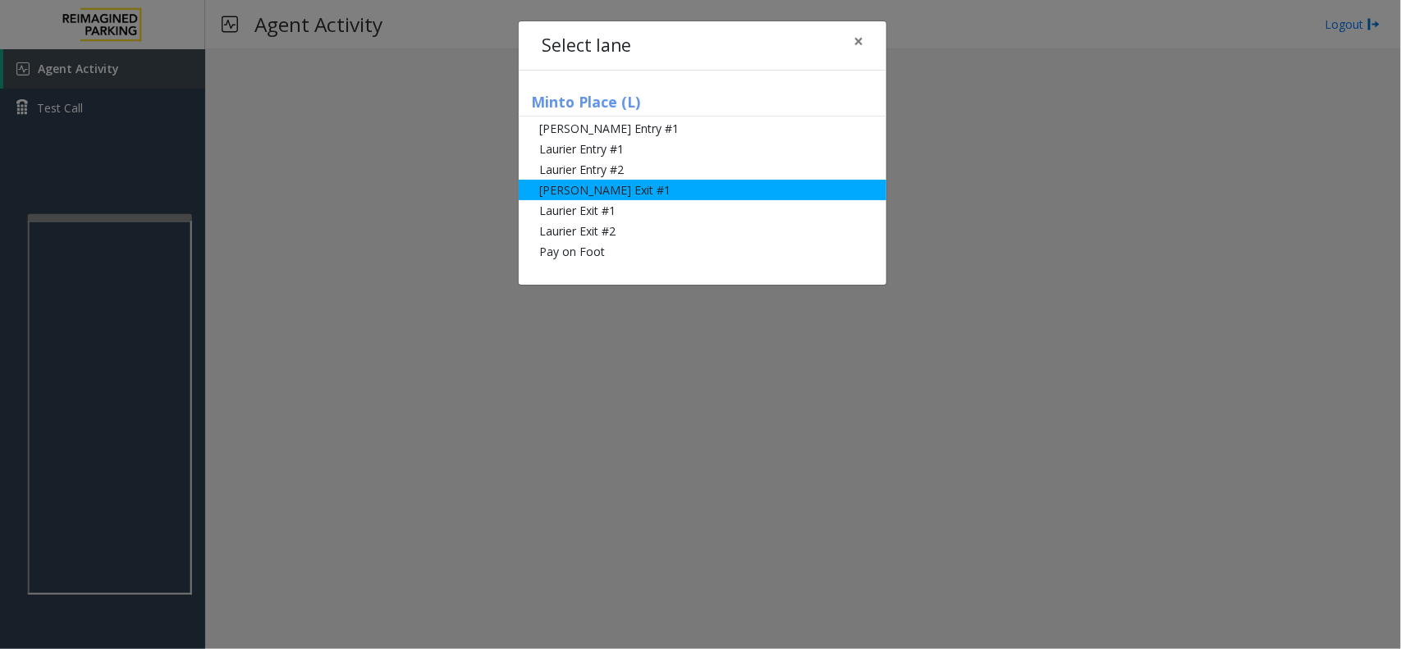
click at [740, 195] on li "[PERSON_NAME] Exit #1" at bounding box center [703, 190] width 368 height 21
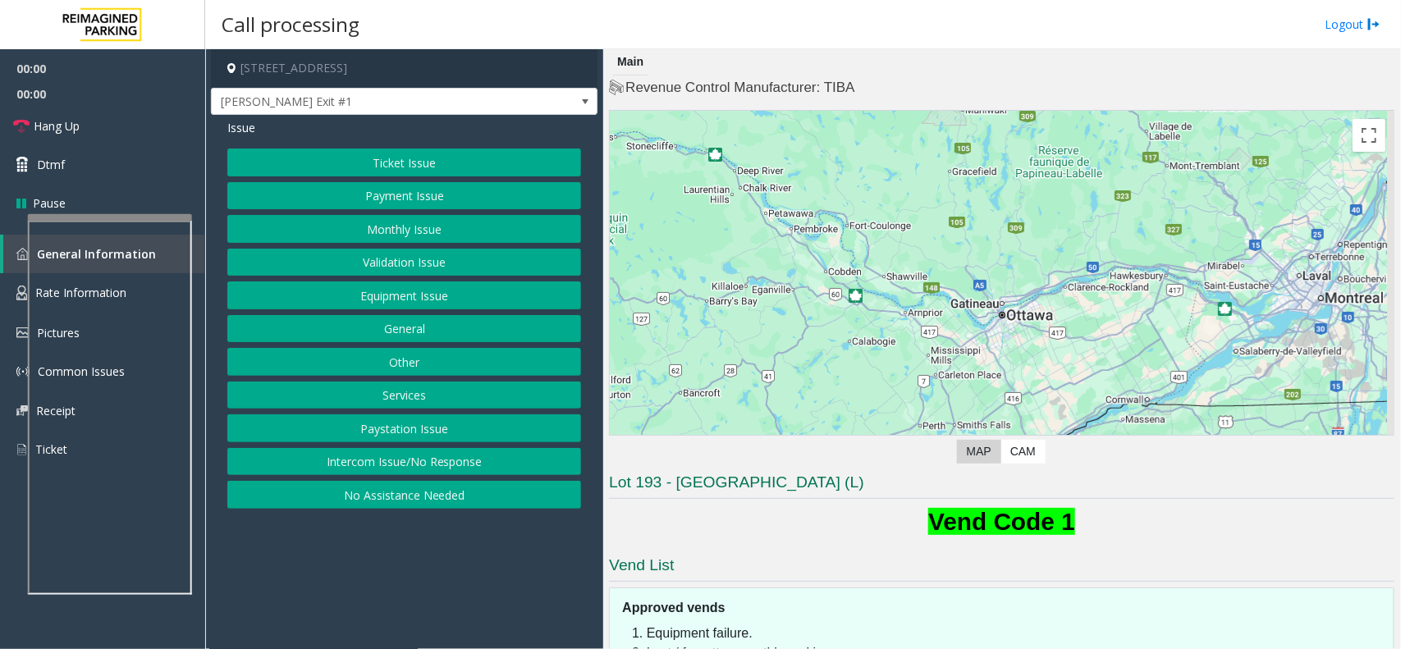
click at [424, 181] on div "Ticket Issue Payment Issue Monthly Issue Validation Issue Equipment Issue Gener…" at bounding box center [404, 329] width 354 height 360
click at [420, 199] on button "Payment Issue" at bounding box center [404, 196] width 354 height 28
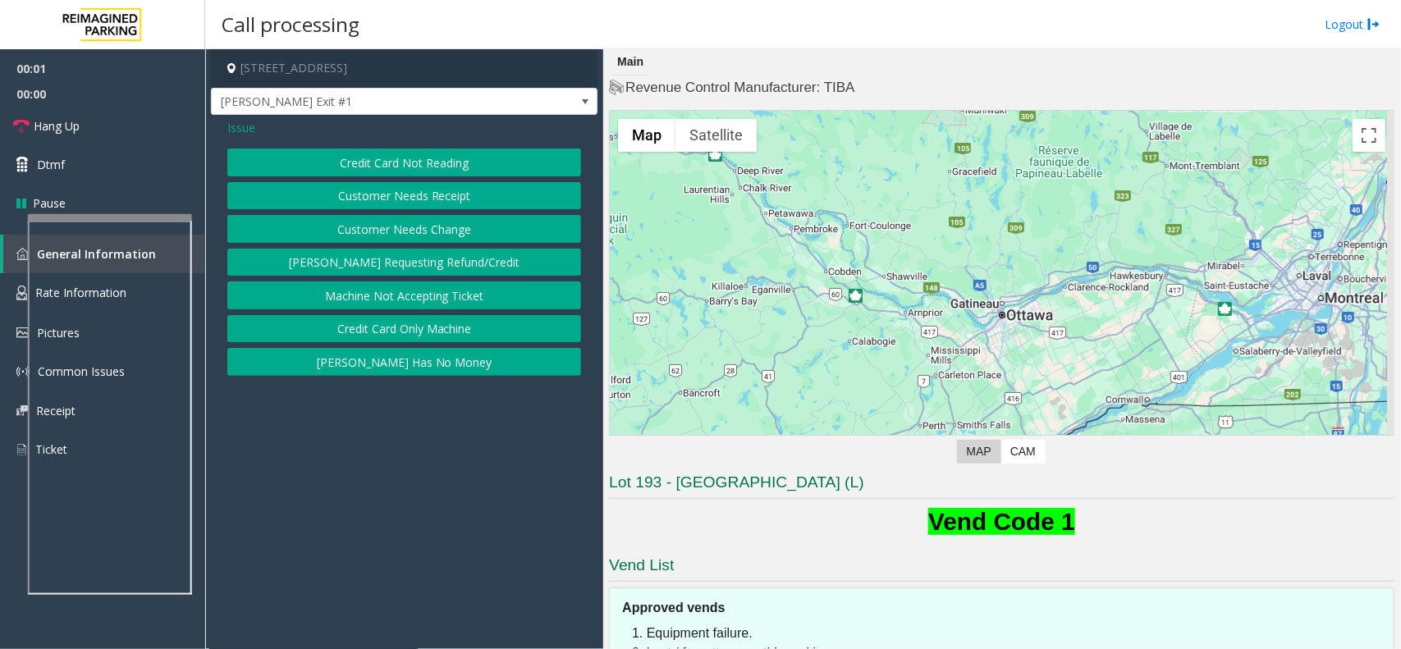
click at [435, 162] on button "Credit Card Not Reading" at bounding box center [404, 163] width 354 height 28
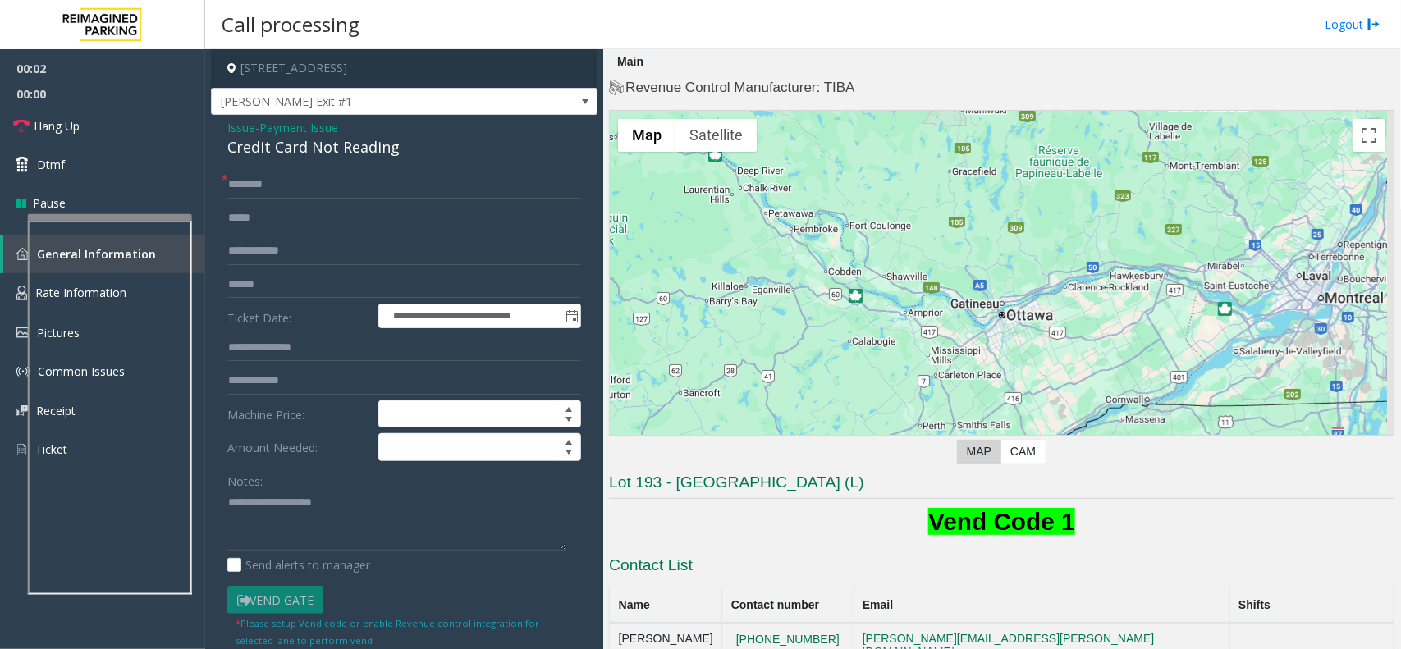
click at [300, 490] on div "Notes:" at bounding box center [404, 509] width 354 height 85
click at [296, 506] on textarea at bounding box center [396, 521] width 339 height 62
click at [351, 157] on div "Credit Card Not Reading" at bounding box center [404, 147] width 354 height 22
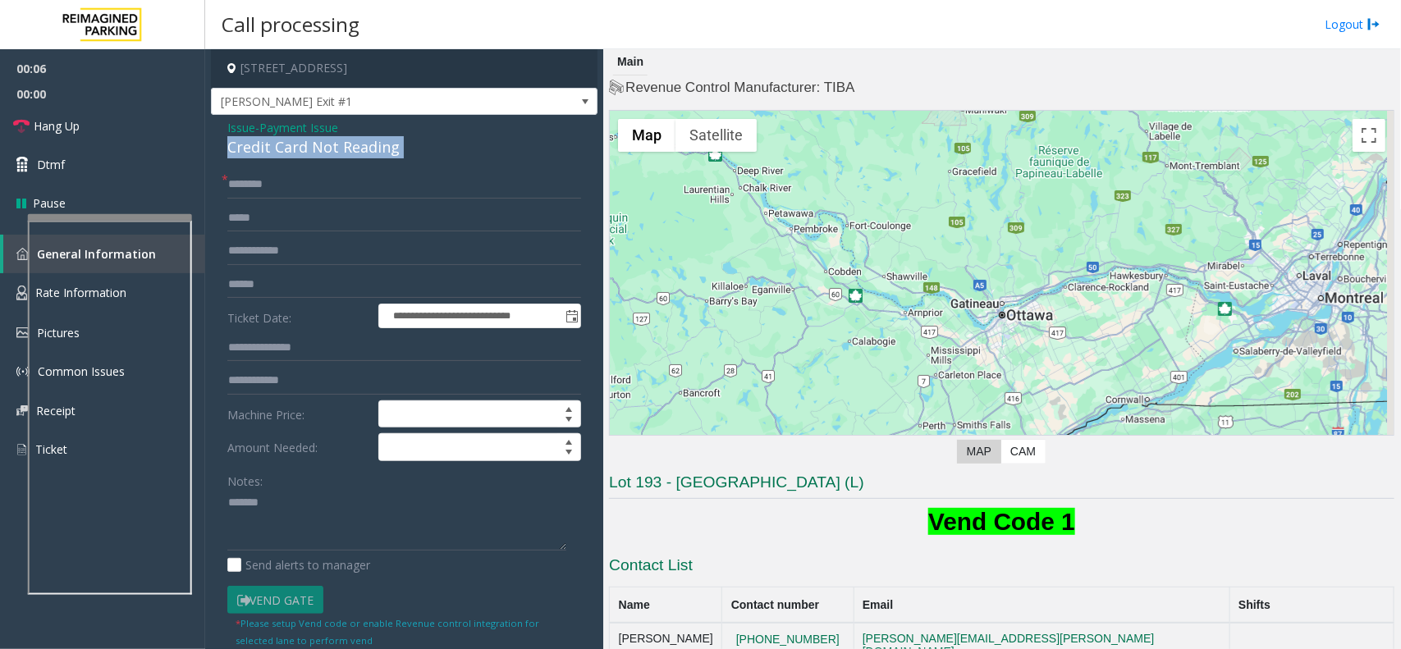
copy div "Credit Card Not Reading"
click at [335, 534] on textarea at bounding box center [396, 521] width 339 height 62
paste textarea "**********"
type textarea "**********"
click at [296, 297] on input "text" at bounding box center [404, 285] width 354 height 28
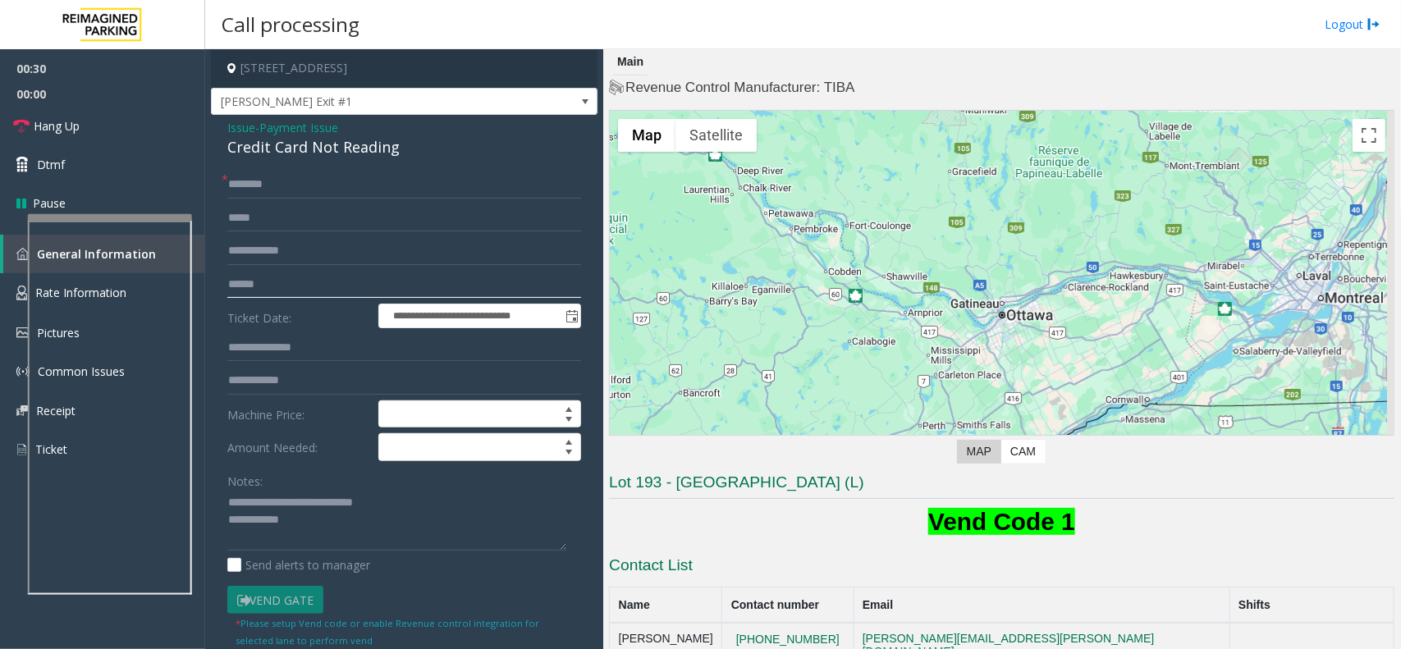
type input "******"
click at [277, 198] on input "text" at bounding box center [404, 185] width 354 height 28
click at [236, 190] on input "******" at bounding box center [404, 185] width 354 height 28
drag, startPoint x: 256, startPoint y: 189, endPoint x: 519, endPoint y: 174, distance: 263.1
click at [519, 174] on input "******" at bounding box center [404, 185] width 354 height 28
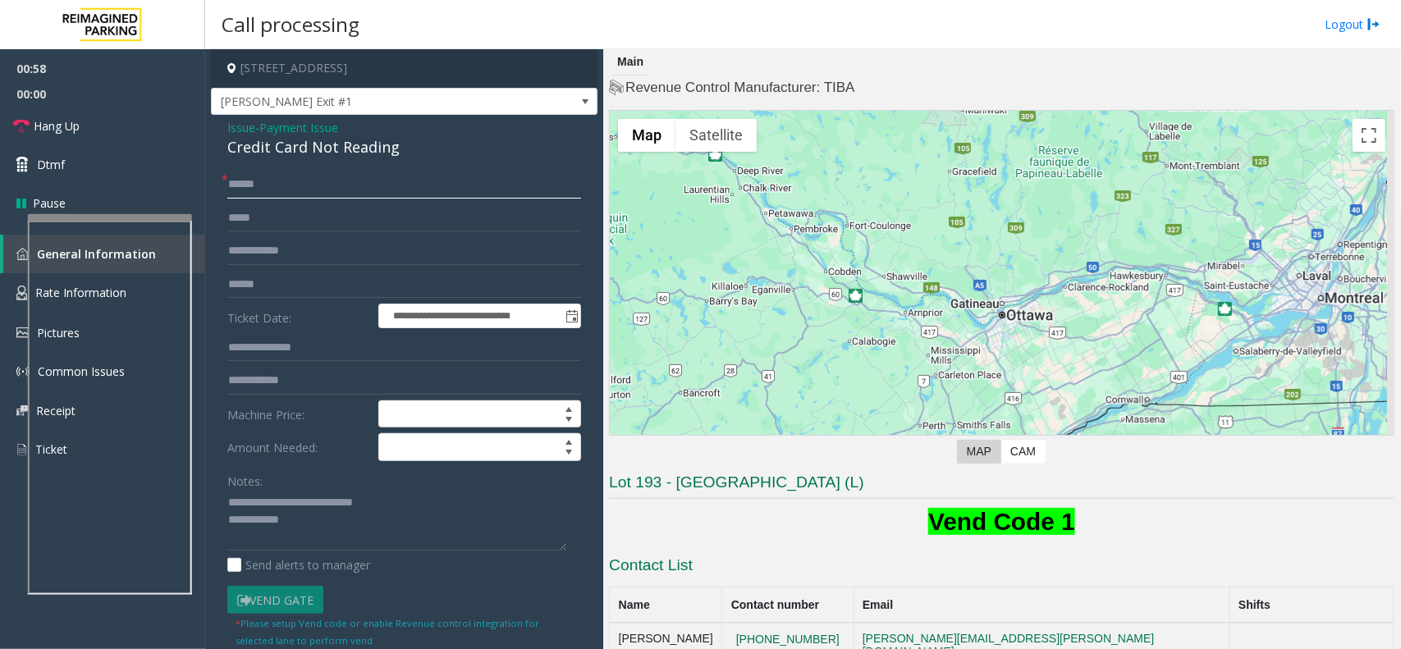
type input "******"
click at [358, 524] on textarea at bounding box center [396, 521] width 339 height 62
type textarea "**********"
click at [123, 136] on link "Hang Up" at bounding box center [102, 126] width 205 height 39
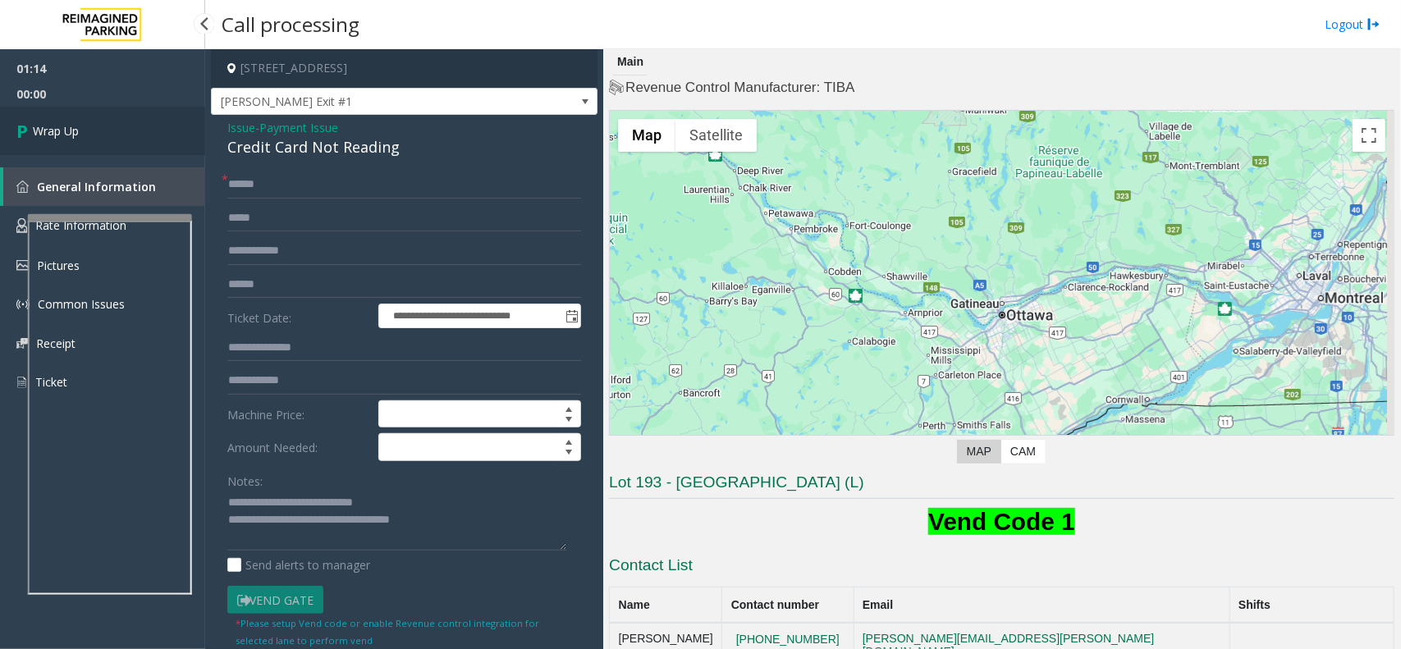
click at [123, 136] on link "Wrap Up" at bounding box center [102, 131] width 205 height 48
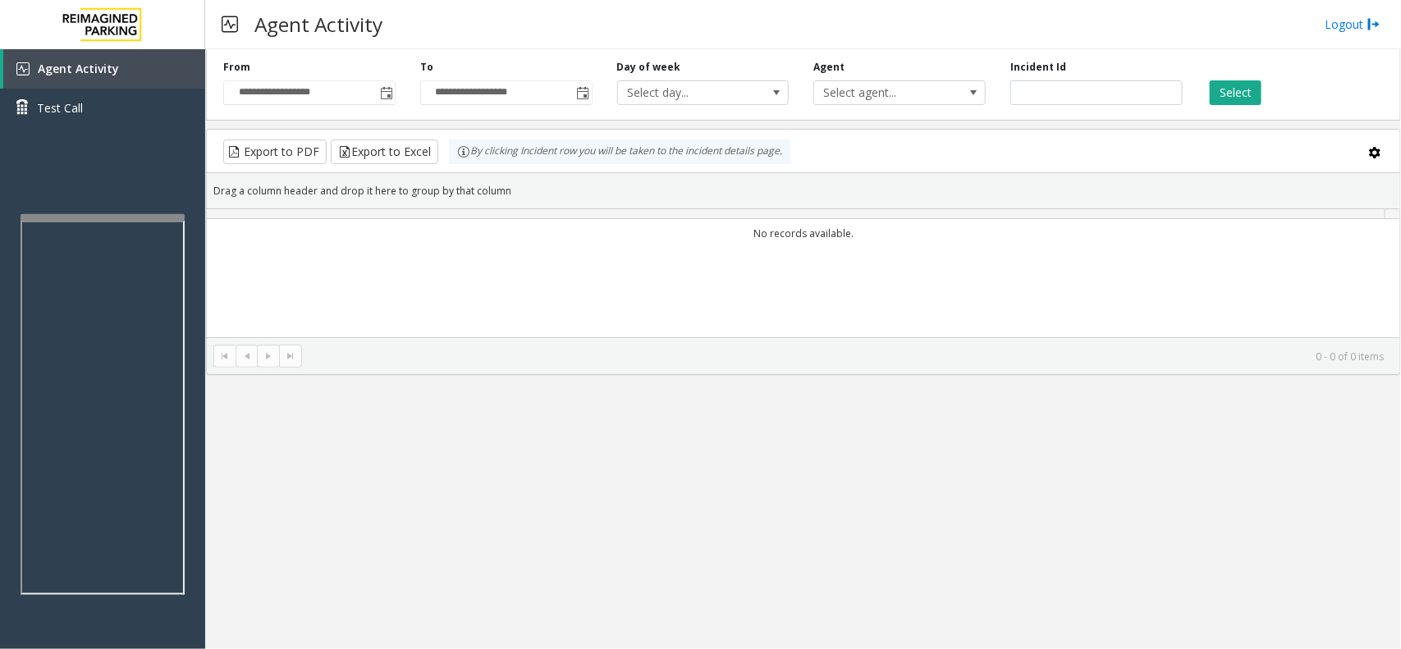
click at [144, 218] on div at bounding box center [103, 217] width 164 height 7
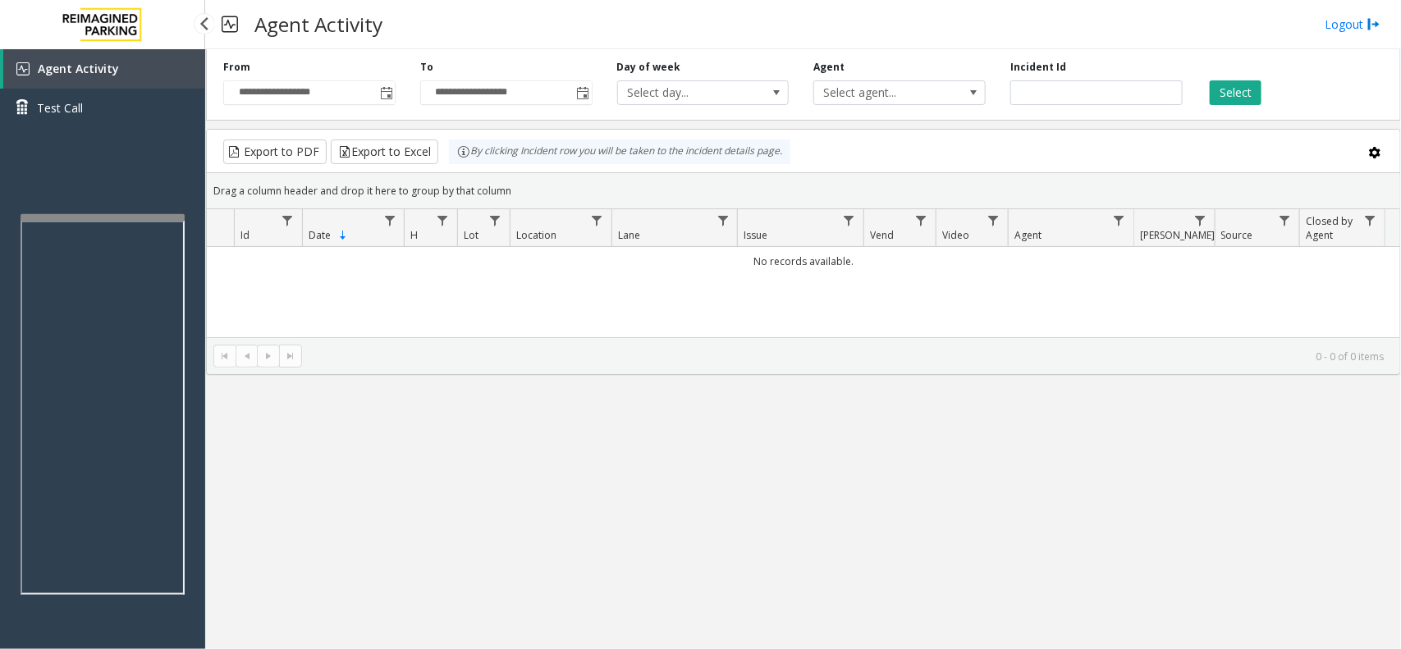
click at [146, 71] on link "Agent Activity" at bounding box center [104, 68] width 202 height 39
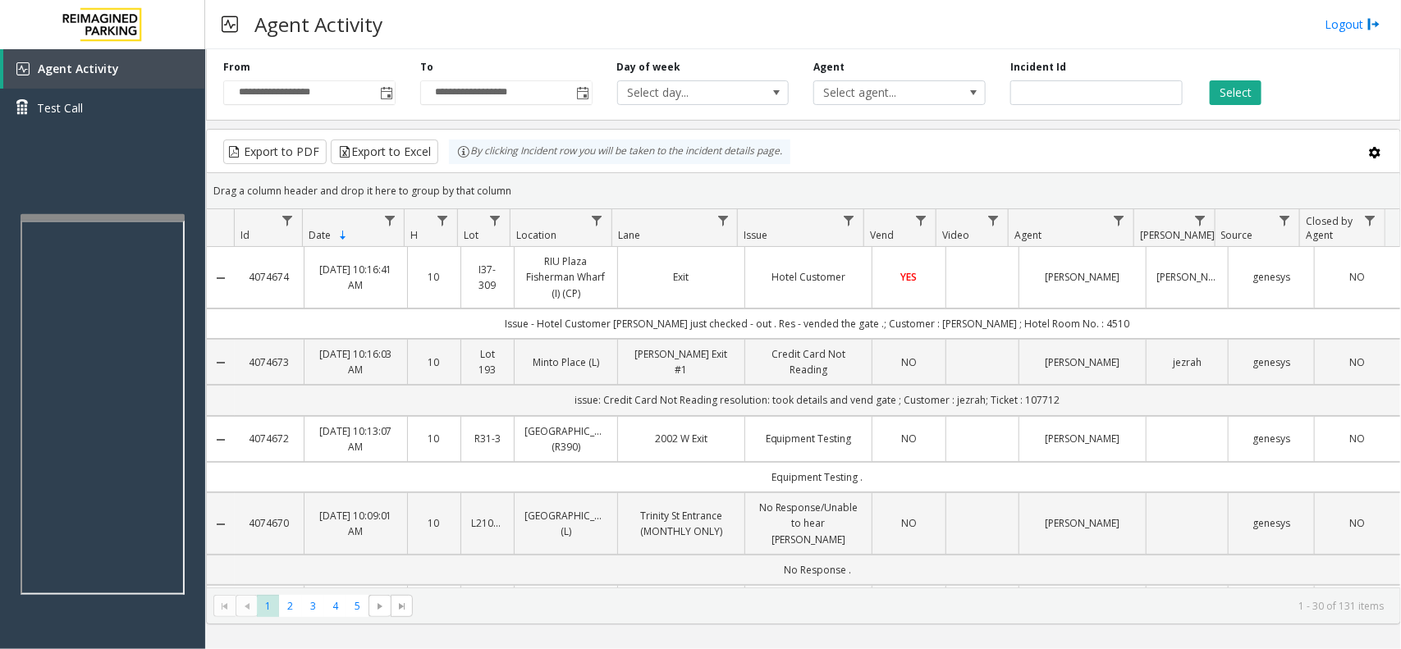
drag, startPoint x: 505, startPoint y: 189, endPoint x: 441, endPoint y: 160, distance: 70.2
click at [441, 160] on kendo-grid "Export to PDF Export to Excel By clicking Incident row you will be taken to the…" at bounding box center [803, 377] width 1195 height 496
click at [502, 189] on div "Drag a column header and drop it here to group by that column" at bounding box center [804, 191] width 1194 height 29
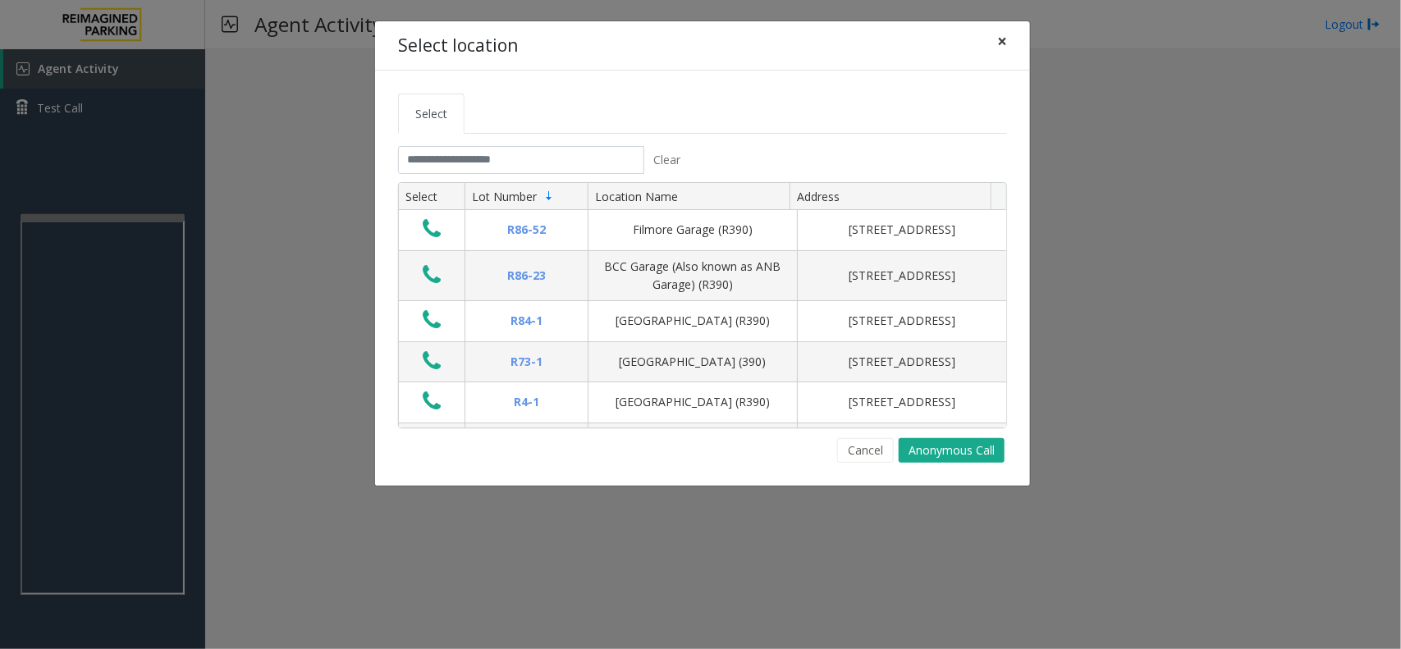
click at [993, 54] on button "×" at bounding box center [1002, 41] width 33 height 40
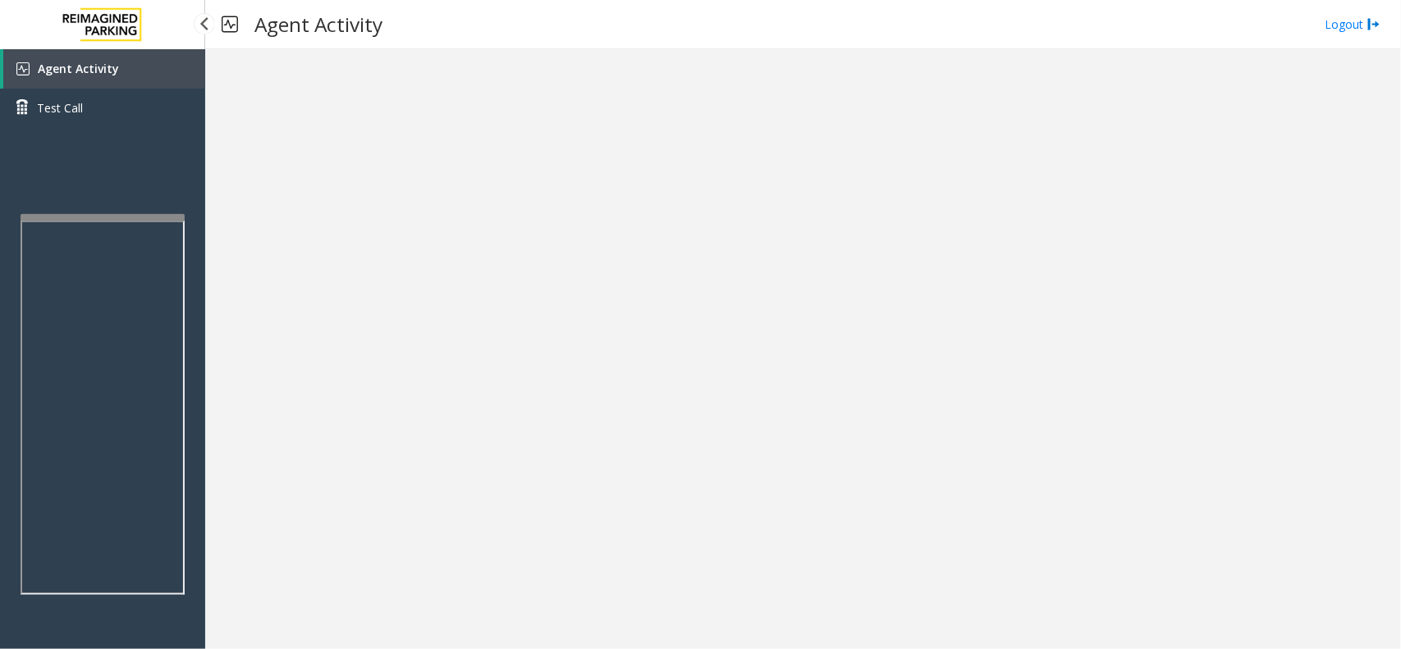
click at [125, 207] on div "Agent Activity Test Call" at bounding box center [102, 373] width 205 height 649
click at [127, 189] on app-root "Agent Activity Test Call × Close Powered by Umojo © 2025 Agent Activity Logout ×" at bounding box center [700, 324] width 1401 height 649
click at [129, 38] on img at bounding box center [102, 24] width 99 height 49
click at [132, 57] on link "Agent Activity" at bounding box center [104, 68] width 202 height 39
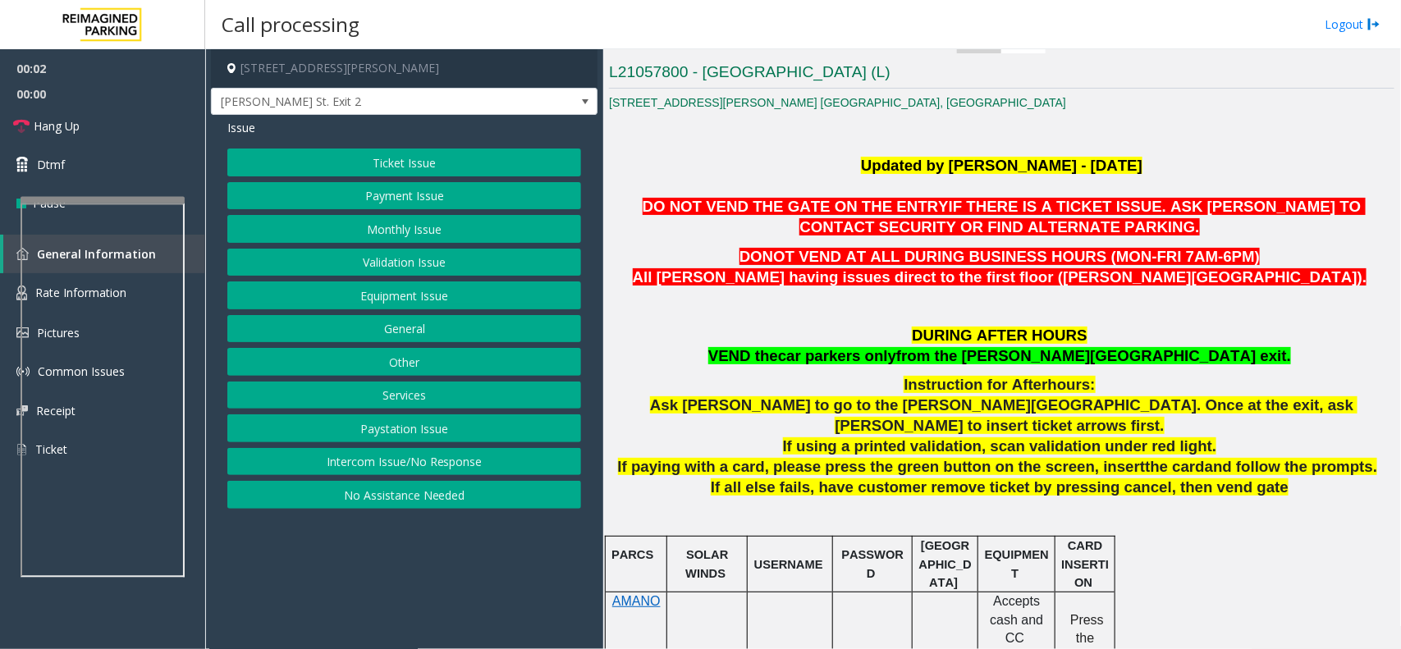
scroll to position [513, 0]
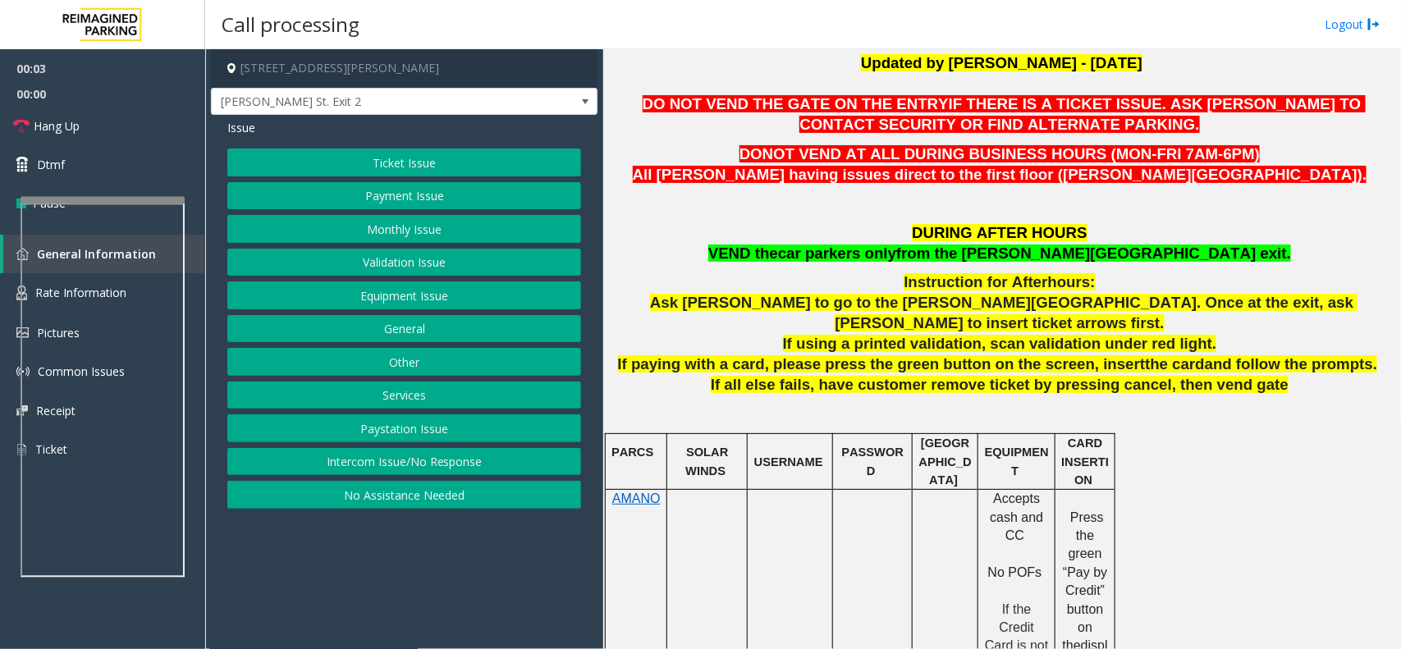
click at [495, 206] on button "Payment Issue" at bounding box center [404, 196] width 354 height 28
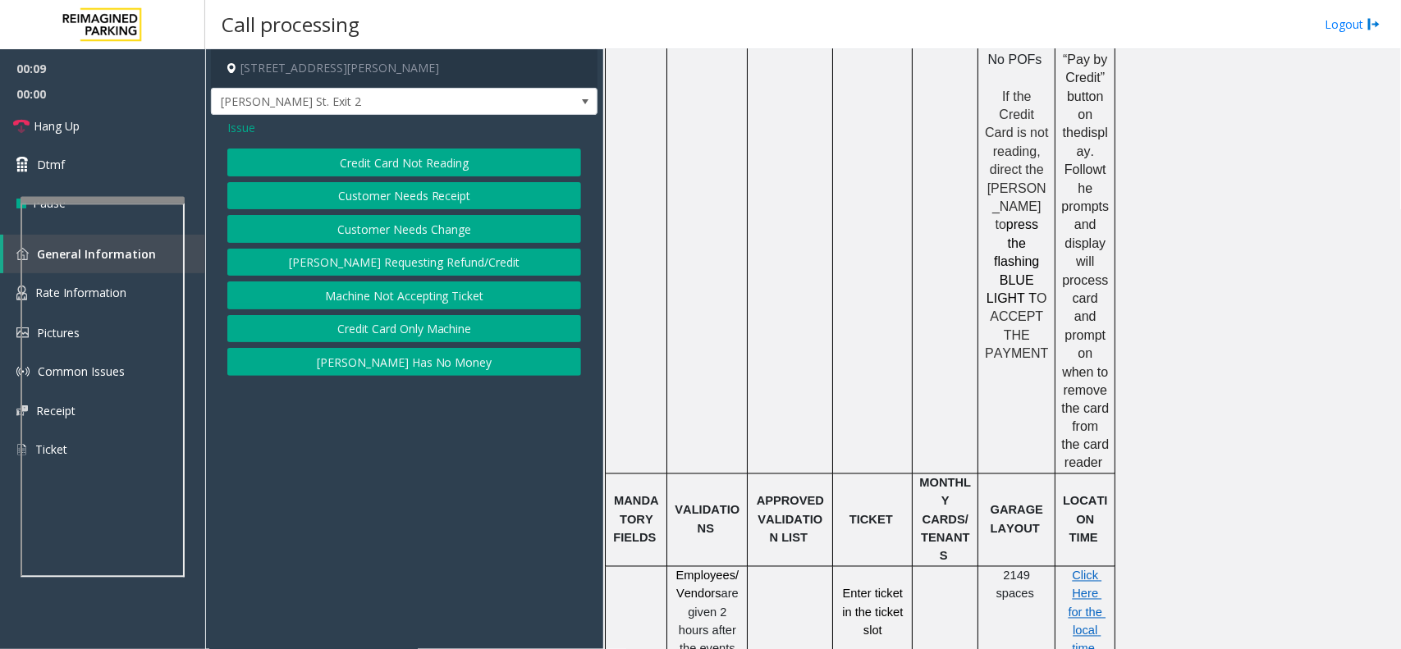
scroll to position [1437, 0]
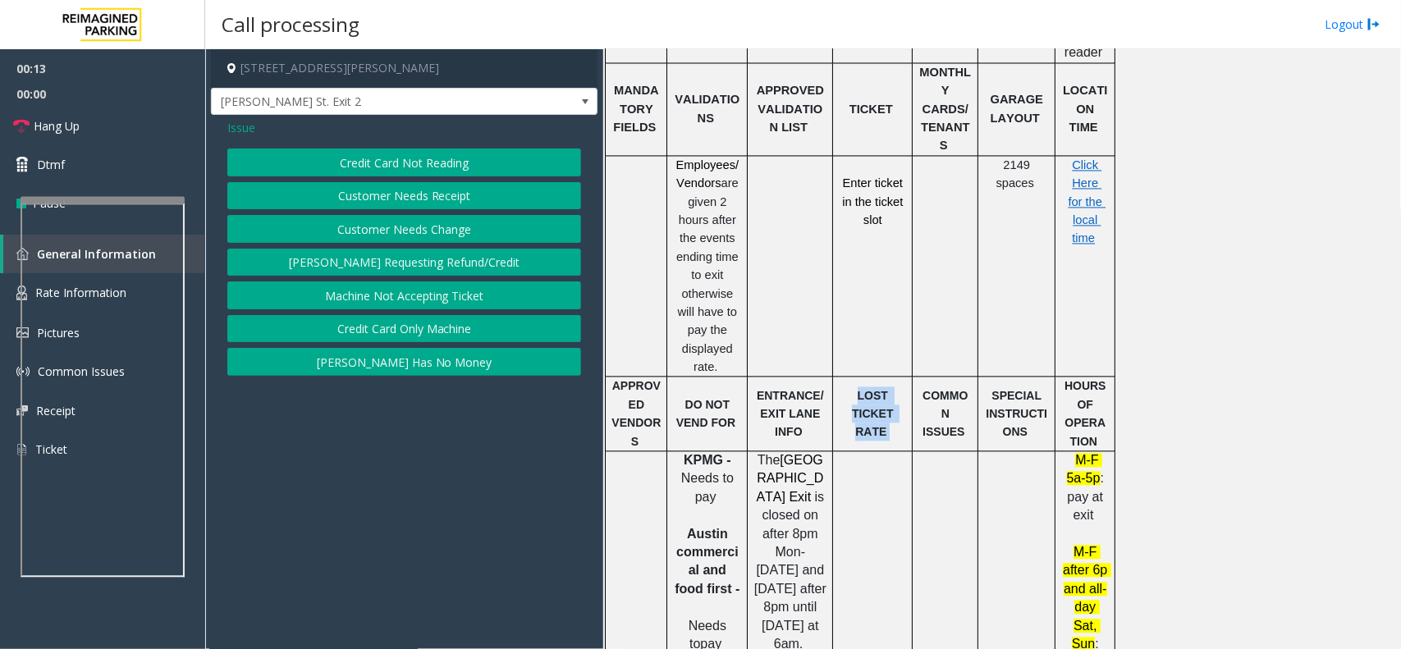
drag, startPoint x: 895, startPoint y: 342, endPoint x: 844, endPoint y: 316, distance: 56.9
click at [844, 378] on td "LOST TICKET RATE" at bounding box center [873, 415] width 80 height 75
click at [852, 390] on span "LOST TICKET RATE" at bounding box center [874, 415] width 44 height 50
click at [440, 191] on button "Customer Needs Receipt" at bounding box center [404, 196] width 354 height 28
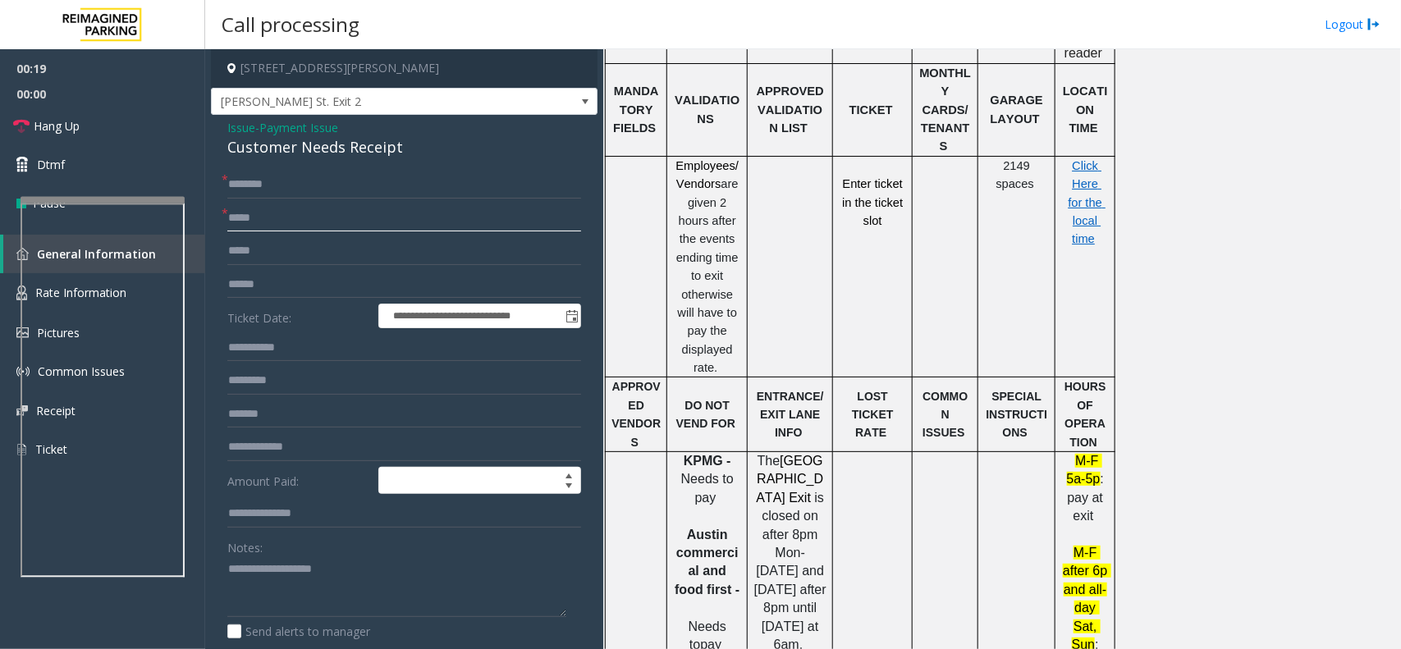
click at [300, 206] on input "text" at bounding box center [404, 218] width 354 height 28
type input "**"
click at [310, 193] on input "text" at bounding box center [404, 185] width 354 height 28
type input "**"
drag, startPoint x: 146, startPoint y: 134, endPoint x: 171, endPoint y: 197, distance: 67.8
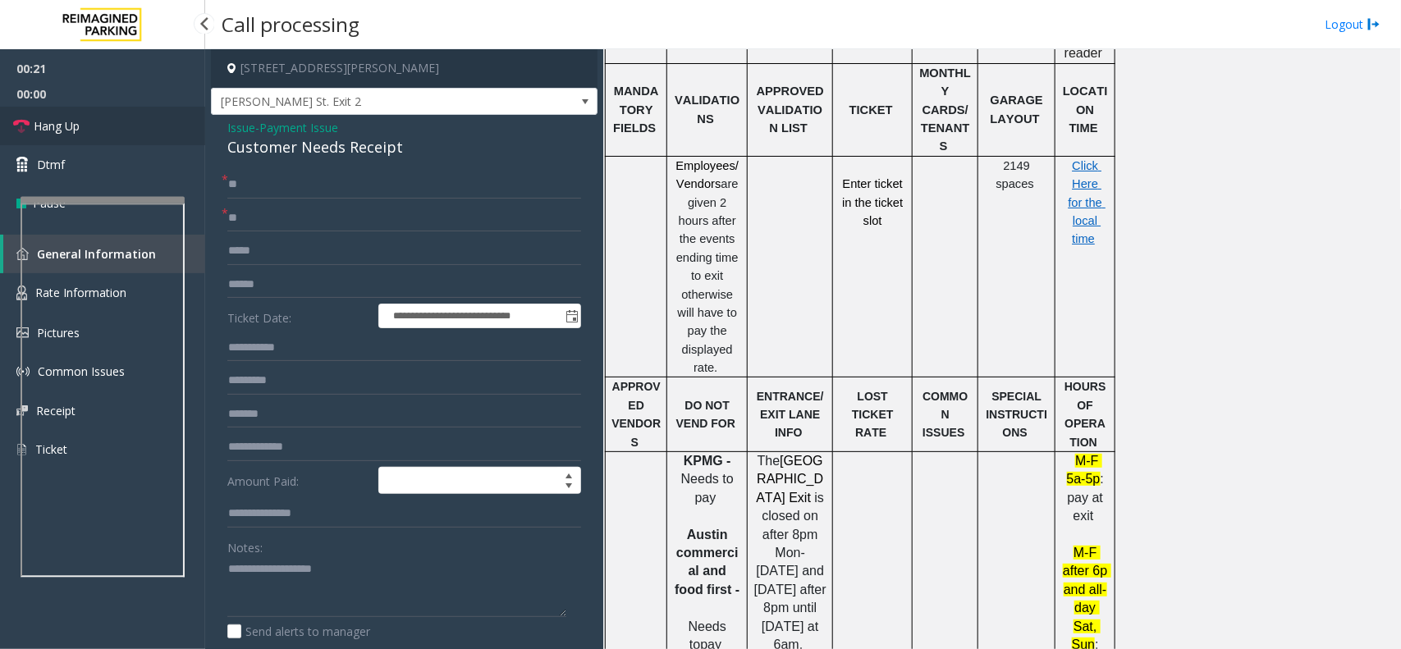
click at [146, 134] on link "Hang Up" at bounding box center [102, 126] width 205 height 39
click at [353, 569] on textarea at bounding box center [396, 588] width 339 height 62
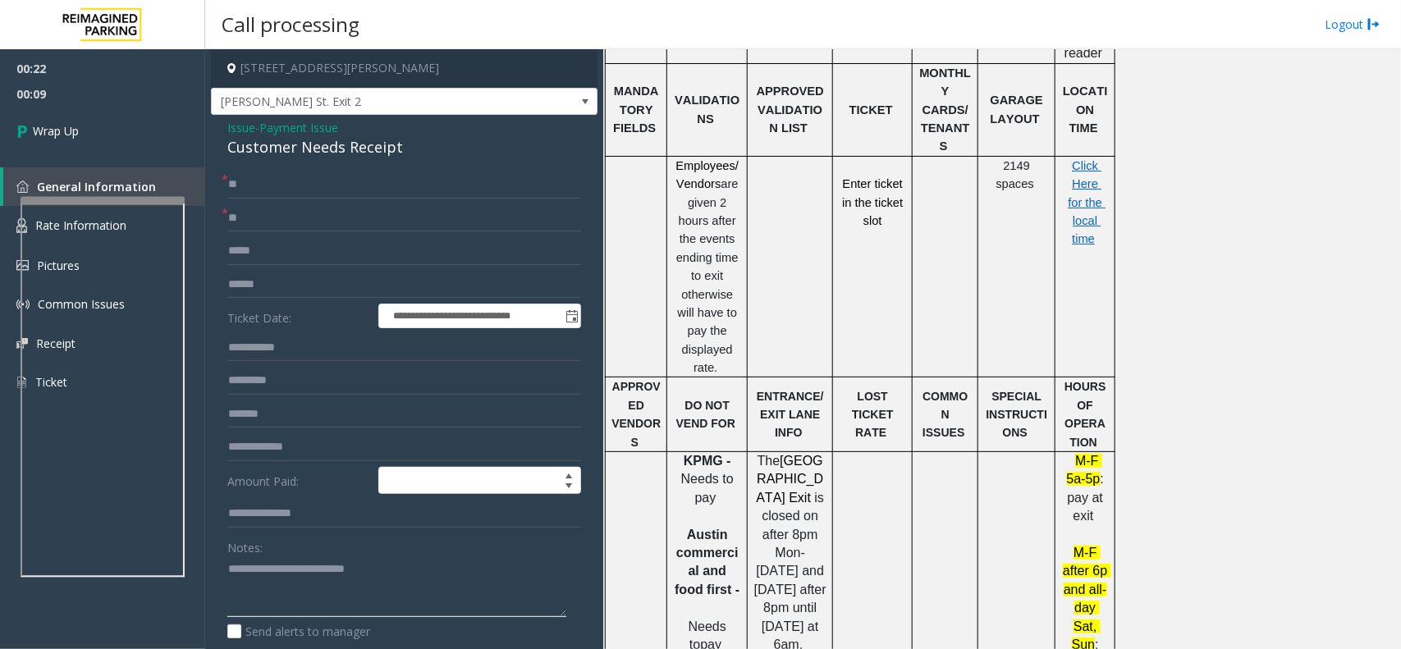
click at [227, 571] on textarea at bounding box center [396, 588] width 339 height 62
click at [472, 593] on textarea at bounding box center [396, 588] width 339 height 62
click at [454, 561] on textarea at bounding box center [396, 588] width 339 height 62
click at [341, 166] on div "**********" at bounding box center [404, 485] width 387 height 740
click at [342, 158] on div "Customer Needs Receipt" at bounding box center [404, 147] width 354 height 22
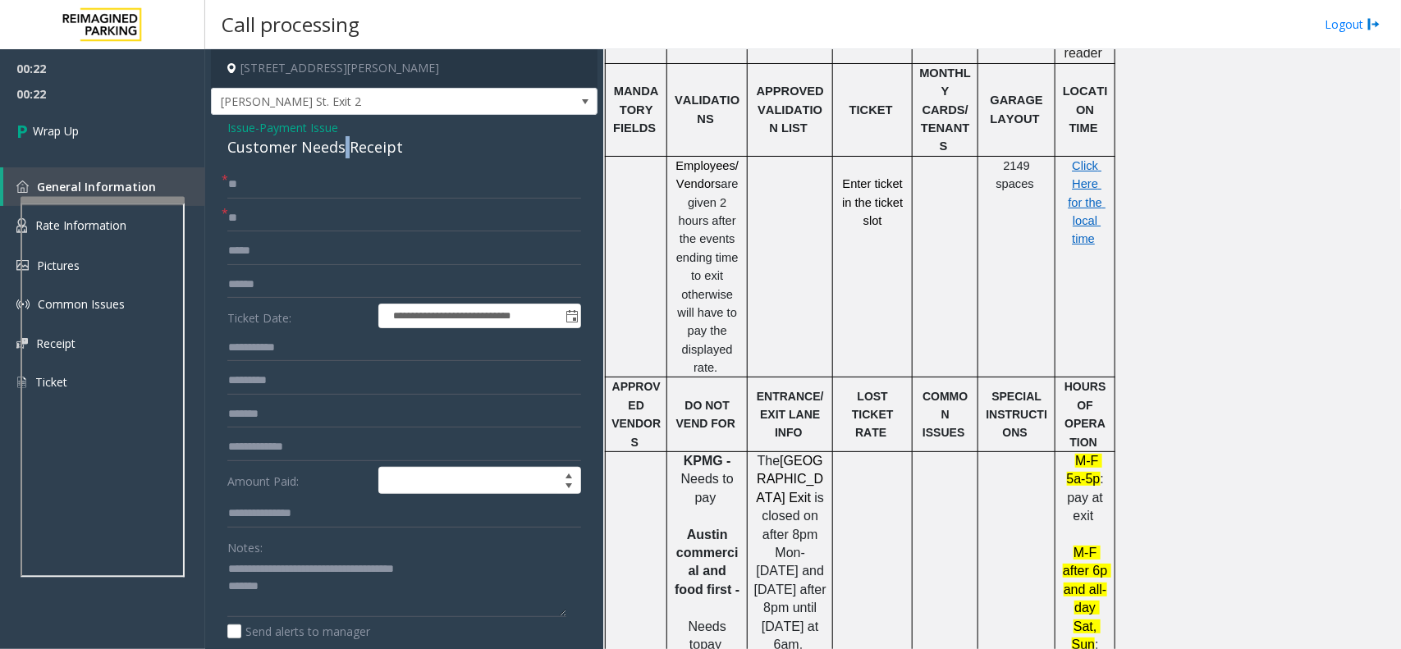
click at [342, 158] on div "Customer Needs Receipt" at bounding box center [404, 147] width 354 height 22
click at [297, 585] on textarea at bounding box center [396, 588] width 339 height 62
paste textarea "**********"
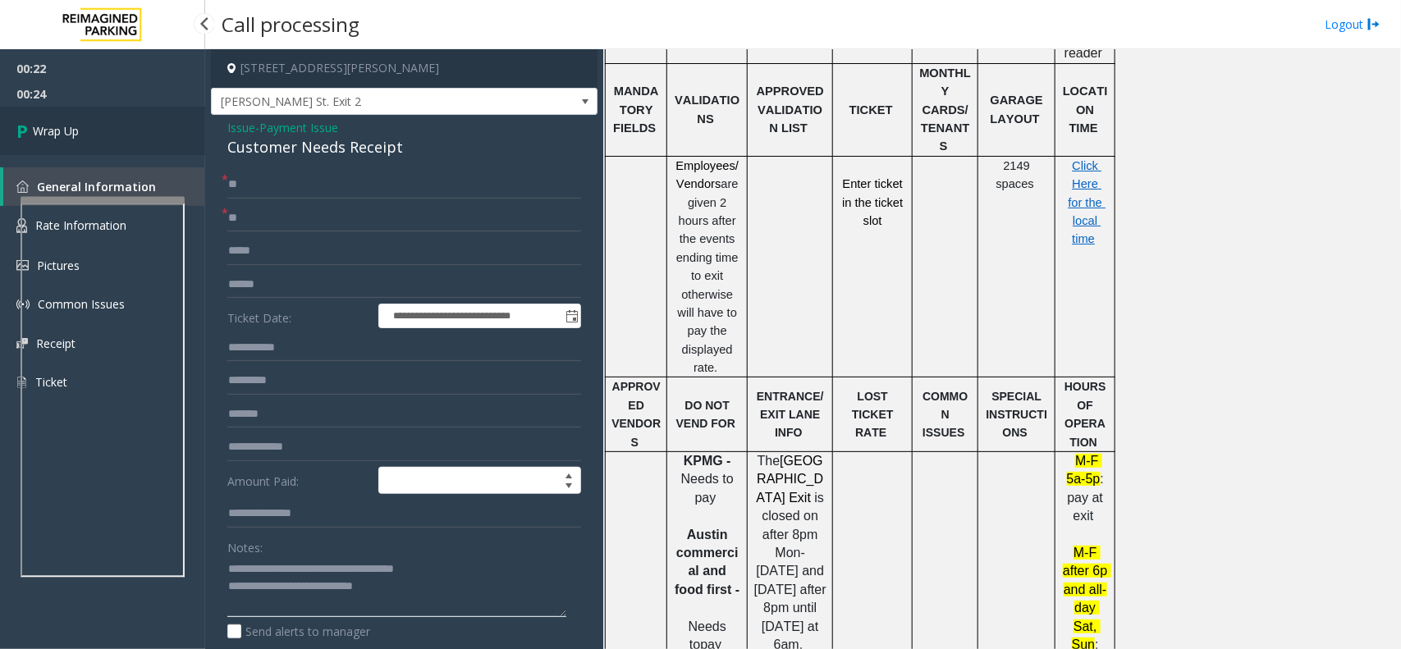
type textarea "**********"
click at [89, 117] on link "Wrap Up" at bounding box center [102, 131] width 205 height 48
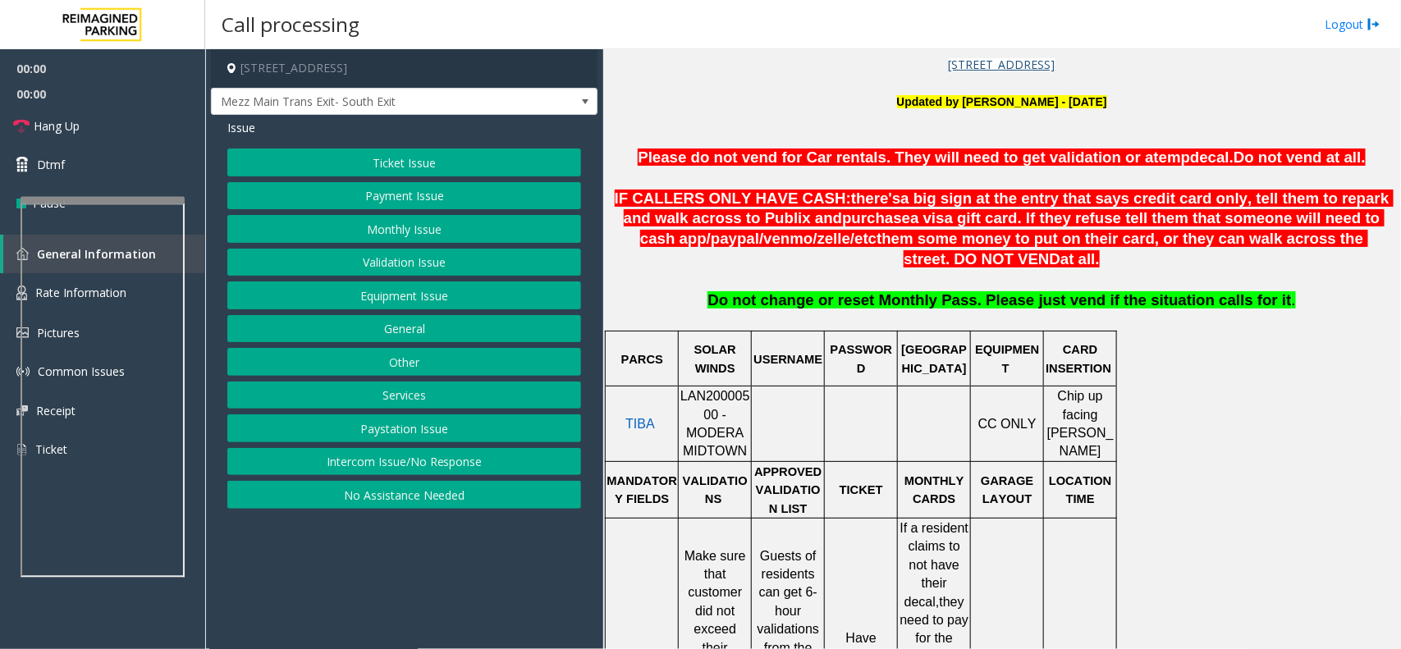
scroll to position [718, 0]
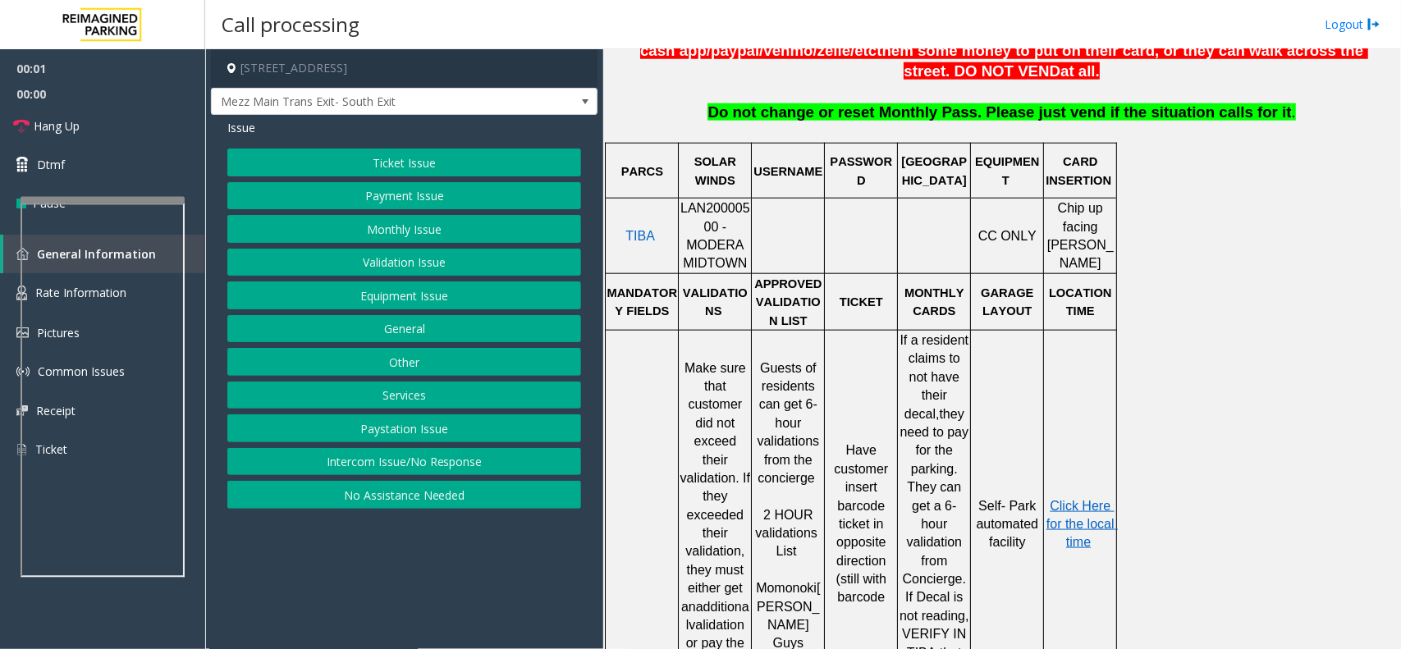
click at [732, 227] on span "LAN20000500 - MODERA MIDTOWN" at bounding box center [716, 235] width 70 height 69
click at [732, 216] on span "LAN20000500 - MODERA MIDTOWN" at bounding box center [716, 235] width 70 height 69
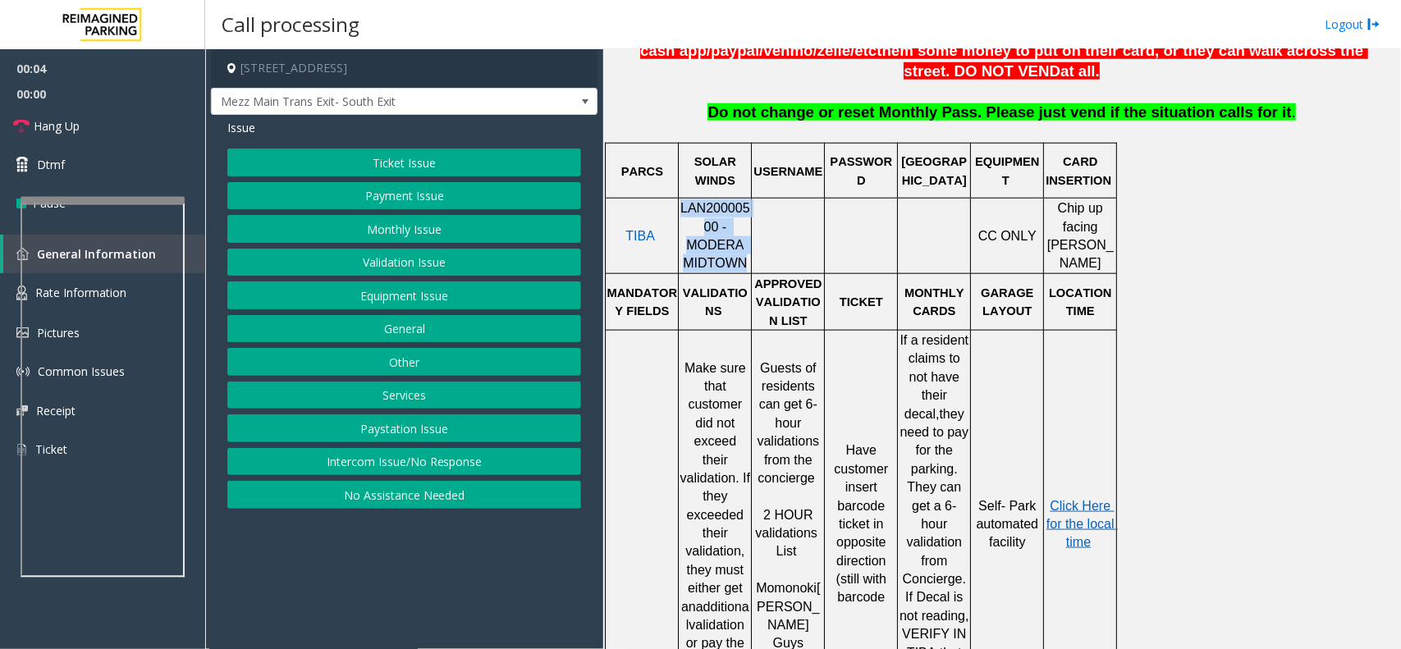
click at [711, 236] on span "LAN20000500 - MODERA MIDTOWN" at bounding box center [716, 235] width 70 height 69
click at [712, 222] on span "LAN20000500 - MODERA MIDTOWN" at bounding box center [716, 235] width 70 height 69
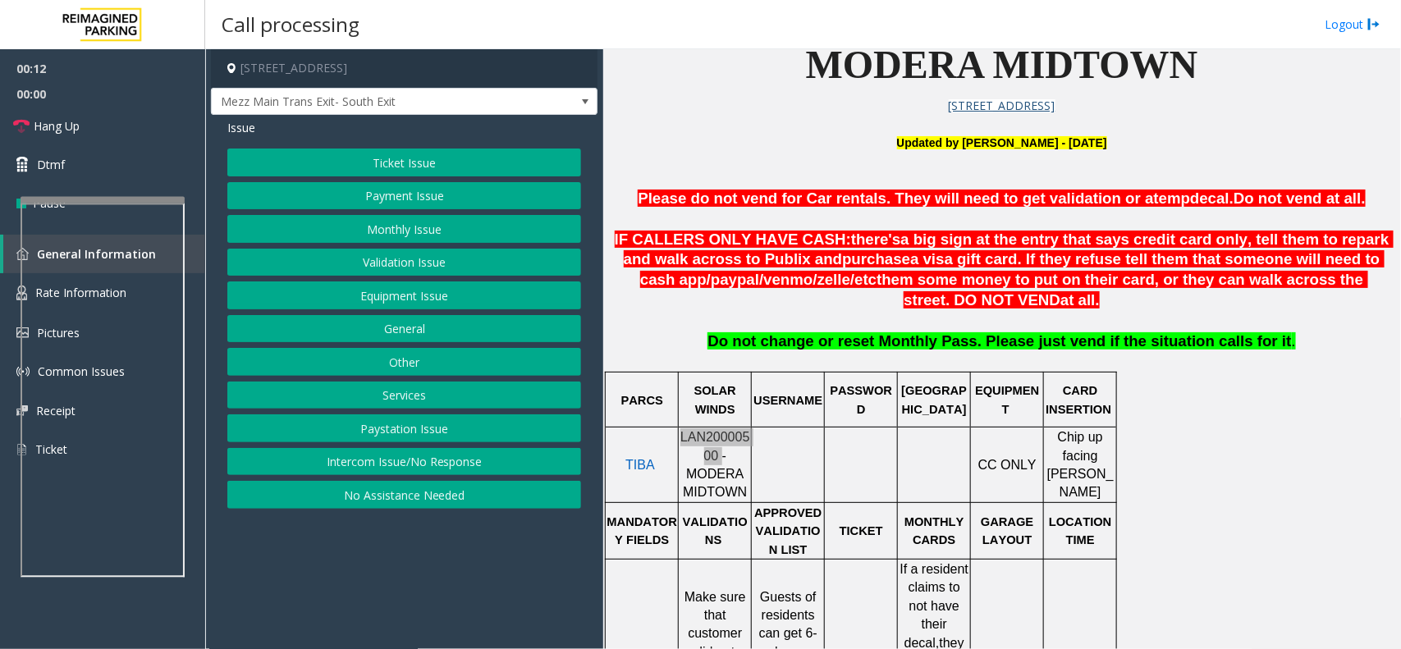
scroll to position [308, 0]
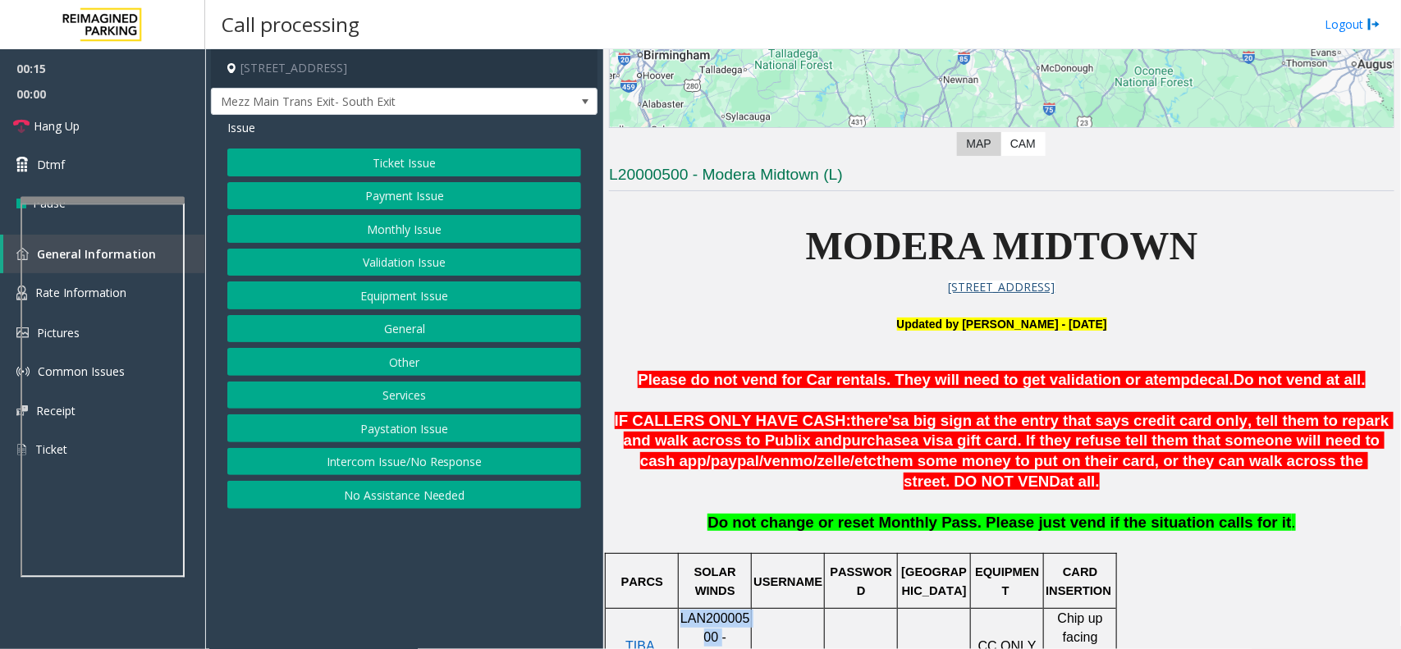
click at [387, 236] on button "Monthly Issue" at bounding box center [404, 229] width 354 height 28
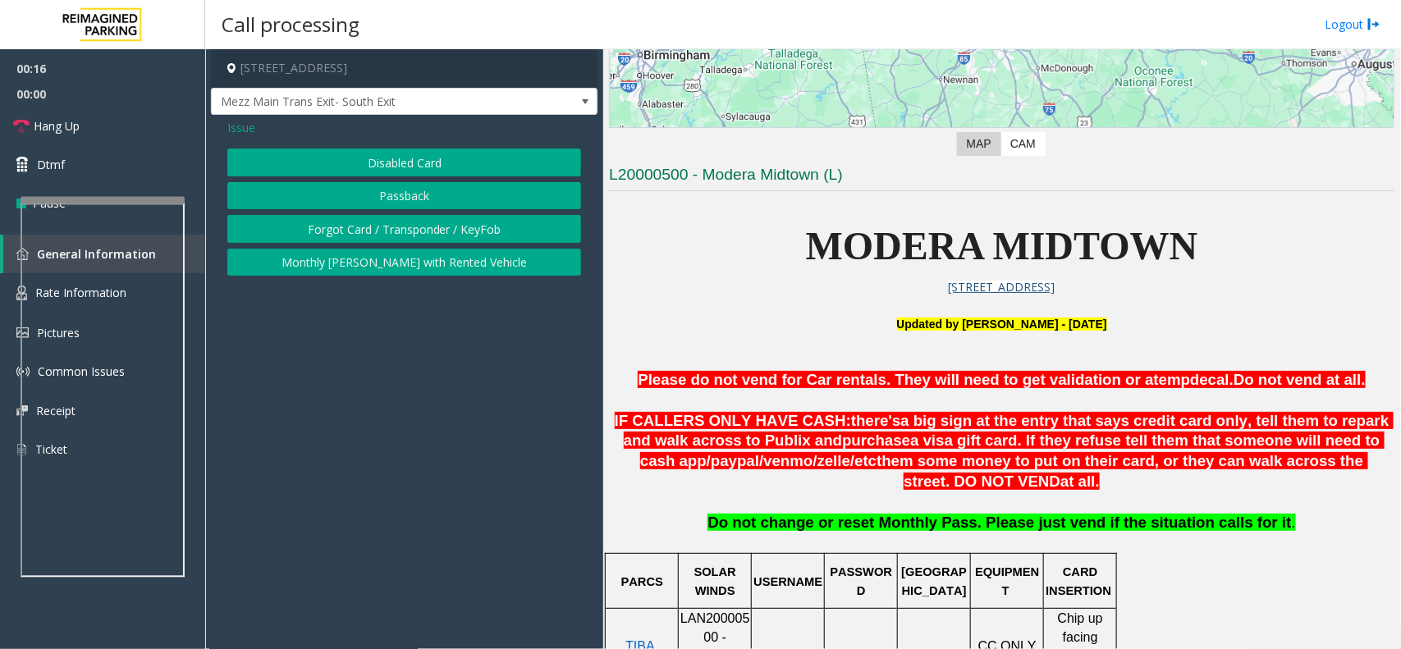
click at [387, 279] on div "Issue Disabled Card Passback Forgot Card / Transponder / KeyFob Monthly [PERSON…" at bounding box center [404, 199] width 387 height 169
click at [388, 267] on button "Monthly [PERSON_NAME] with Rented Vehicle" at bounding box center [404, 263] width 354 height 28
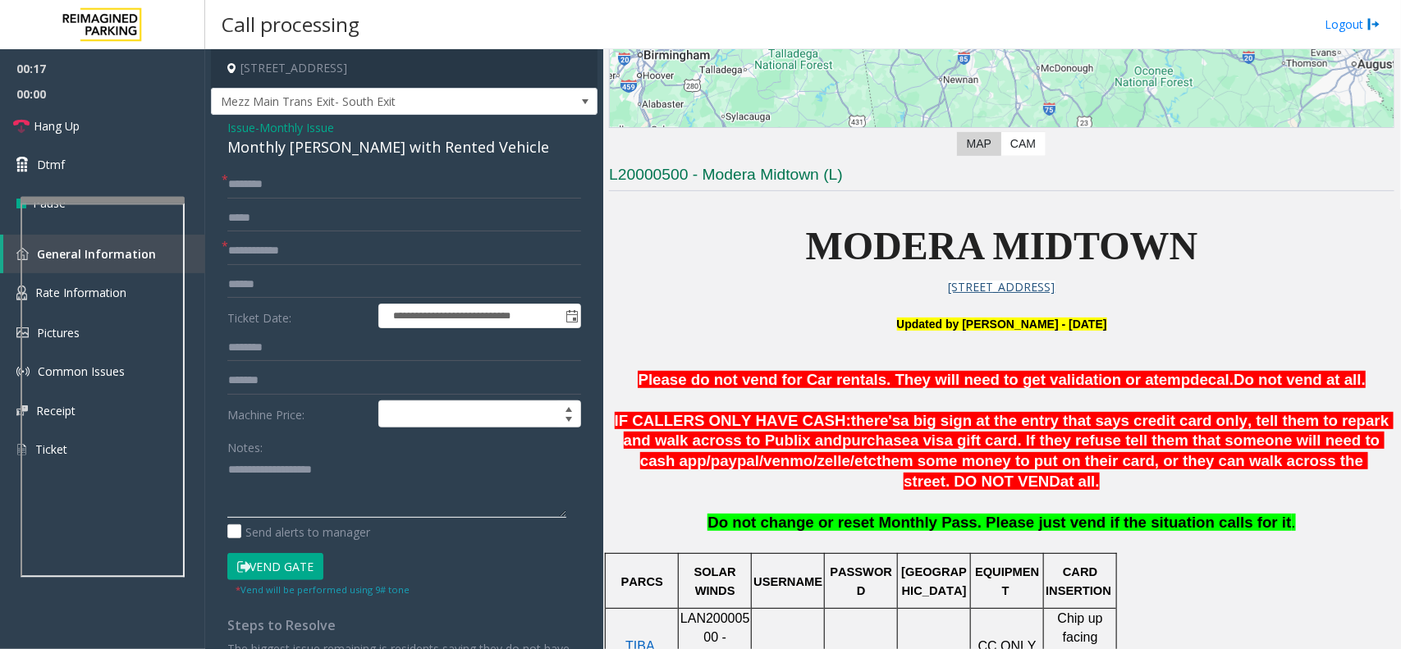
click at [323, 502] on textarea at bounding box center [396, 487] width 339 height 62
type textarea "*"
click at [378, 149] on div "Monthly [PERSON_NAME] with Rented Vehicle" at bounding box center [404, 147] width 354 height 22
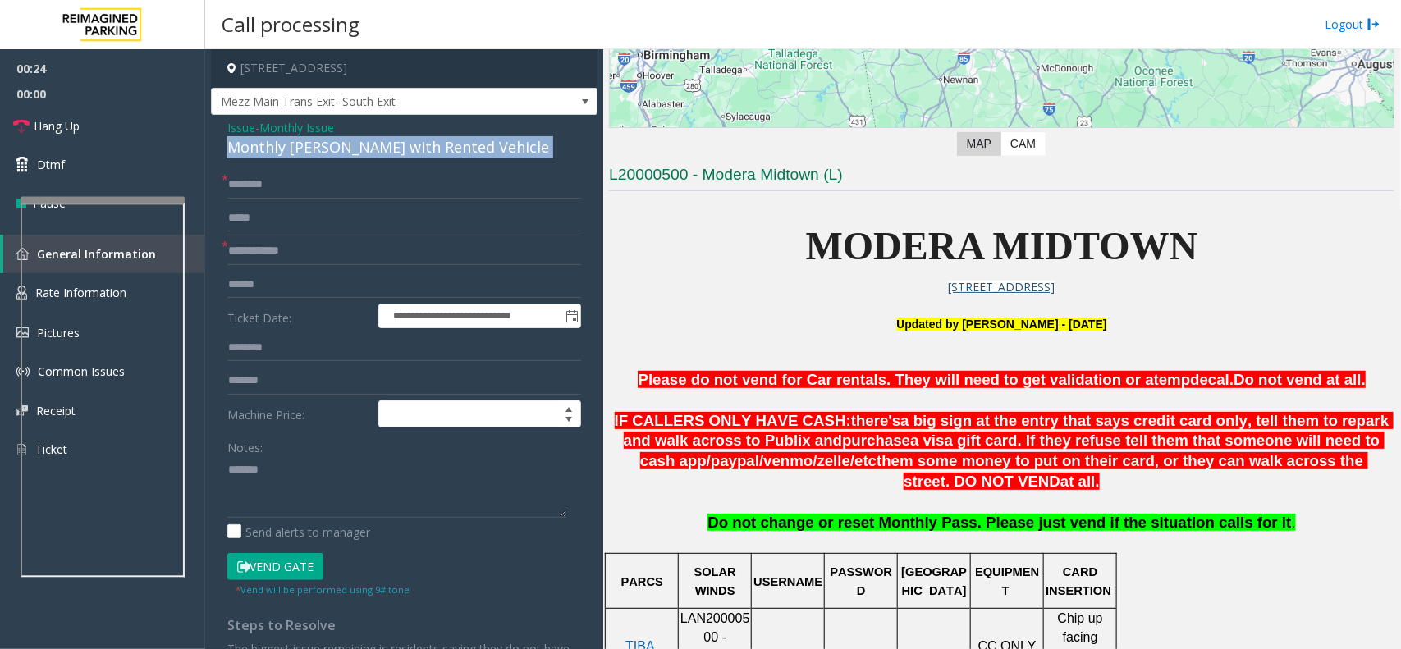
click at [378, 149] on div "Monthly [PERSON_NAME] with Rented Vehicle" at bounding box center [404, 147] width 354 height 22
click at [358, 494] on textarea at bounding box center [396, 487] width 339 height 62
paste textarea "**********"
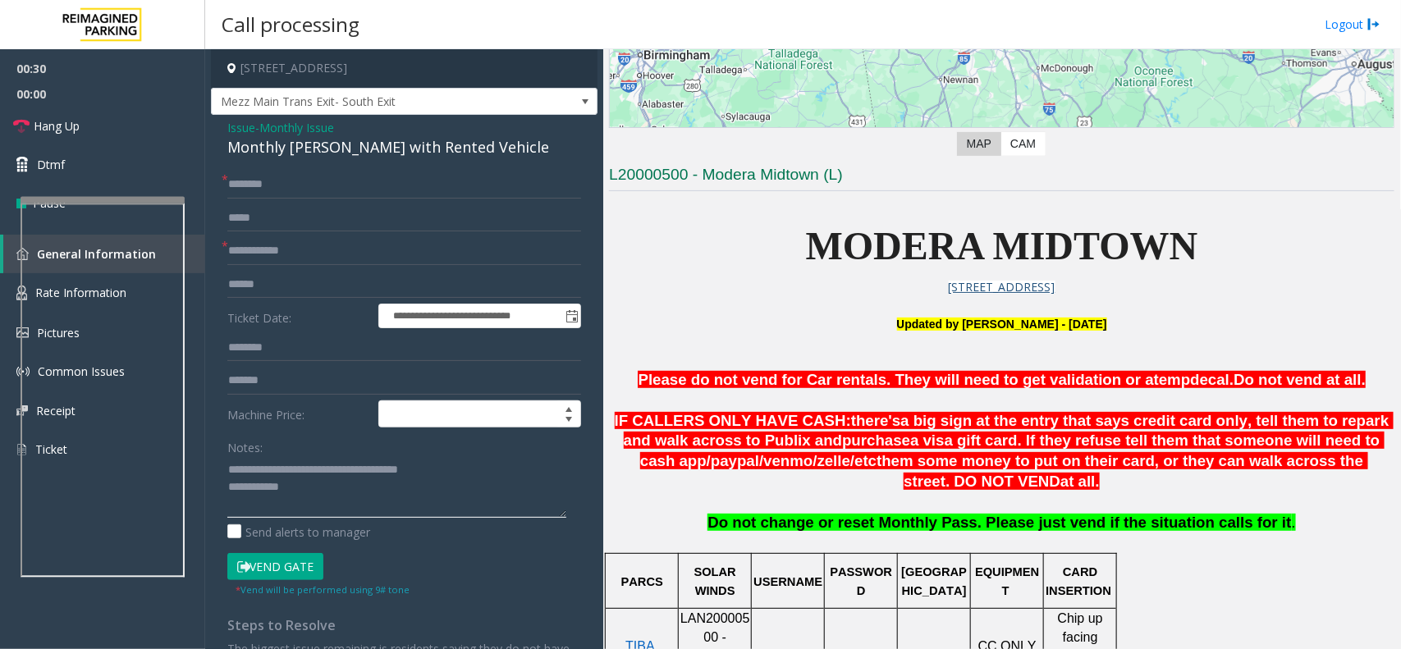
type textarea "**********"
click at [354, 190] on input "text" at bounding box center [404, 185] width 354 height 28
click at [268, 191] on input "*****" at bounding box center [404, 185] width 354 height 28
type input "**********"
click at [288, 559] on button "Vend Gate" at bounding box center [275, 567] width 96 height 28
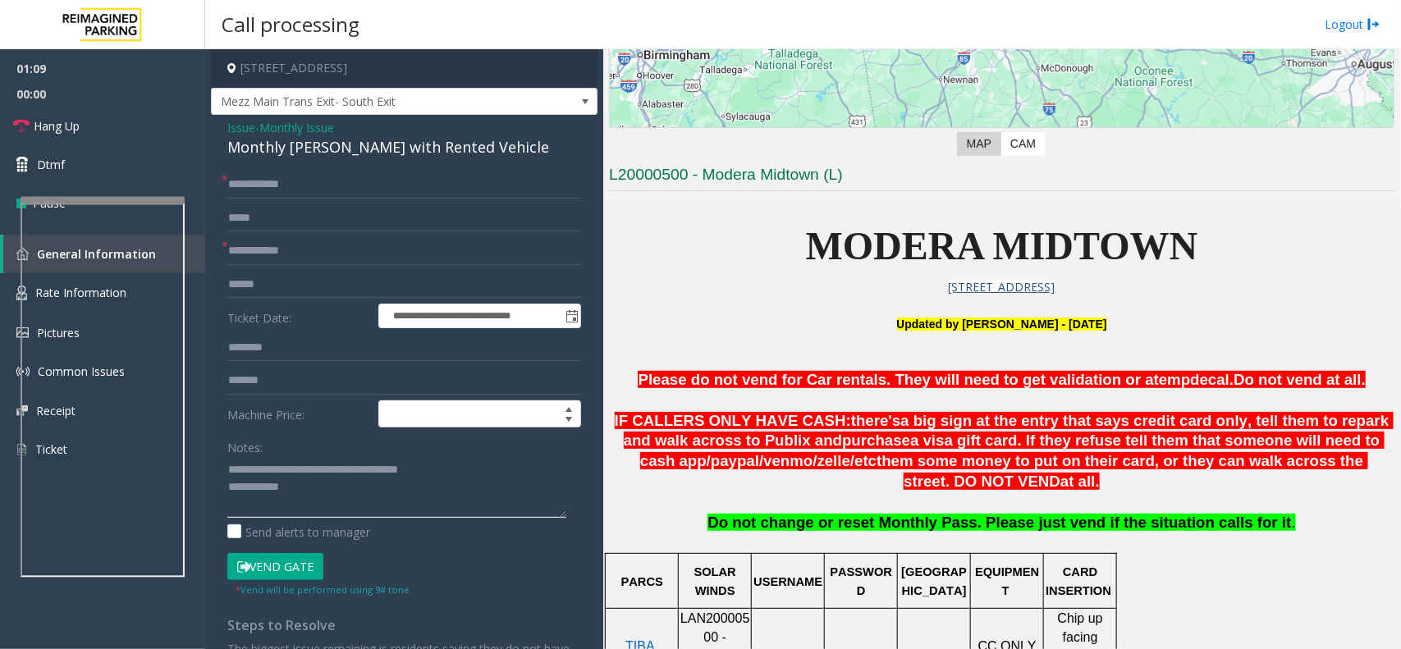
click at [323, 502] on textarea at bounding box center [396, 487] width 339 height 62
click at [310, 257] on input "text" at bounding box center [404, 251] width 354 height 28
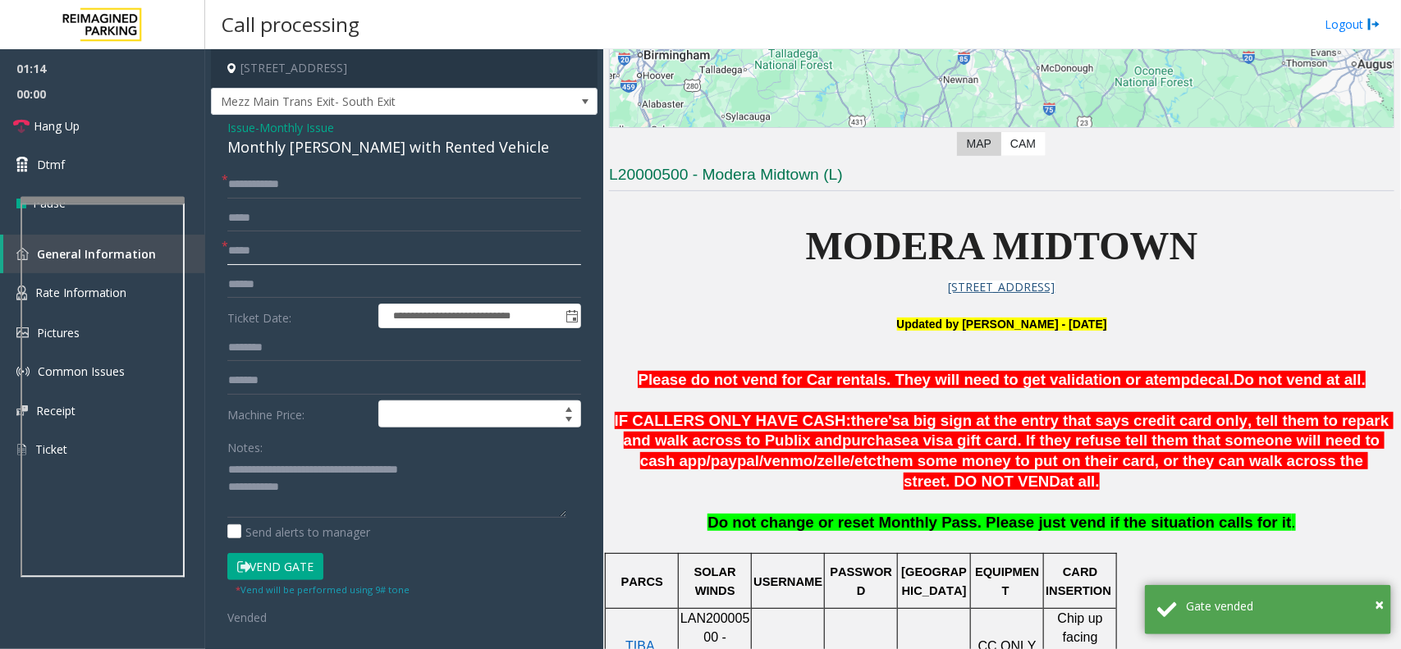
type input "*****"
click at [378, 484] on textarea at bounding box center [396, 487] width 339 height 62
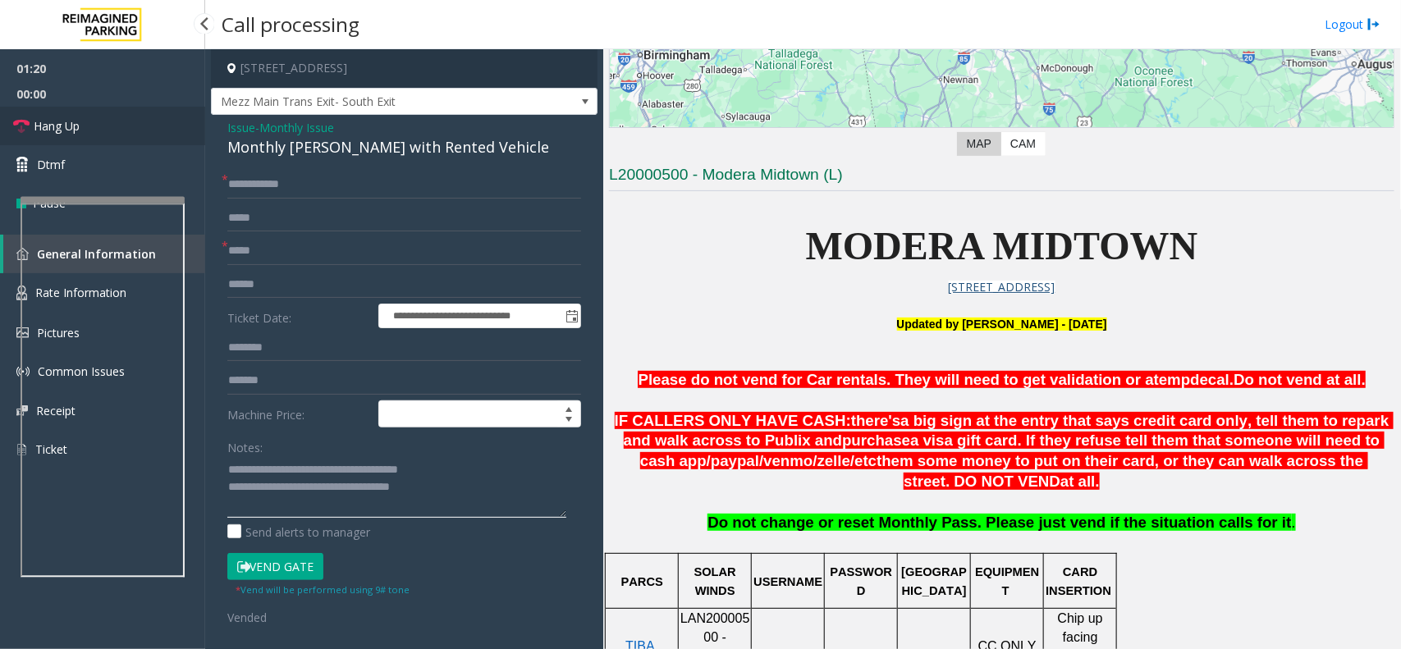
type textarea "**********"
click at [117, 140] on link "Hang Up" at bounding box center [102, 126] width 205 height 39
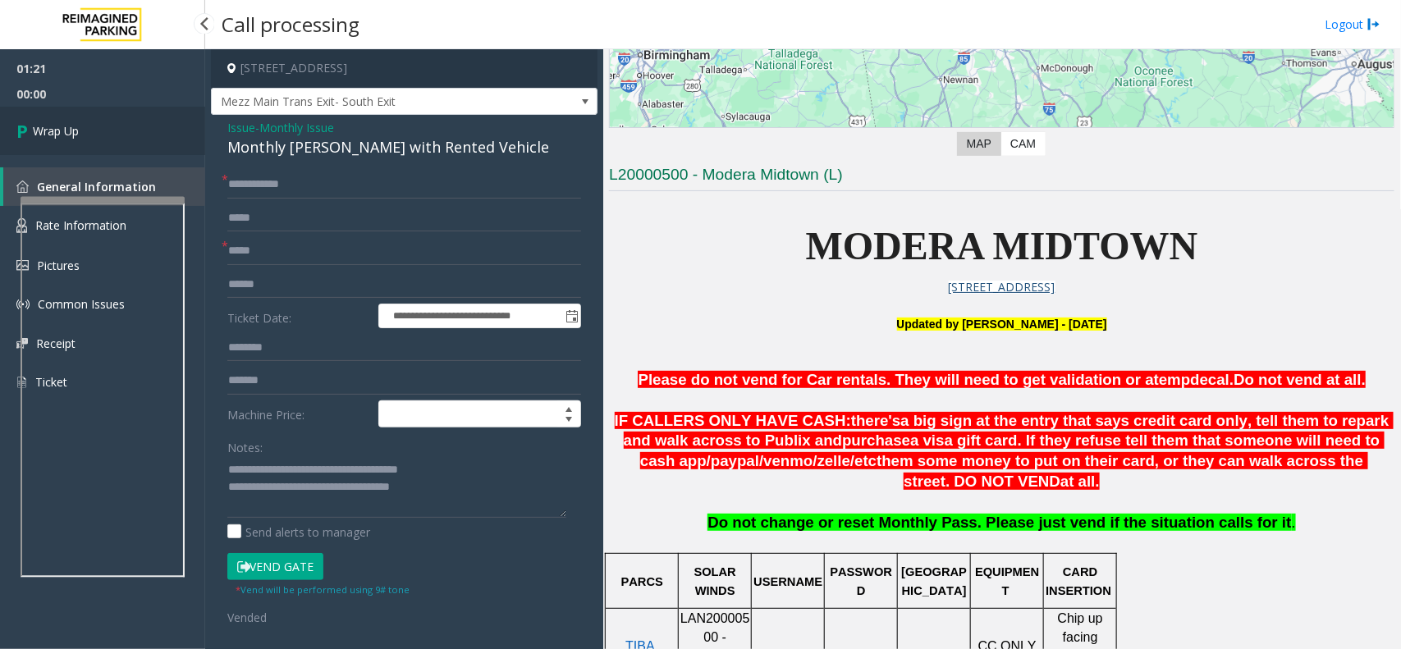
click at [117, 140] on link "Wrap Up" at bounding box center [102, 131] width 205 height 48
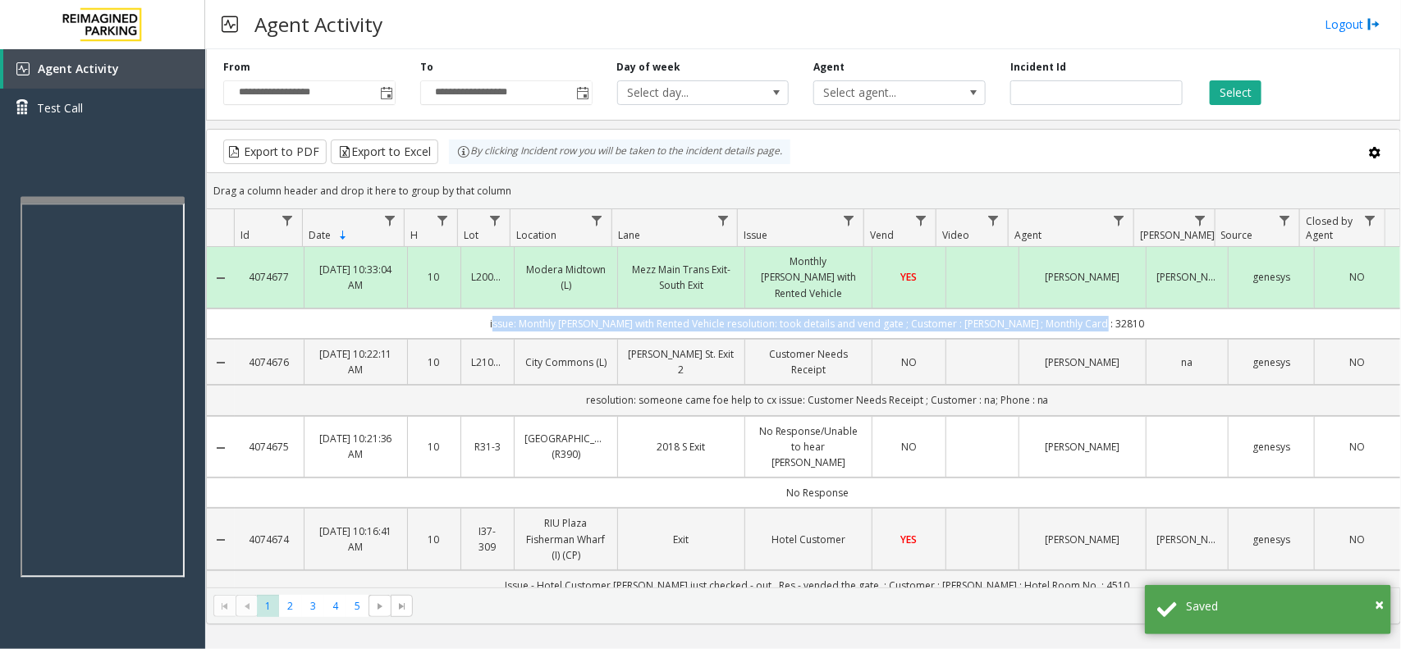
drag, startPoint x: 1163, startPoint y: 308, endPoint x: 511, endPoint y: 300, distance: 651.9
click at [511, 309] on td "issue: Monthly [PERSON_NAME] with Rented Vehicle resolution: took details and v…" at bounding box center [818, 324] width 1166 height 30
click at [497, 309] on td "issue: Monthly [PERSON_NAME] with Rented Vehicle resolution: took details and v…" at bounding box center [818, 324] width 1166 height 30
drag, startPoint x: 495, startPoint y: 305, endPoint x: 1138, endPoint y: 300, distance: 642.9
click at [1138, 309] on td "issue: Monthly [PERSON_NAME] with Rented Vehicle resolution: took details and v…" at bounding box center [818, 324] width 1166 height 30
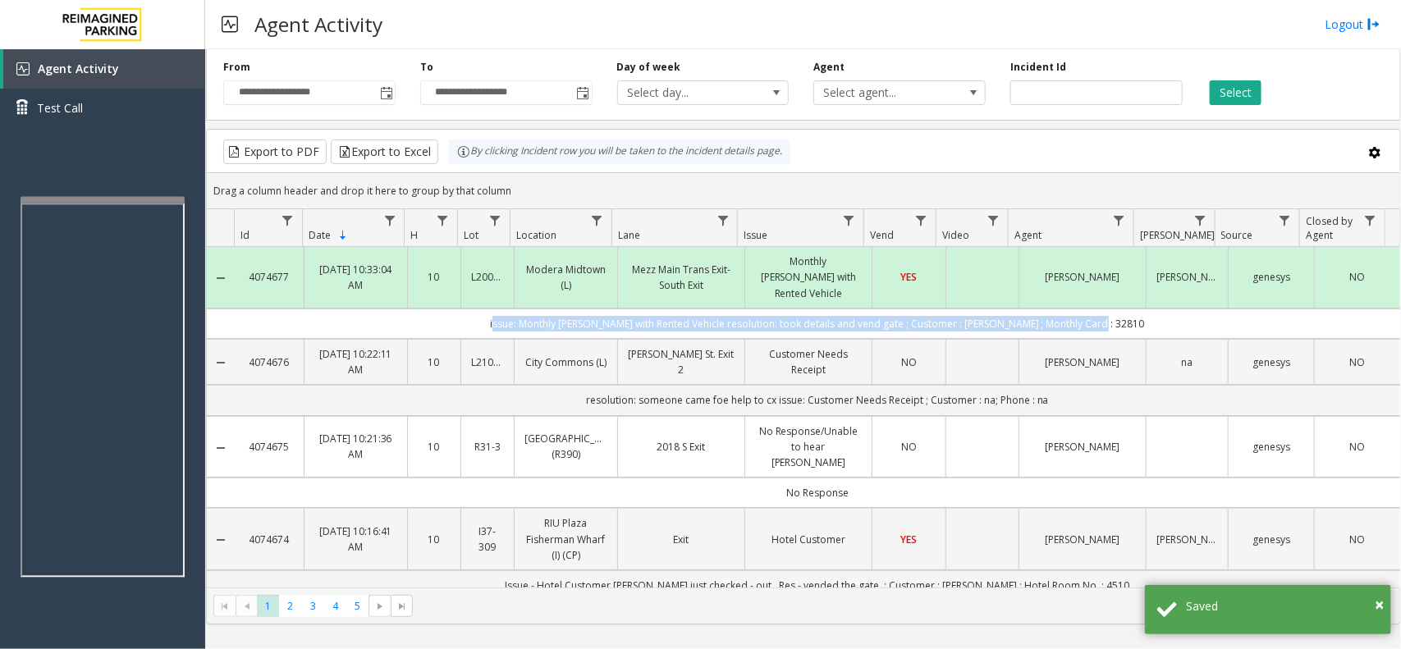
click at [1138, 309] on td "issue: Monthly [PERSON_NAME] with Rented Vehicle resolution: took details and v…" at bounding box center [818, 324] width 1166 height 30
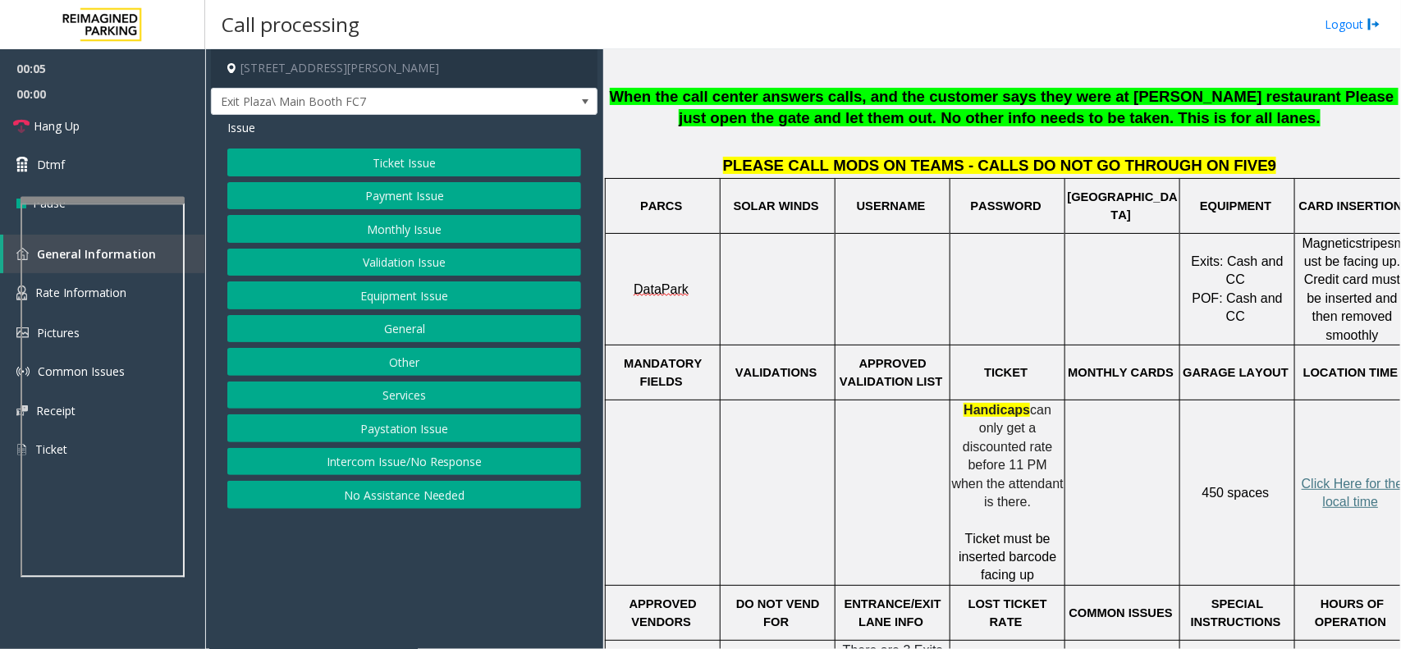
scroll to position [410, 0]
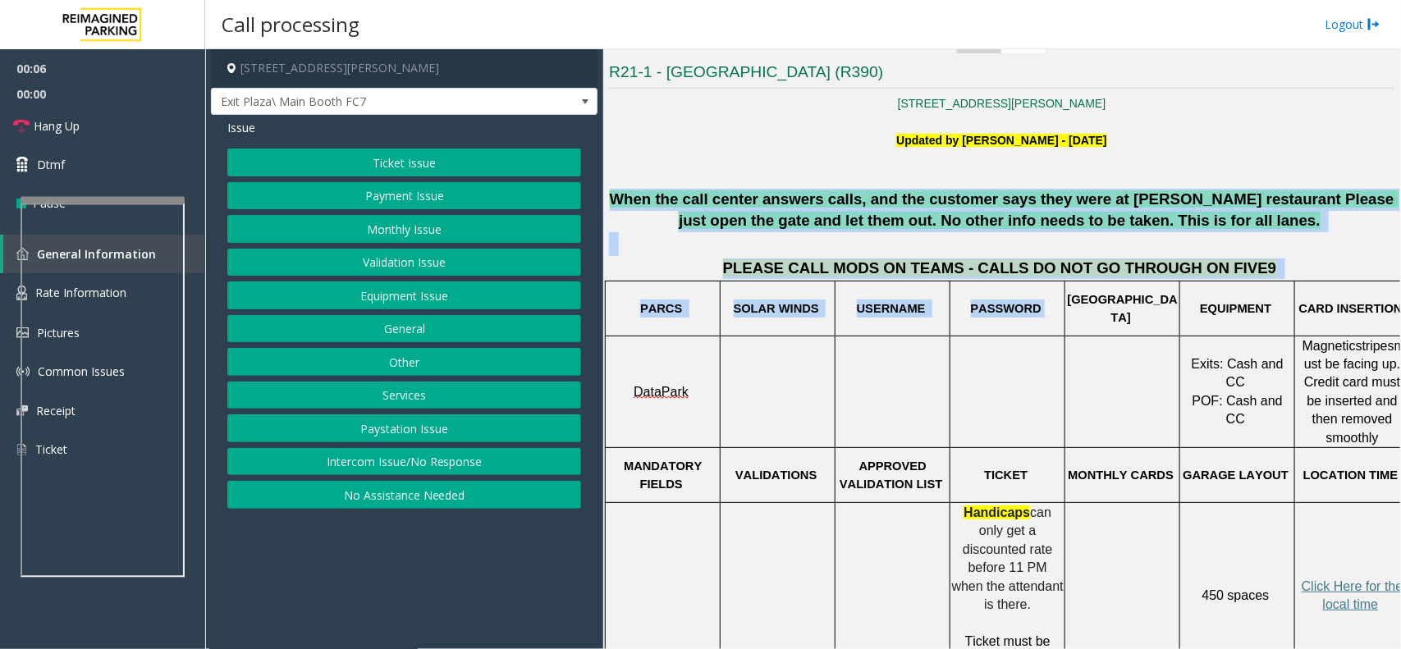
drag, startPoint x: 609, startPoint y: 198, endPoint x: 1093, endPoint y: 331, distance: 501.5
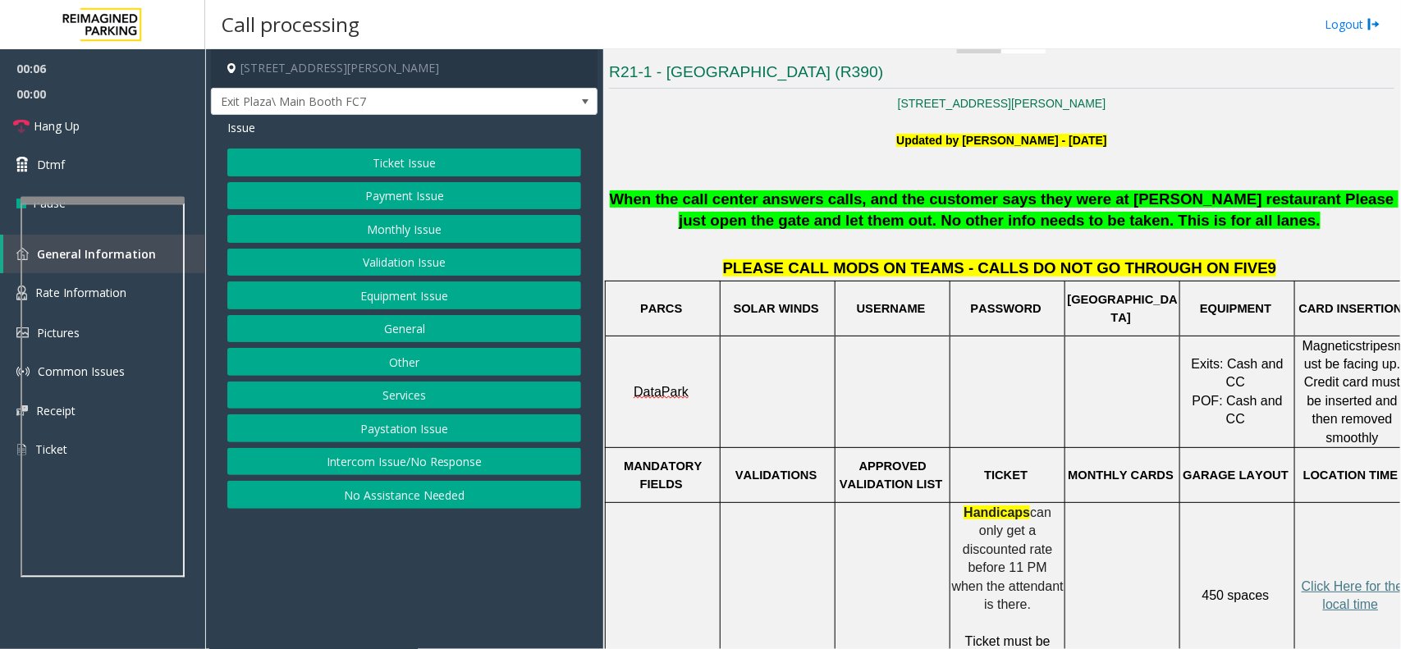
click at [1129, 346] on td at bounding box center [1123, 392] width 115 height 112
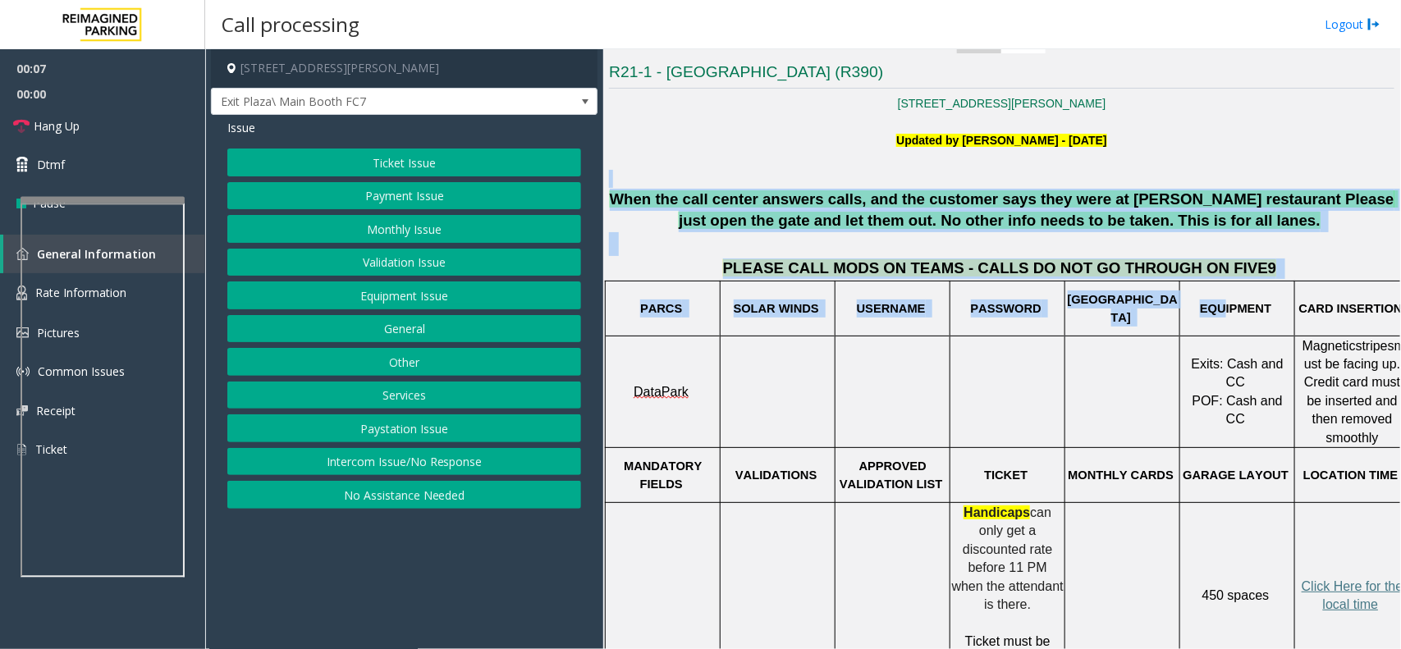
drag, startPoint x: 1228, startPoint y: 285, endPoint x: 740, endPoint y: 168, distance: 502.2
click at [740, 167] on p at bounding box center [1002, 158] width 786 height 18
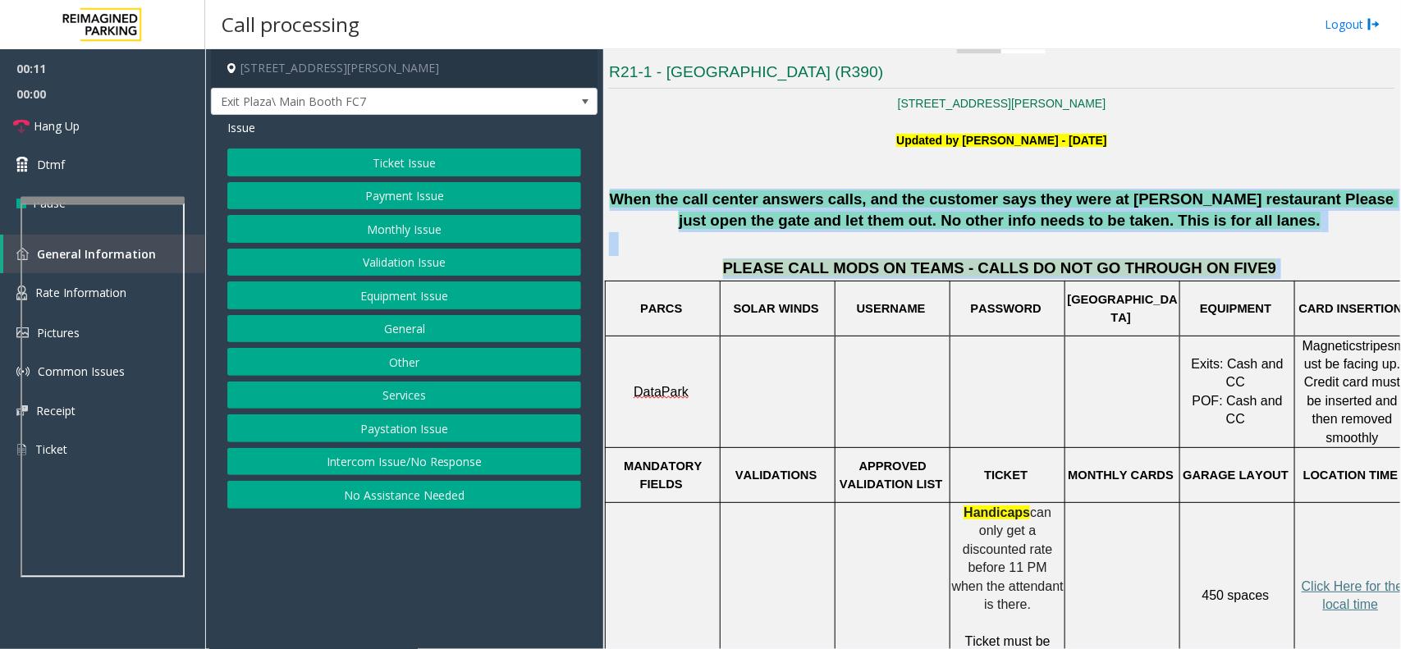
scroll to position [410, 25]
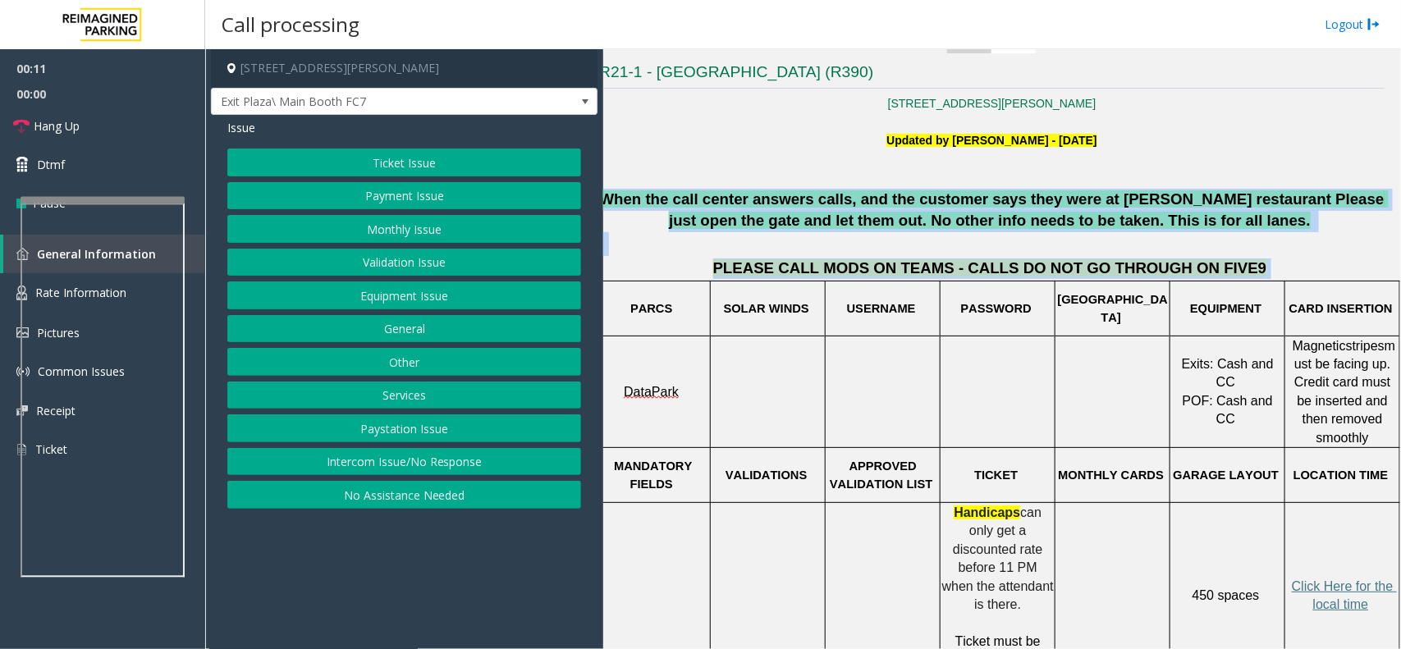
drag, startPoint x: 621, startPoint y: 193, endPoint x: 1393, endPoint y: 591, distance: 869.1
click at [1393, 591] on div "Main Revenue Control Manufacturer: Datapark ← Move left → Move right ↑ Move up …" at bounding box center [1001, 349] width 797 height 600
click at [1121, 394] on td at bounding box center [1113, 392] width 115 height 112
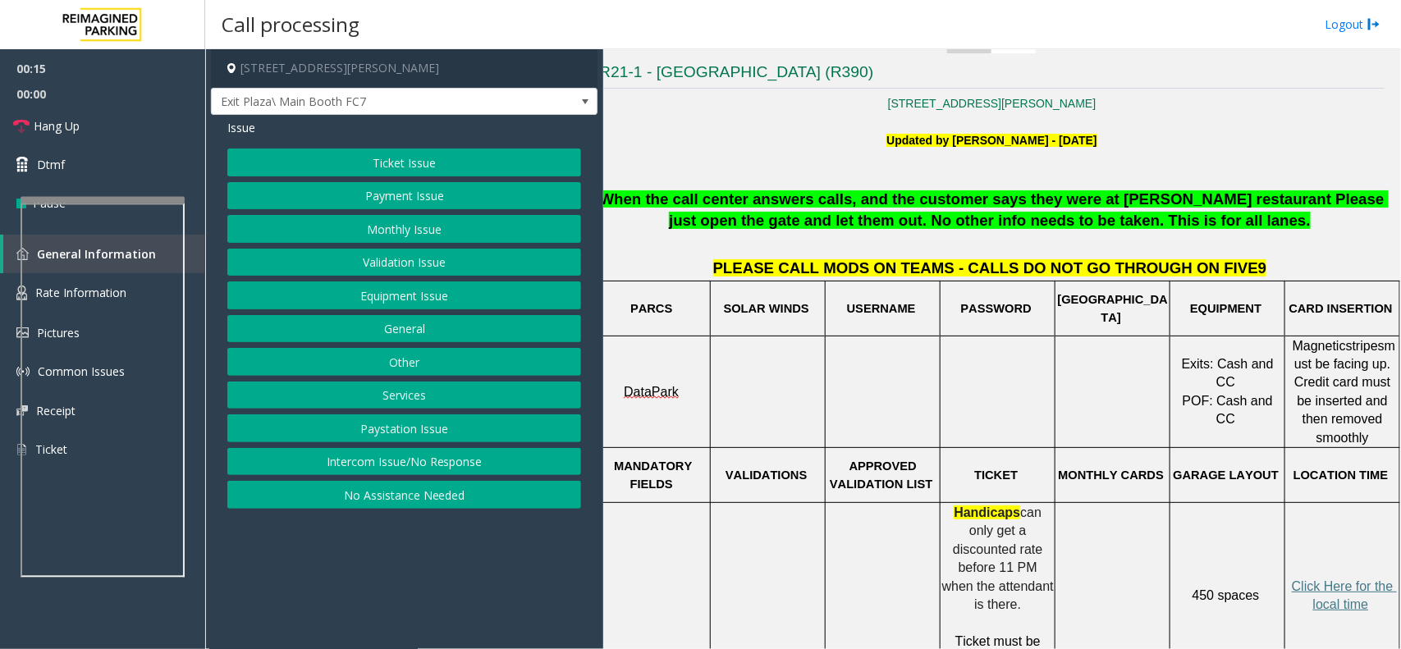
scroll to position [410, 0]
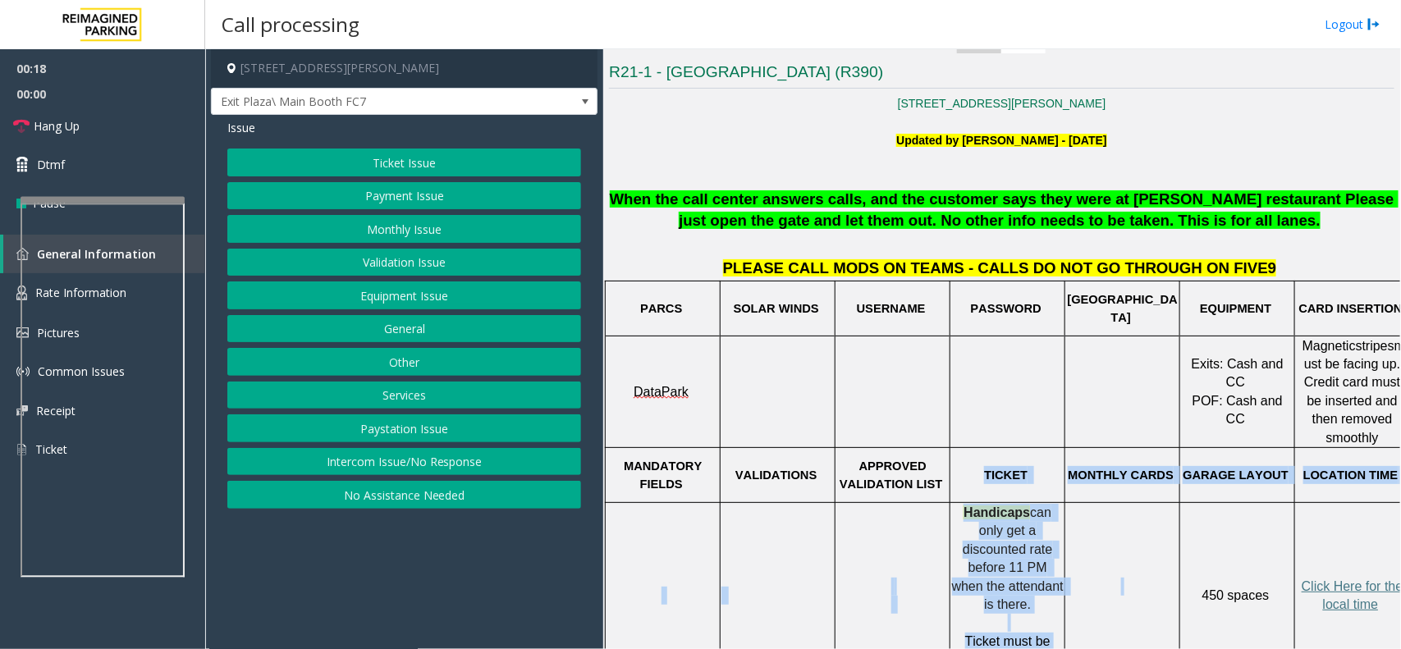
drag, startPoint x: 988, startPoint y: 460, endPoint x: 1144, endPoint y: 485, distance: 158.1
click at [1146, 502] on td at bounding box center [1123, 595] width 115 height 186
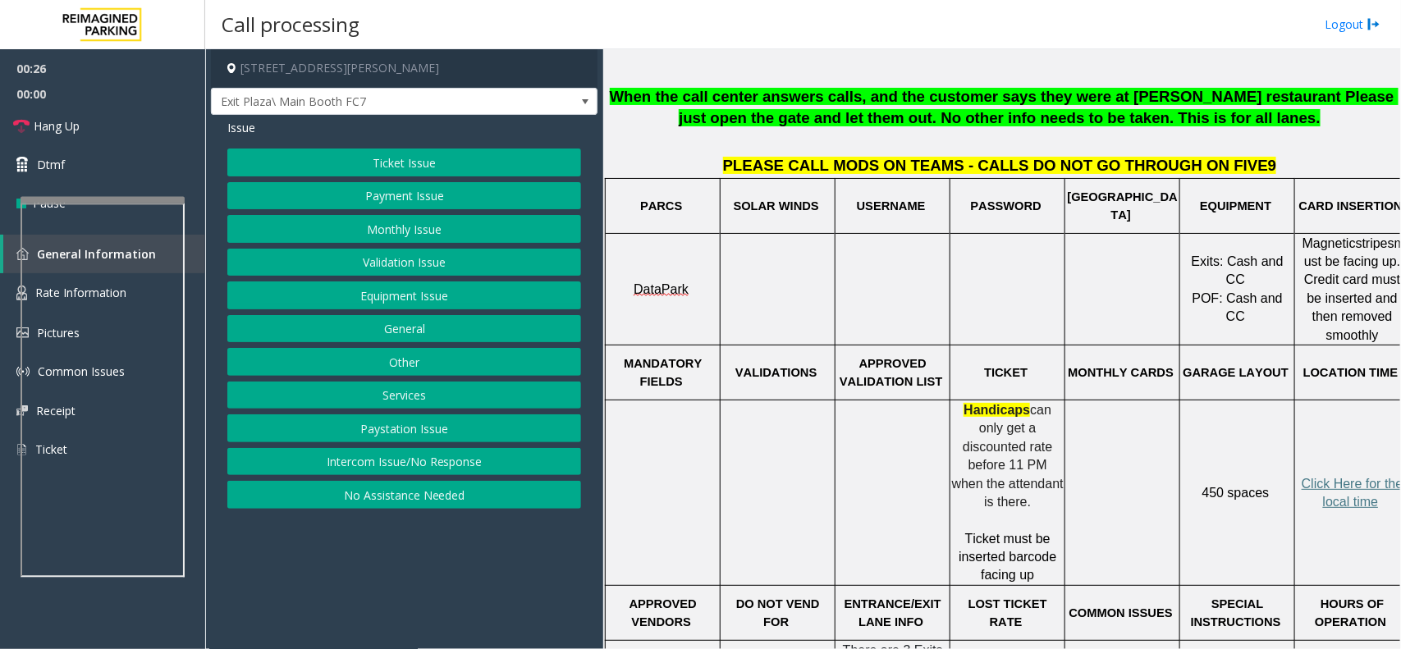
scroll to position [513, 25]
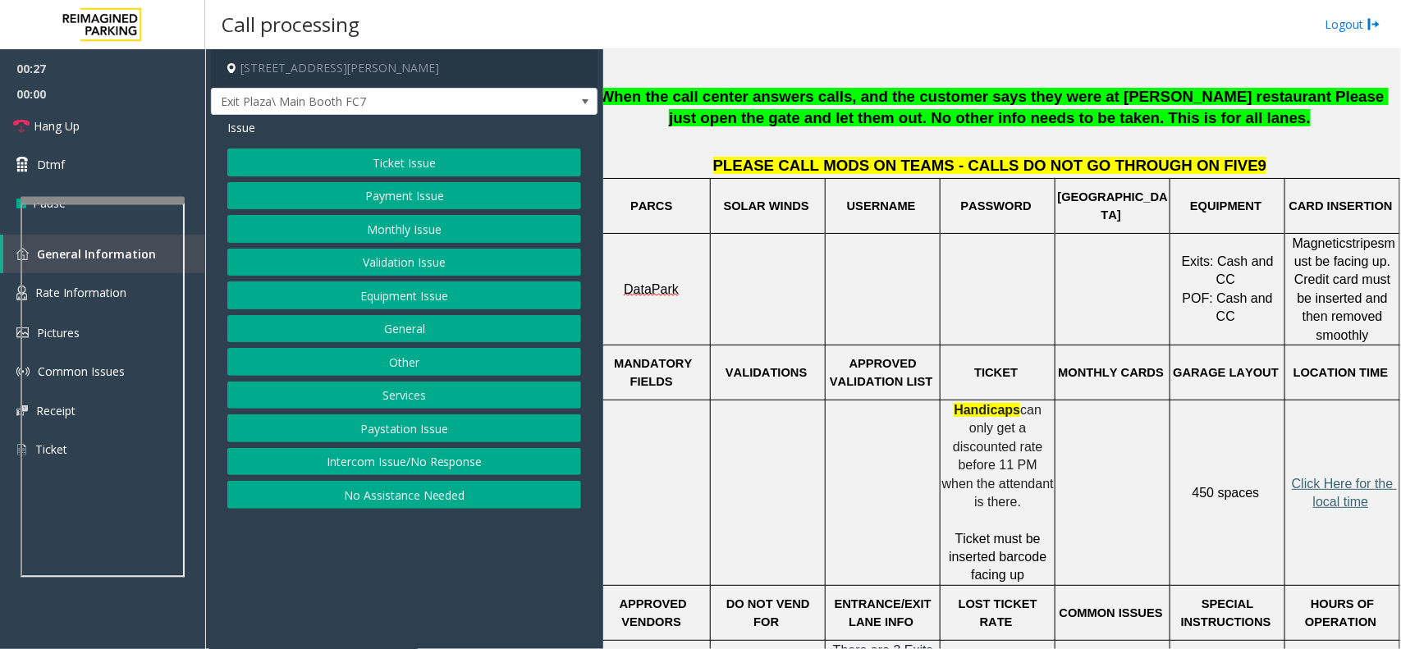
click at [1309, 477] on span "Click Here for the local time" at bounding box center [1344, 493] width 105 height 32
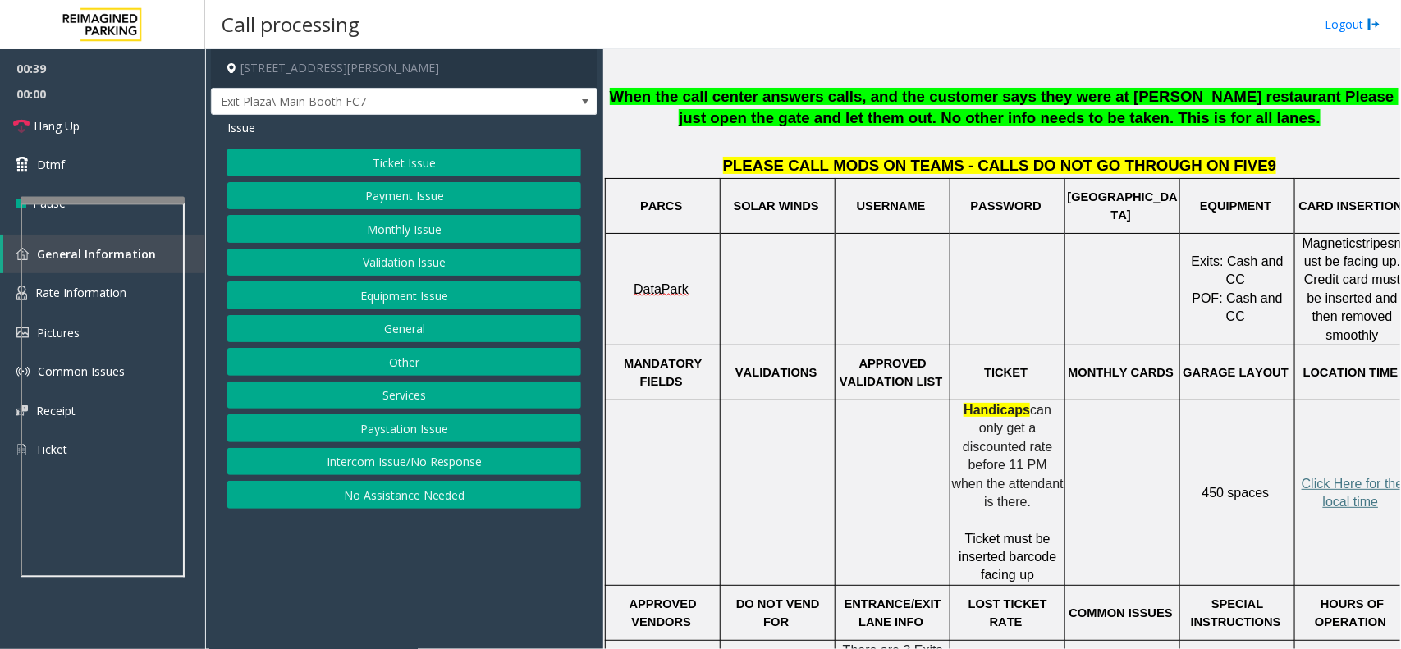
click at [435, 300] on button "Equipment Issue" at bounding box center [404, 296] width 354 height 28
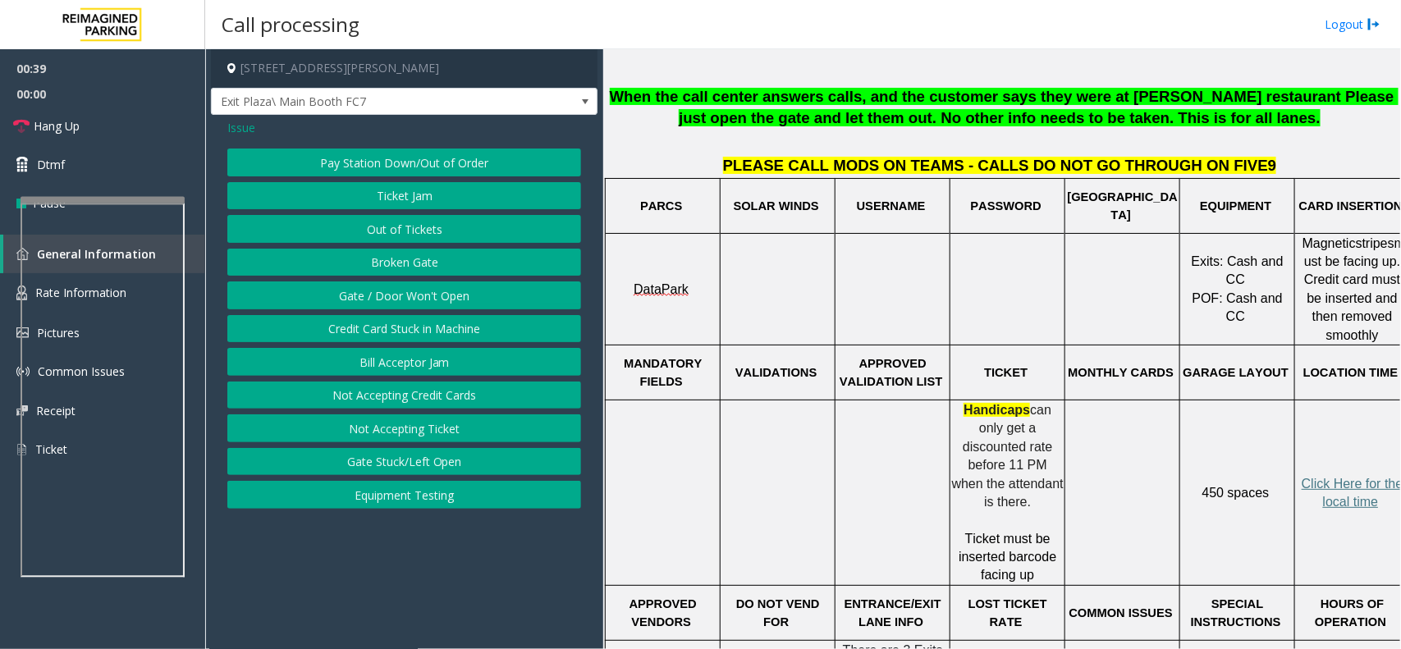
click at [437, 294] on button "Gate / Door Won't Open" at bounding box center [404, 296] width 354 height 28
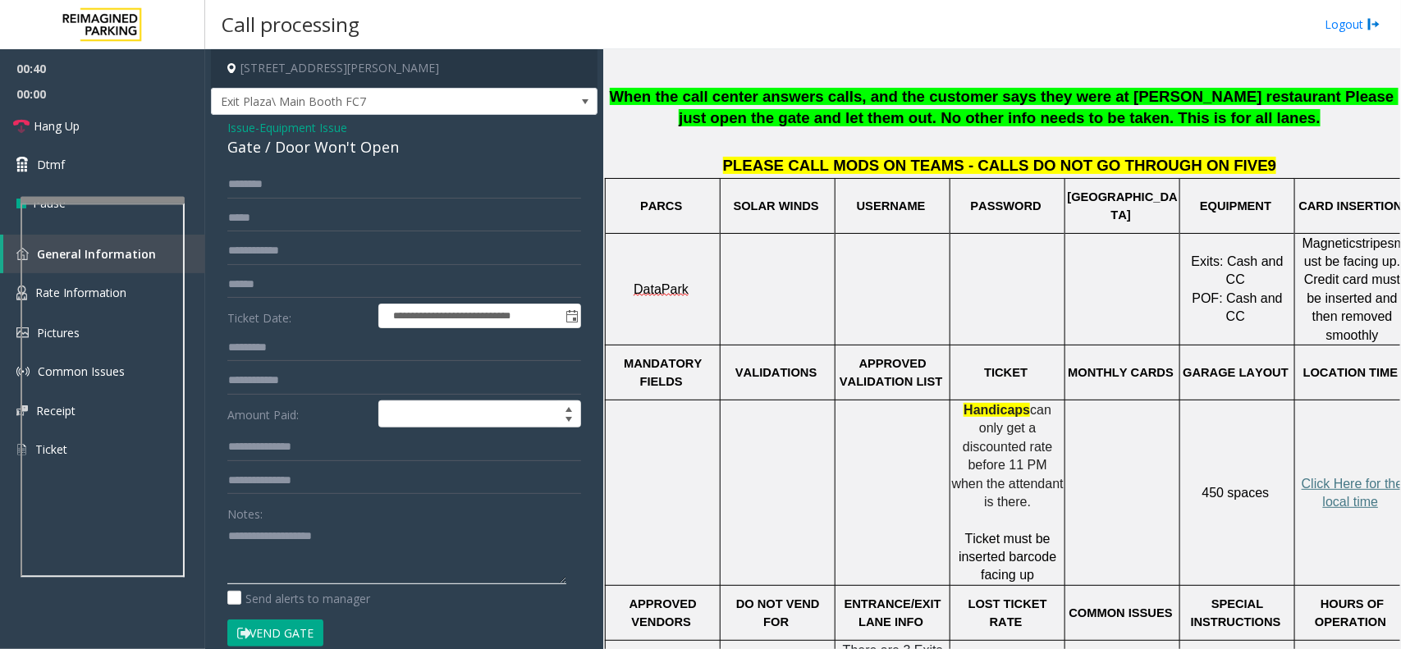
click at [310, 555] on textarea at bounding box center [396, 554] width 339 height 62
click at [351, 146] on div "Gate / Door Won't Open" at bounding box center [404, 147] width 354 height 22
click at [329, 531] on textarea at bounding box center [396, 554] width 339 height 62
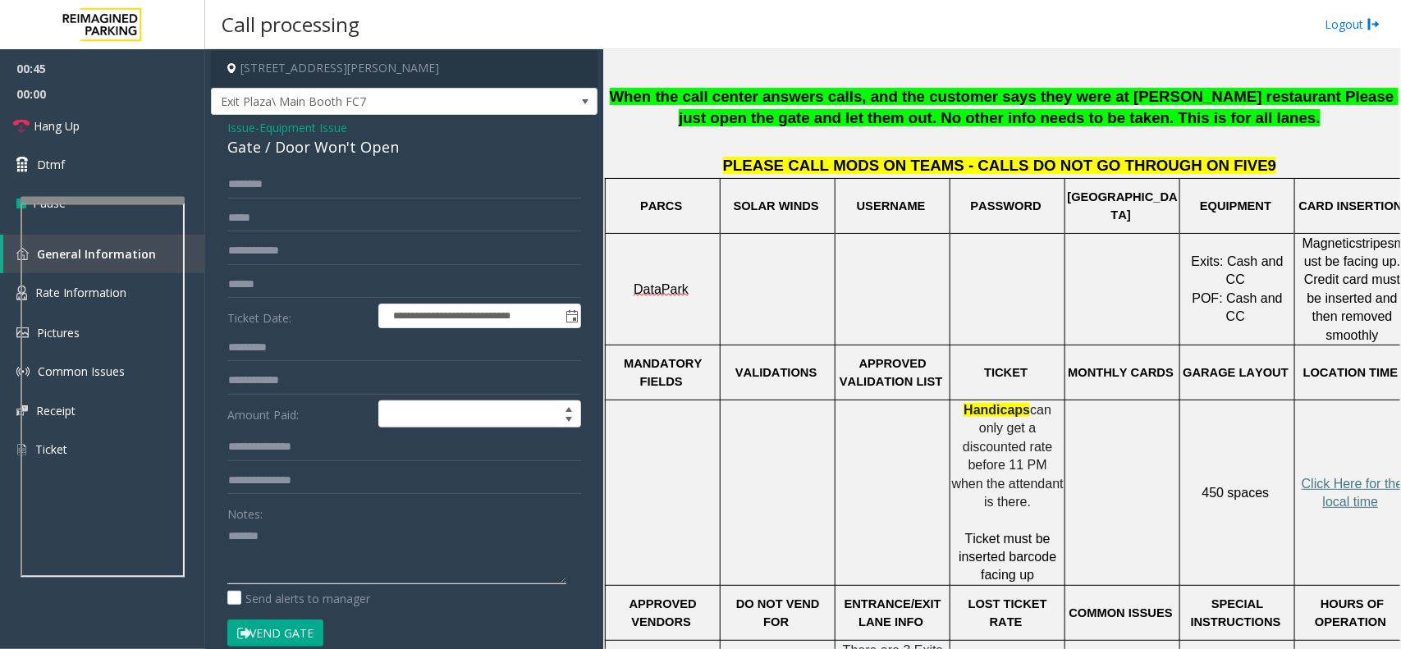
paste textarea "**********"
type textarea "**********"
click at [300, 319] on label "Ticket Date:" at bounding box center [298, 316] width 151 height 25
click at [300, 296] on input "text" at bounding box center [404, 285] width 354 height 28
type input "*********"
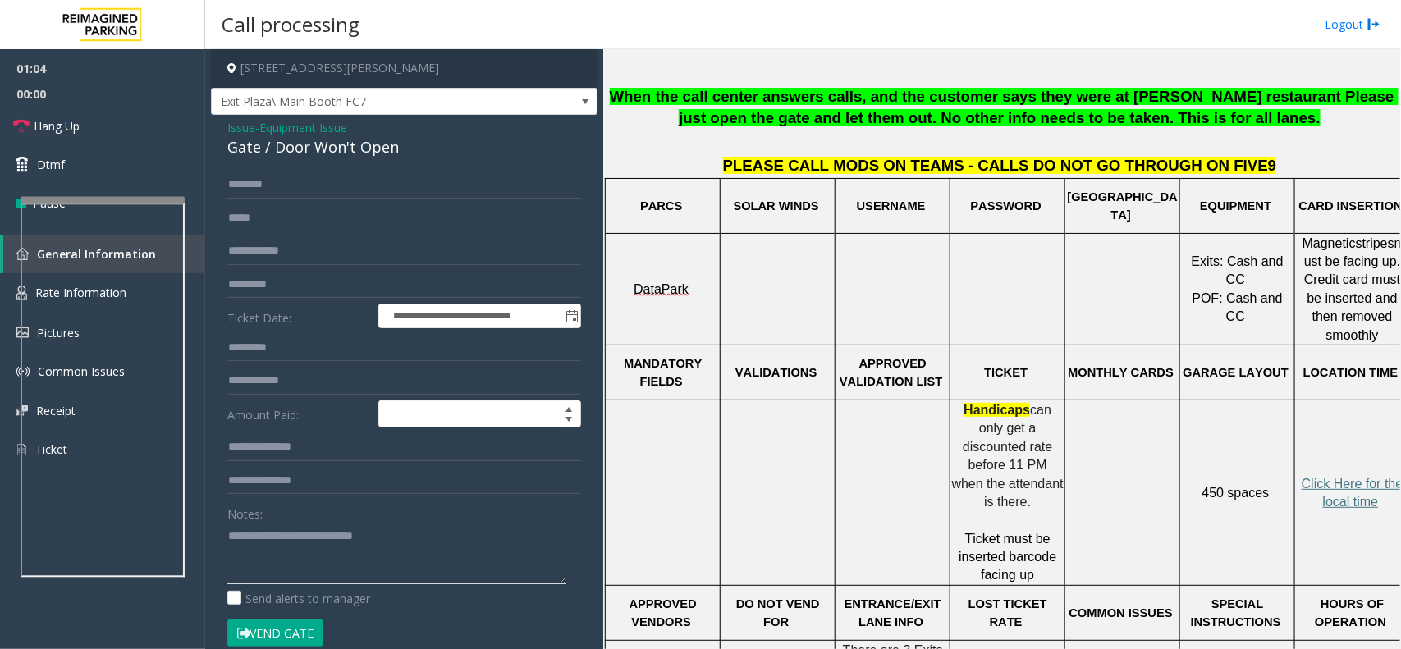
click at [264, 556] on textarea at bounding box center [396, 554] width 339 height 62
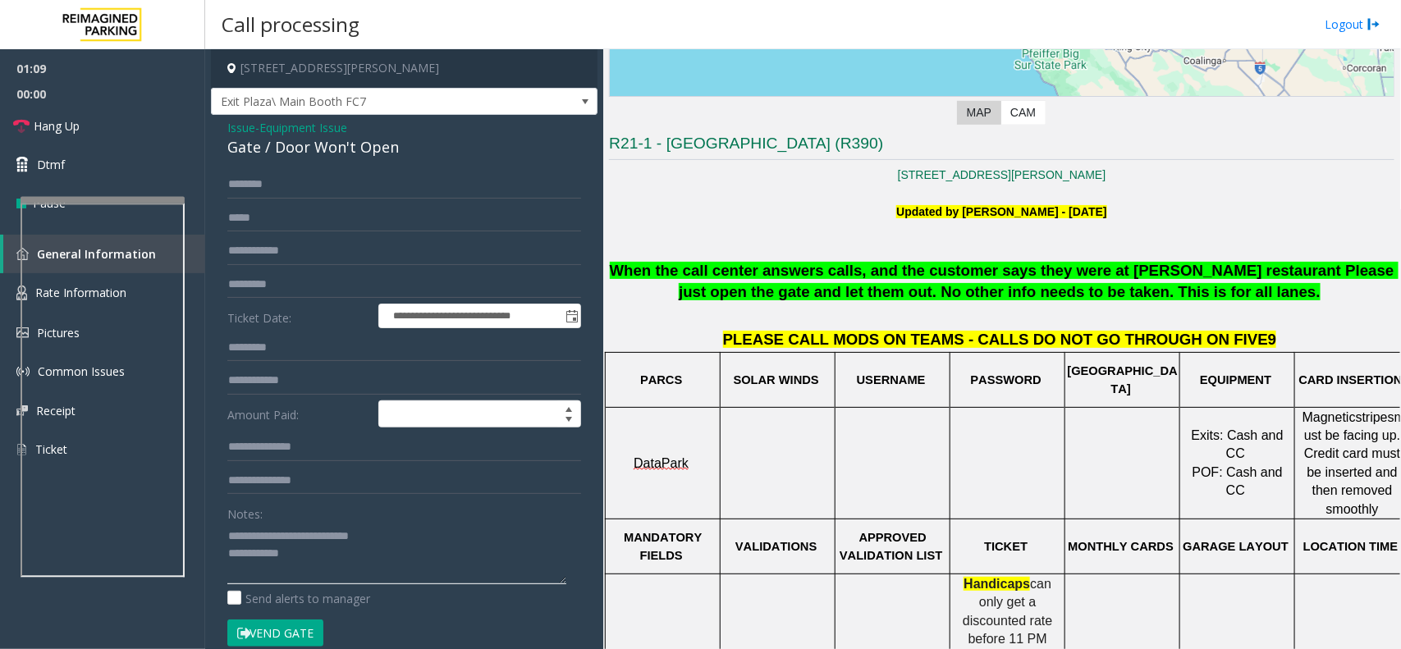
scroll to position [205, 0]
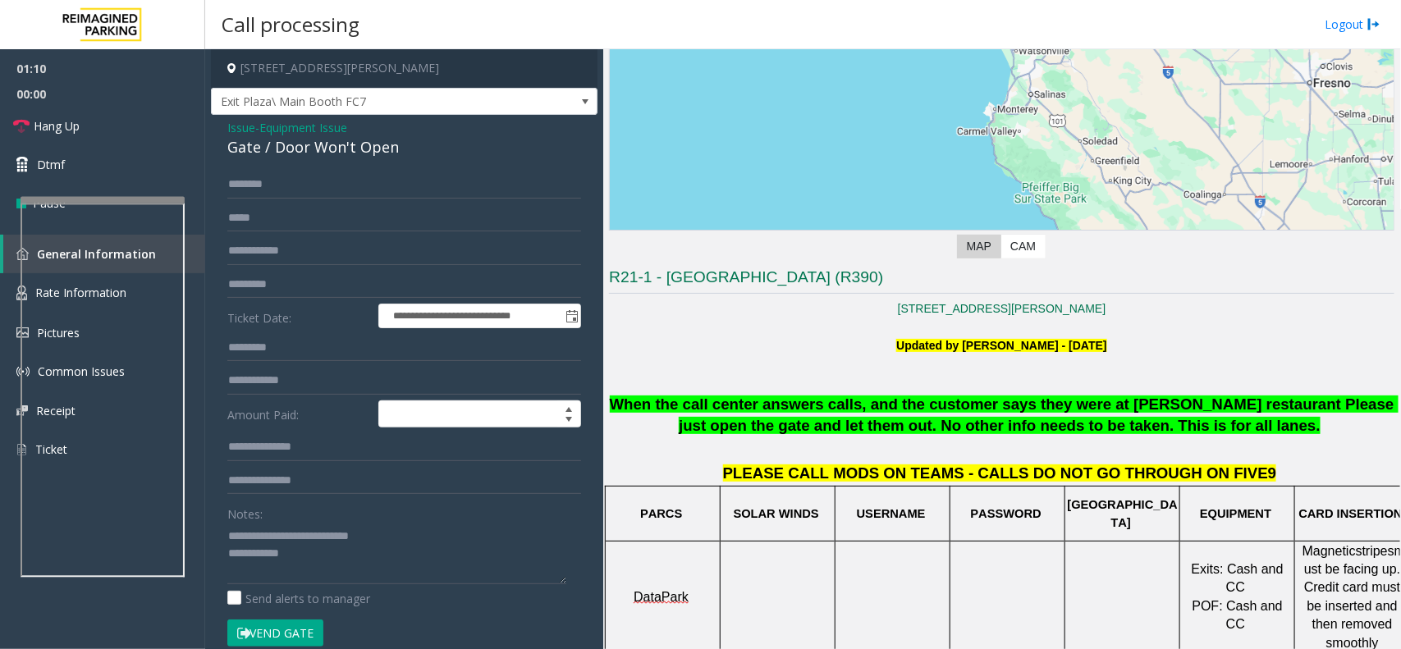
click at [282, 635] on button "Vend Gate" at bounding box center [275, 634] width 96 height 28
click at [335, 558] on textarea at bounding box center [396, 554] width 339 height 62
click at [383, 557] on textarea at bounding box center [396, 554] width 339 height 62
click at [379, 560] on textarea at bounding box center [396, 554] width 339 height 62
click at [376, 560] on textarea at bounding box center [396, 554] width 339 height 62
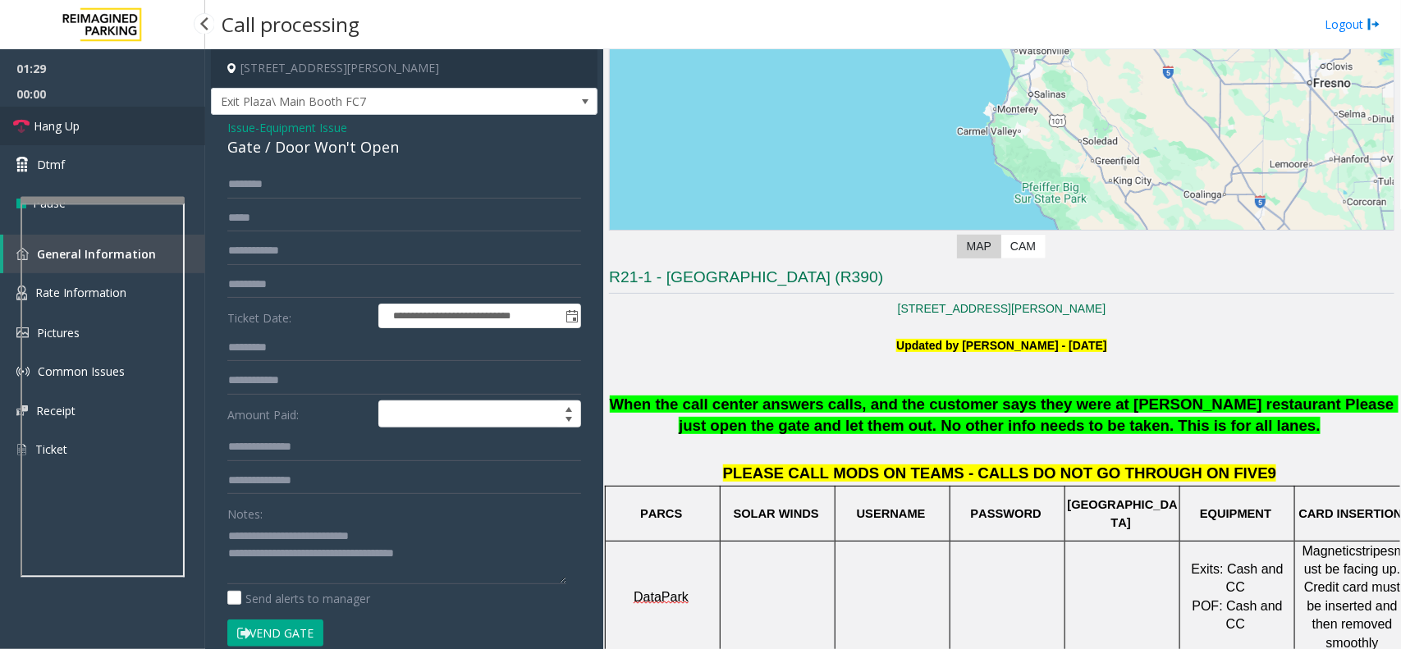
click at [119, 124] on link "Hang Up" at bounding box center [102, 126] width 205 height 39
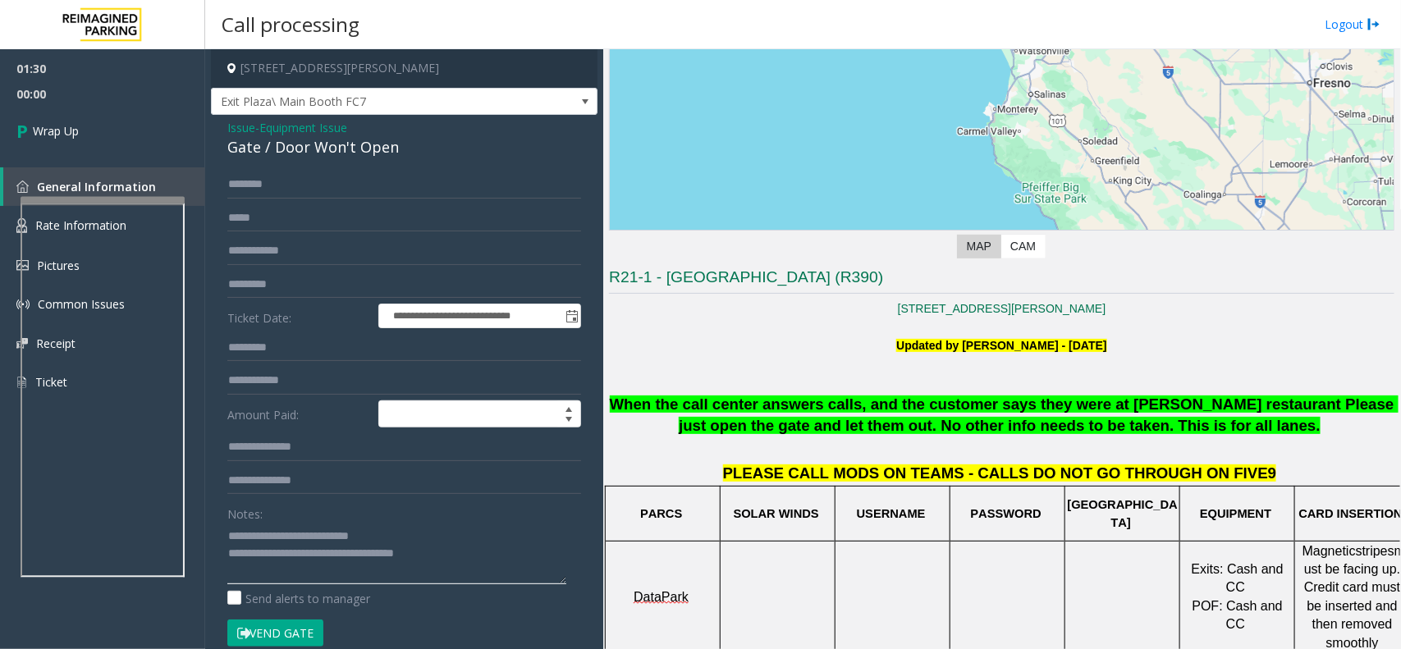
click at [376, 558] on textarea at bounding box center [396, 554] width 339 height 62
click at [452, 562] on textarea at bounding box center [396, 554] width 339 height 62
click at [470, 538] on textarea at bounding box center [396, 554] width 339 height 62
click at [470, 536] on textarea at bounding box center [396, 554] width 339 height 62
drag, startPoint x: 433, startPoint y: 535, endPoint x: 516, endPoint y: 530, distance: 83.1
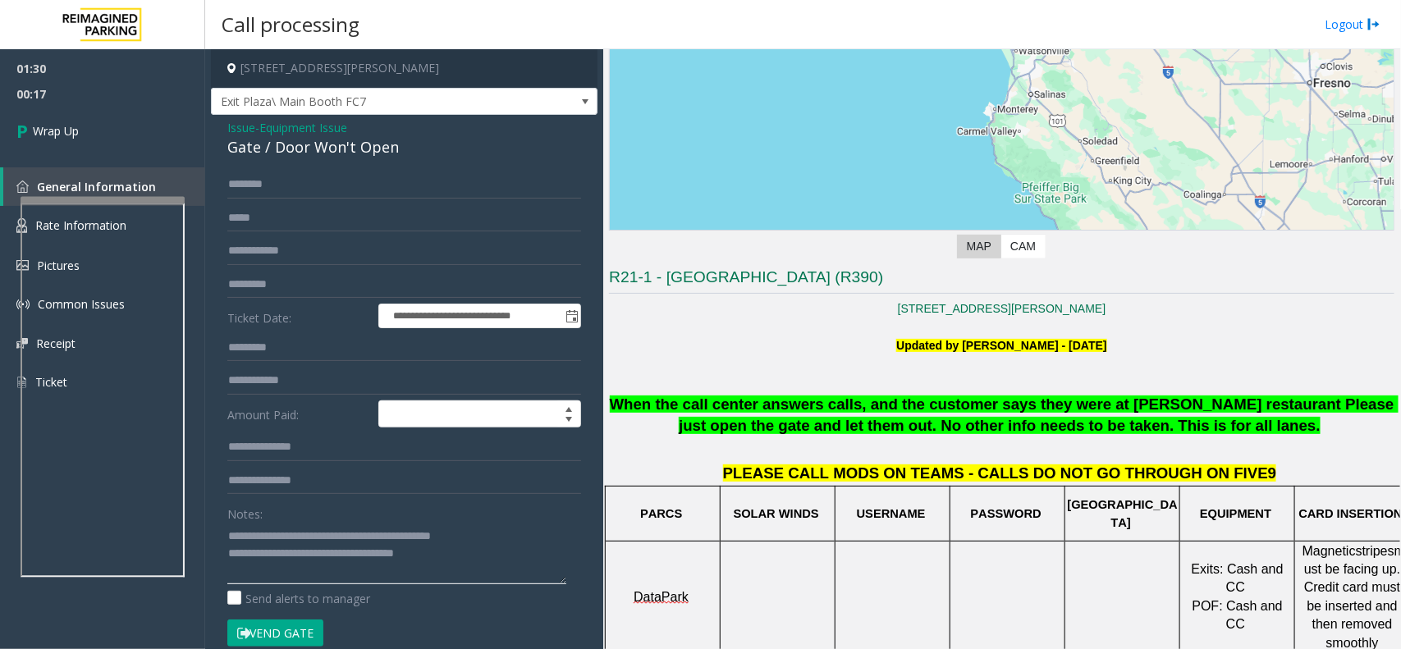
click at [516, 530] on textarea at bounding box center [396, 554] width 339 height 62
type textarea "**********"
click at [117, 115] on link "Wrap Up" at bounding box center [102, 131] width 205 height 48
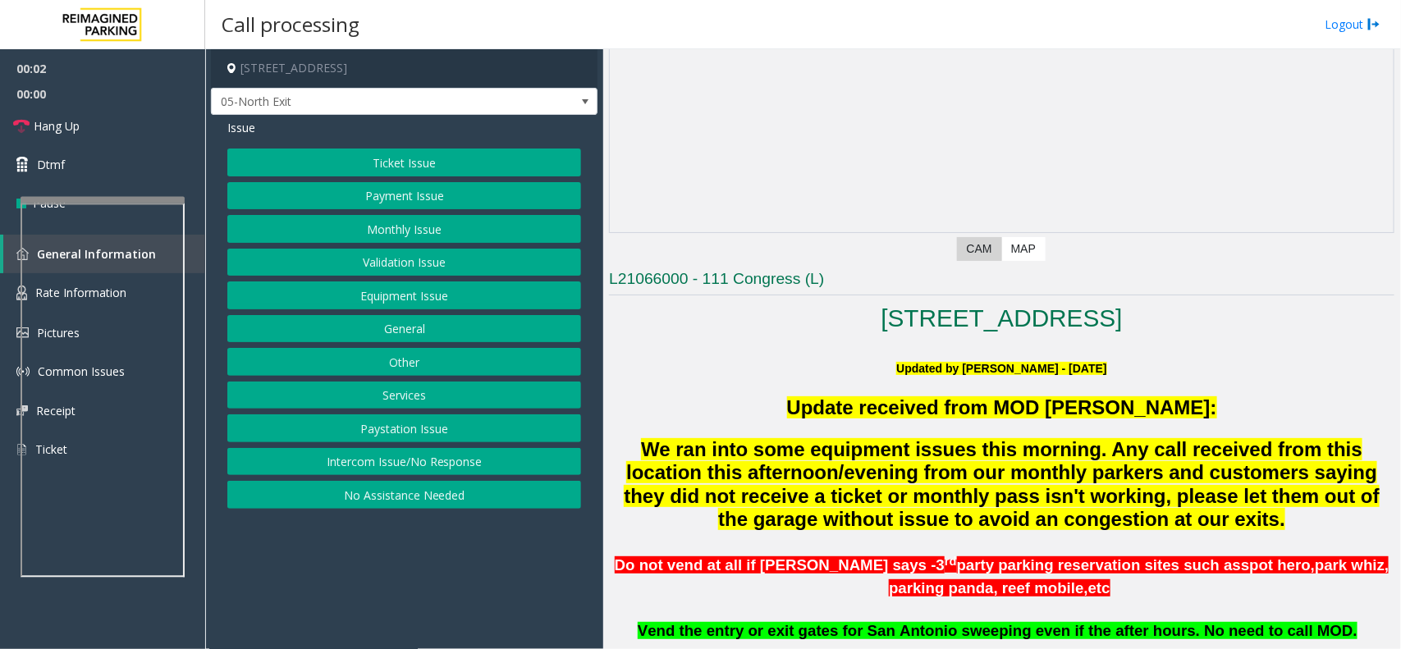
scroll to position [513, 0]
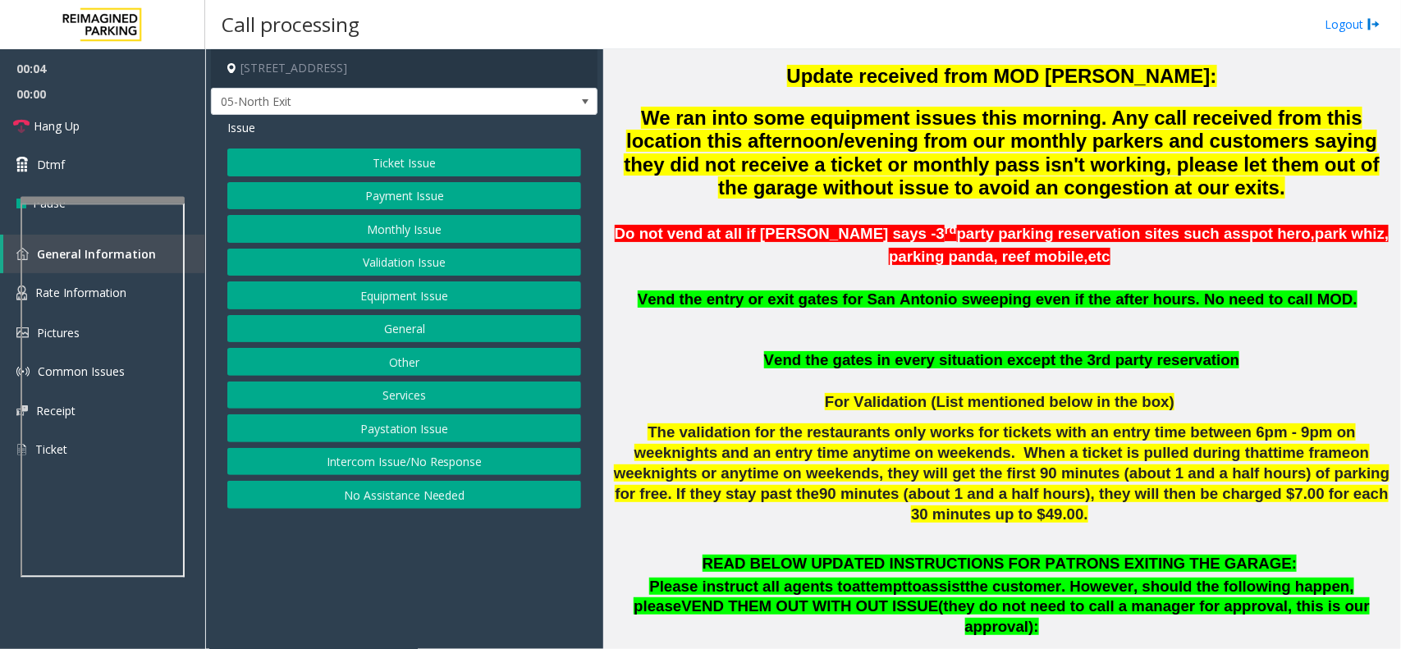
click at [309, 289] on button "Equipment Issue" at bounding box center [404, 296] width 354 height 28
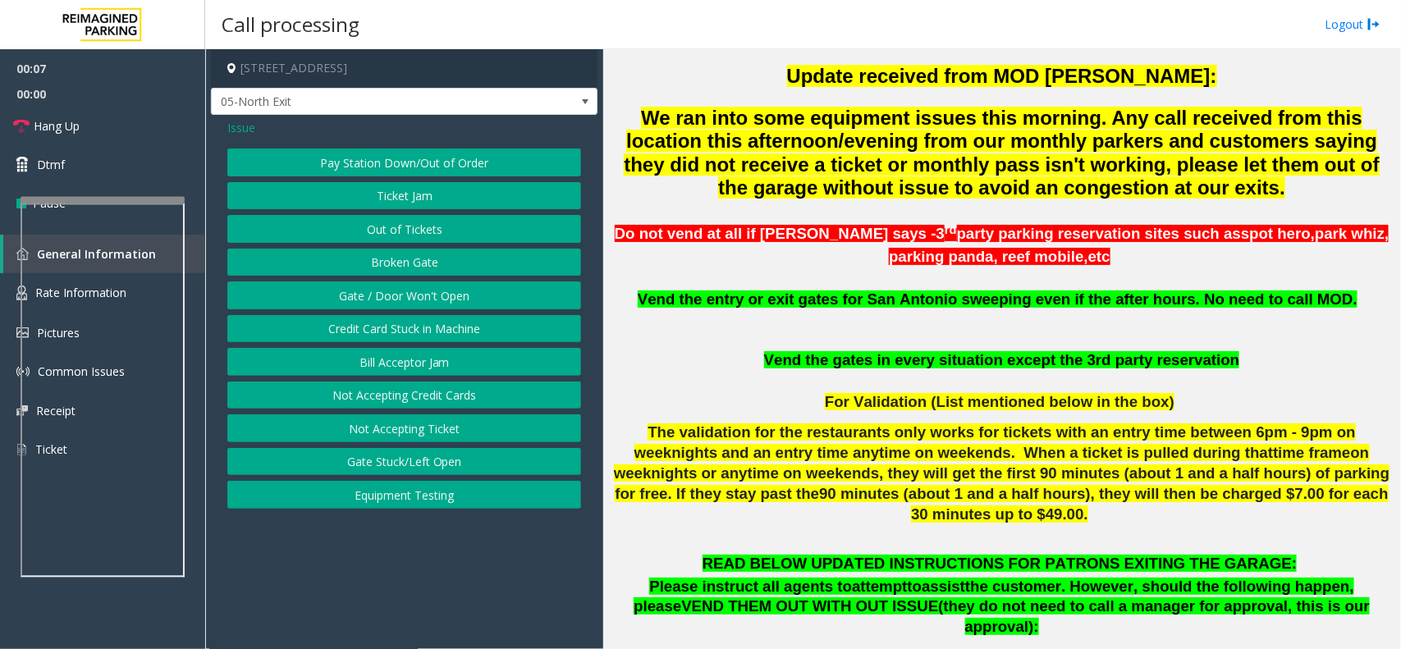
click at [401, 199] on button "Ticket Jam" at bounding box center [404, 196] width 354 height 28
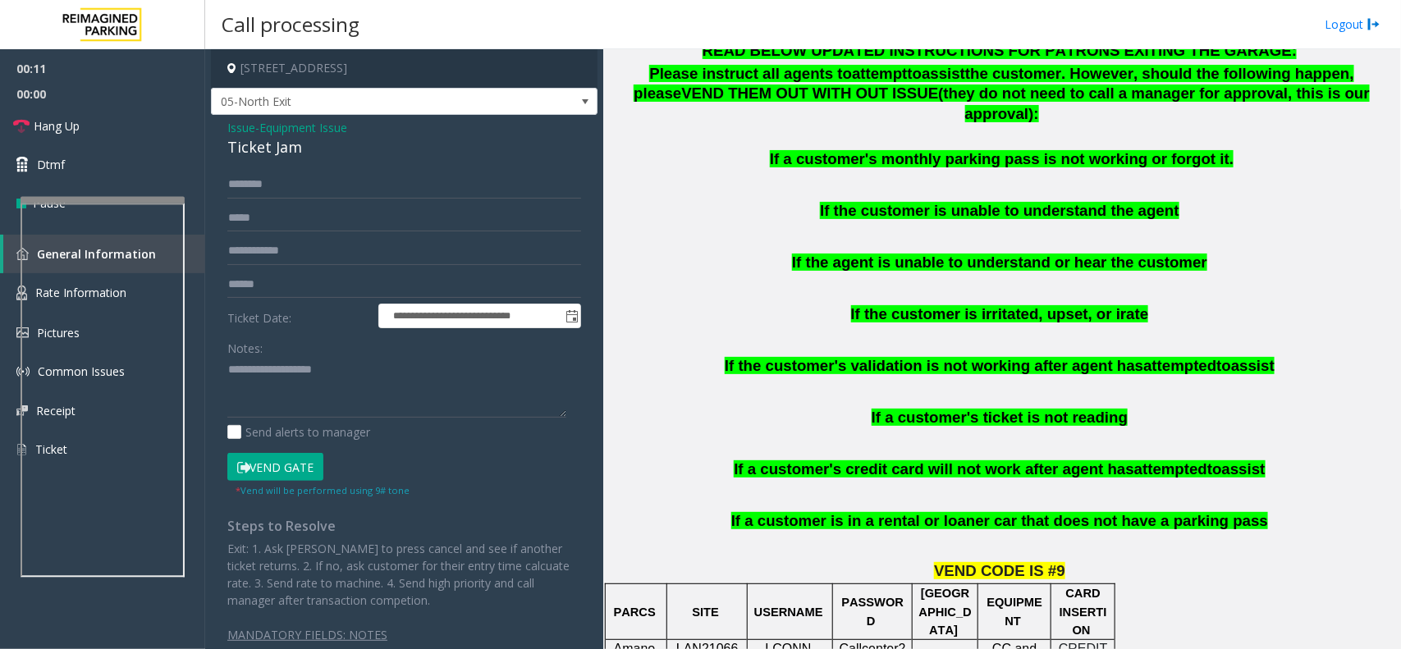
scroll to position [1437, 0]
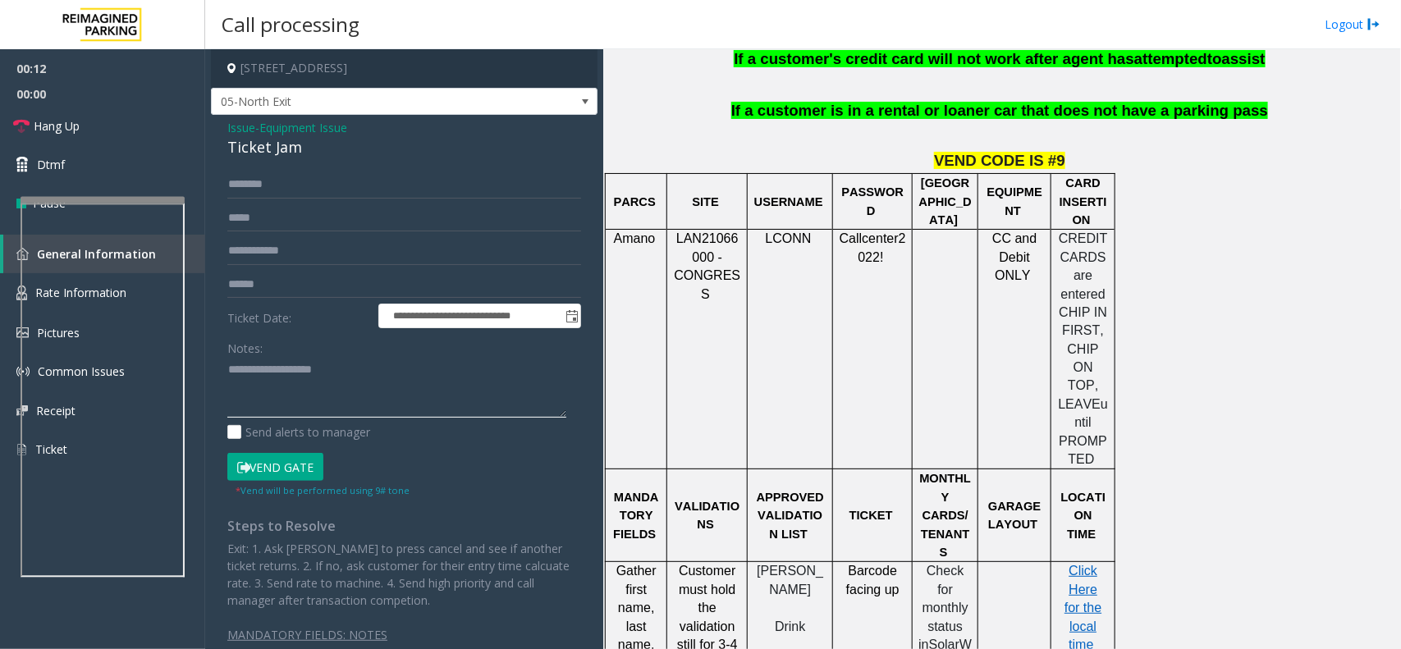
click at [379, 382] on textarea at bounding box center [396, 388] width 339 height 62
click at [282, 154] on div "Ticket Jam" at bounding box center [404, 147] width 354 height 22
click at [345, 384] on textarea at bounding box center [396, 388] width 339 height 62
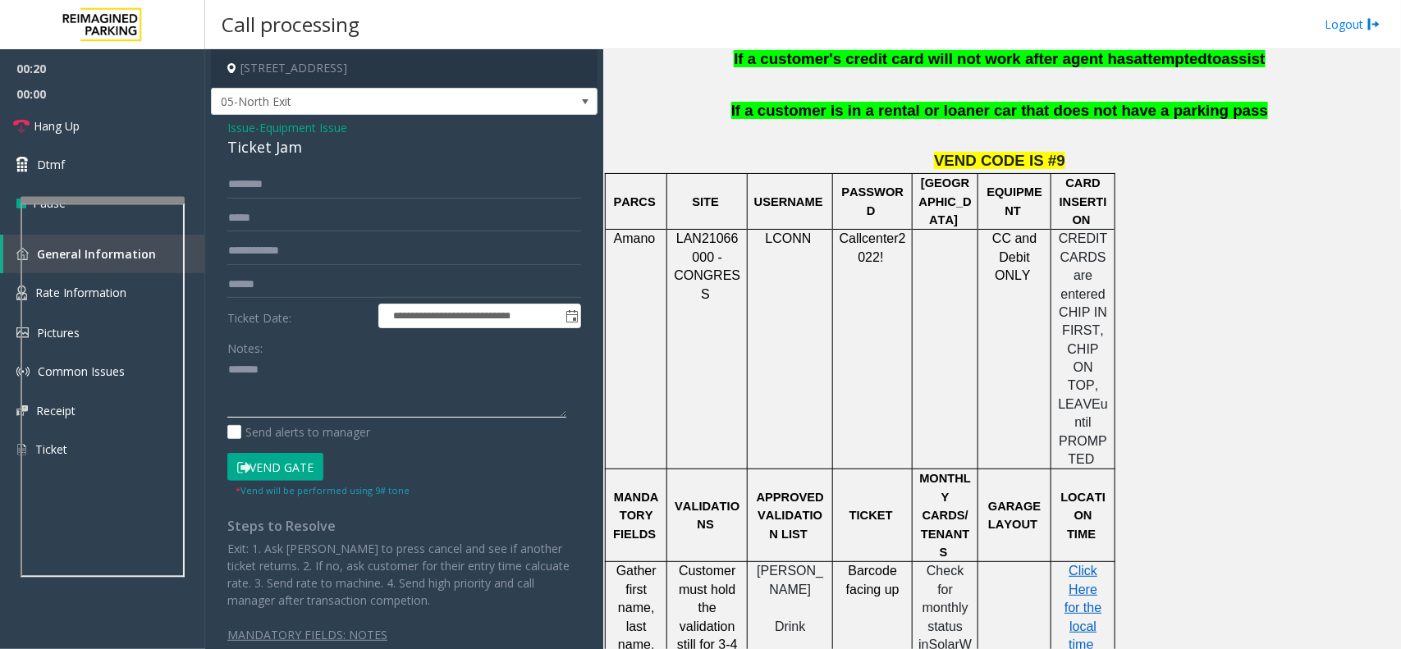
paste textarea "**********"
type textarea "**********"
click at [324, 182] on input "text" at bounding box center [404, 185] width 354 height 28
type input "*****"
click at [324, 386] on textarea at bounding box center [396, 388] width 339 height 62
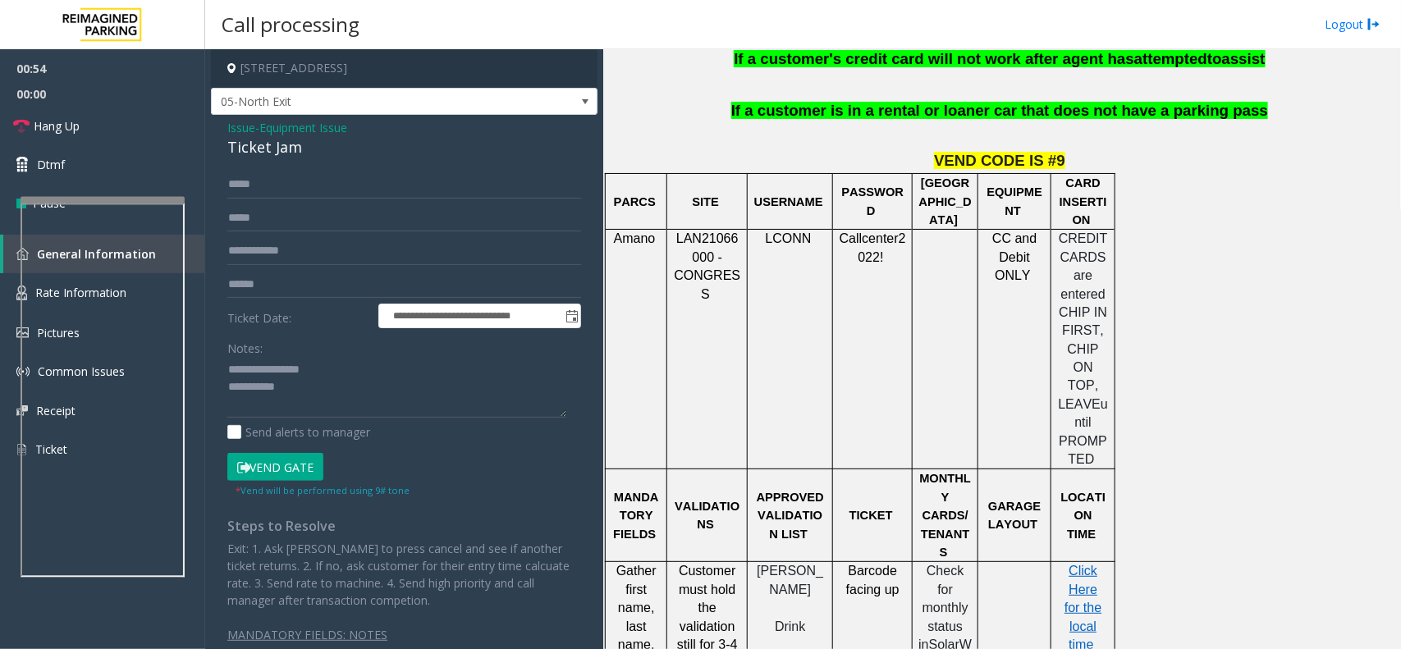
click at [285, 458] on button "Vend Gate" at bounding box center [275, 467] width 96 height 28
click at [327, 408] on textarea at bounding box center [396, 388] width 339 height 62
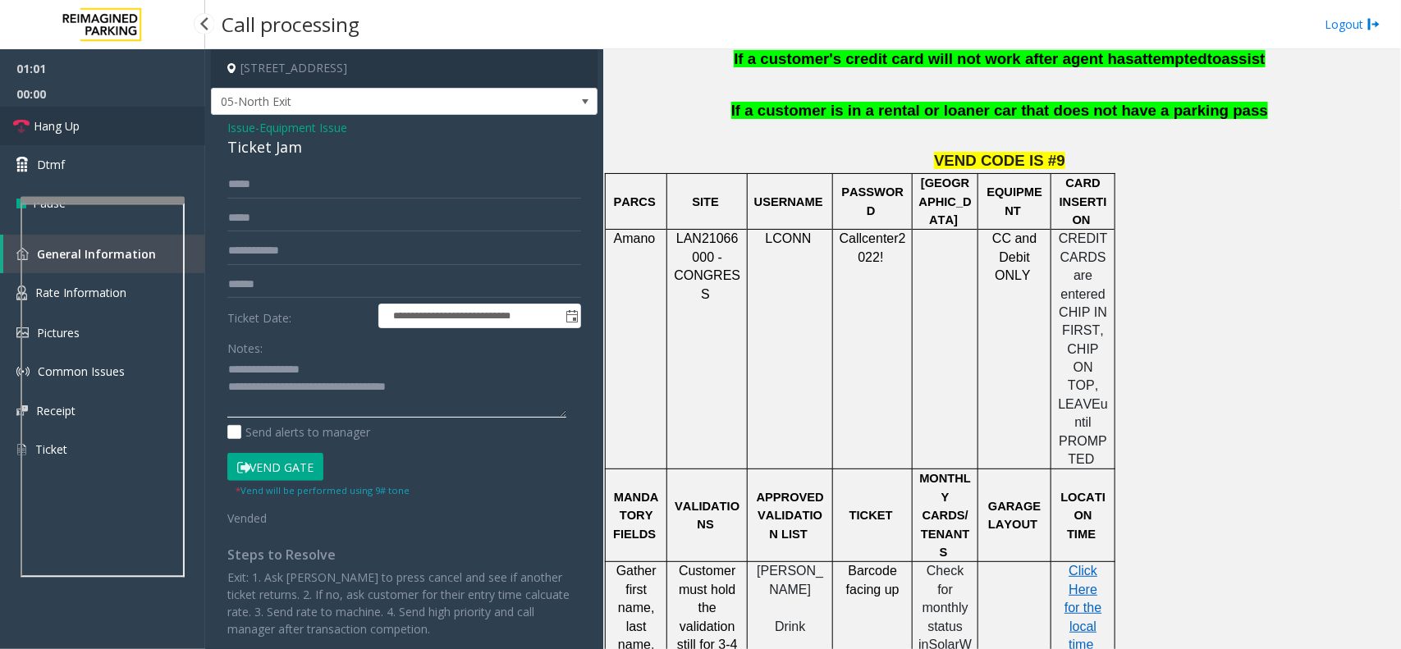
type textarea "**********"
click at [123, 120] on link "Hang Up" at bounding box center [102, 126] width 205 height 39
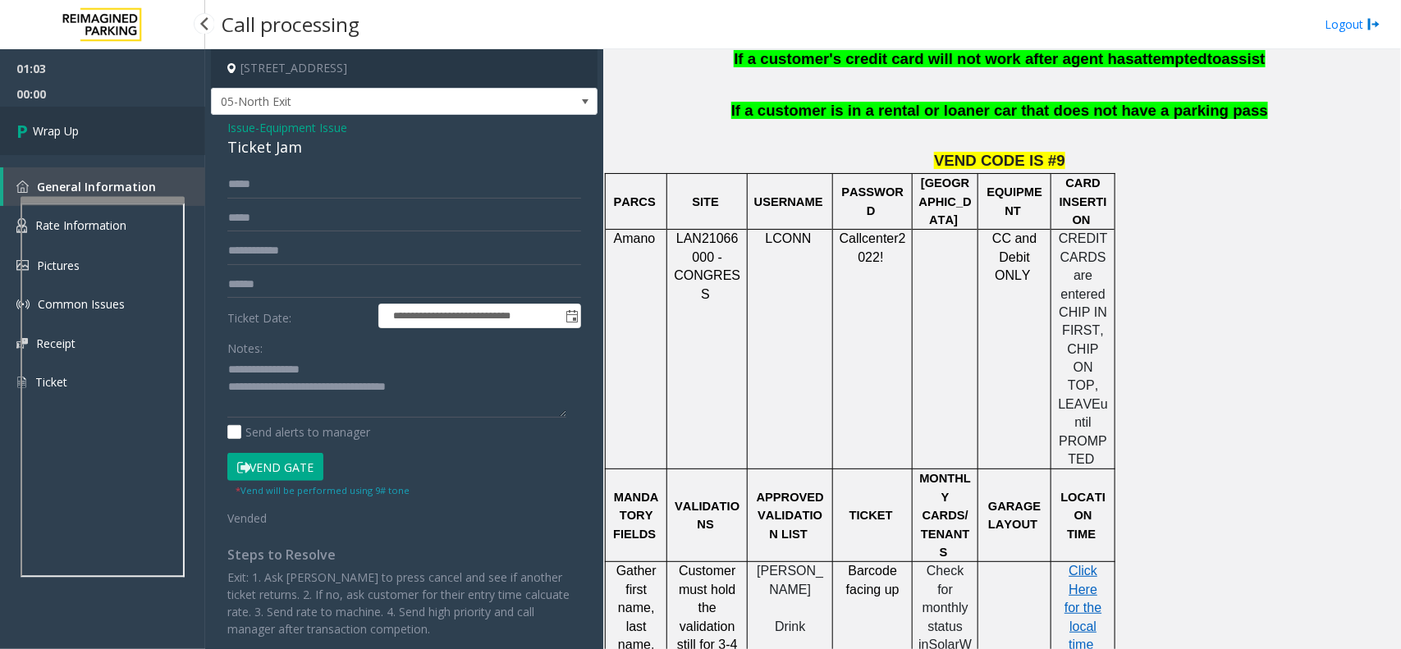
click at [123, 120] on link "Wrap Up" at bounding box center [102, 131] width 205 height 48
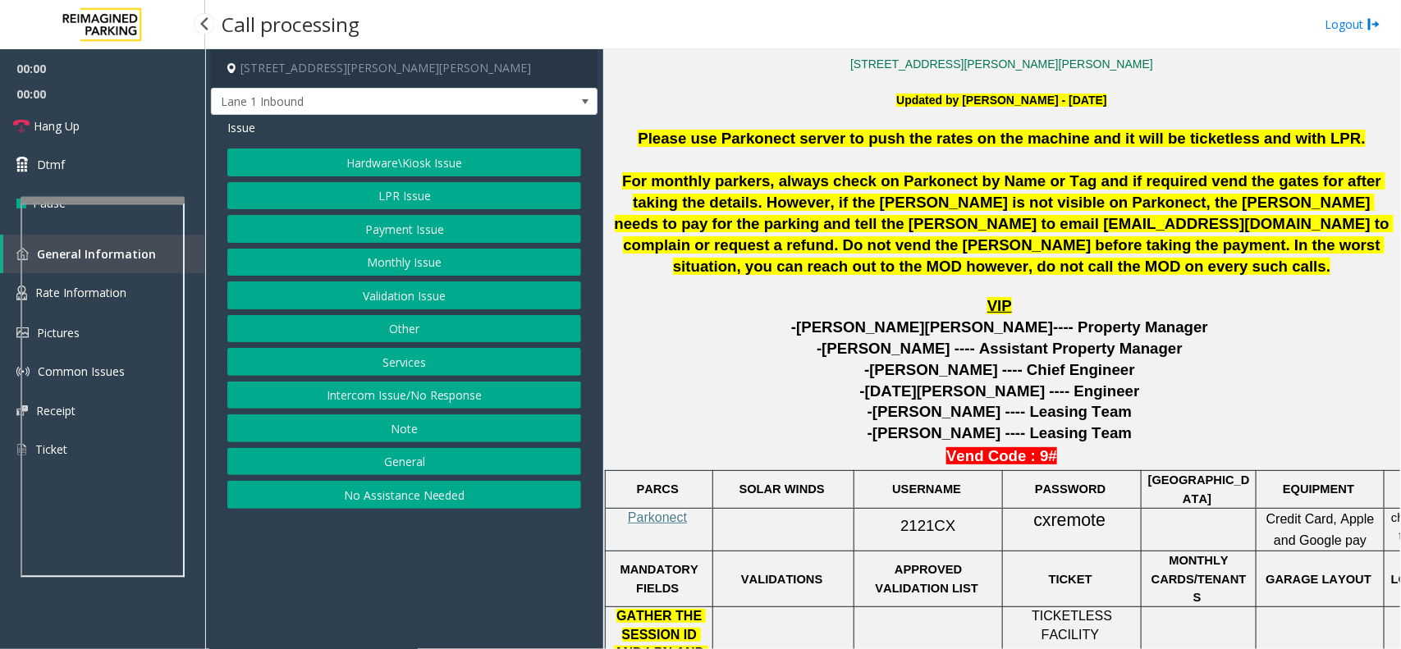
scroll to position [718, 0]
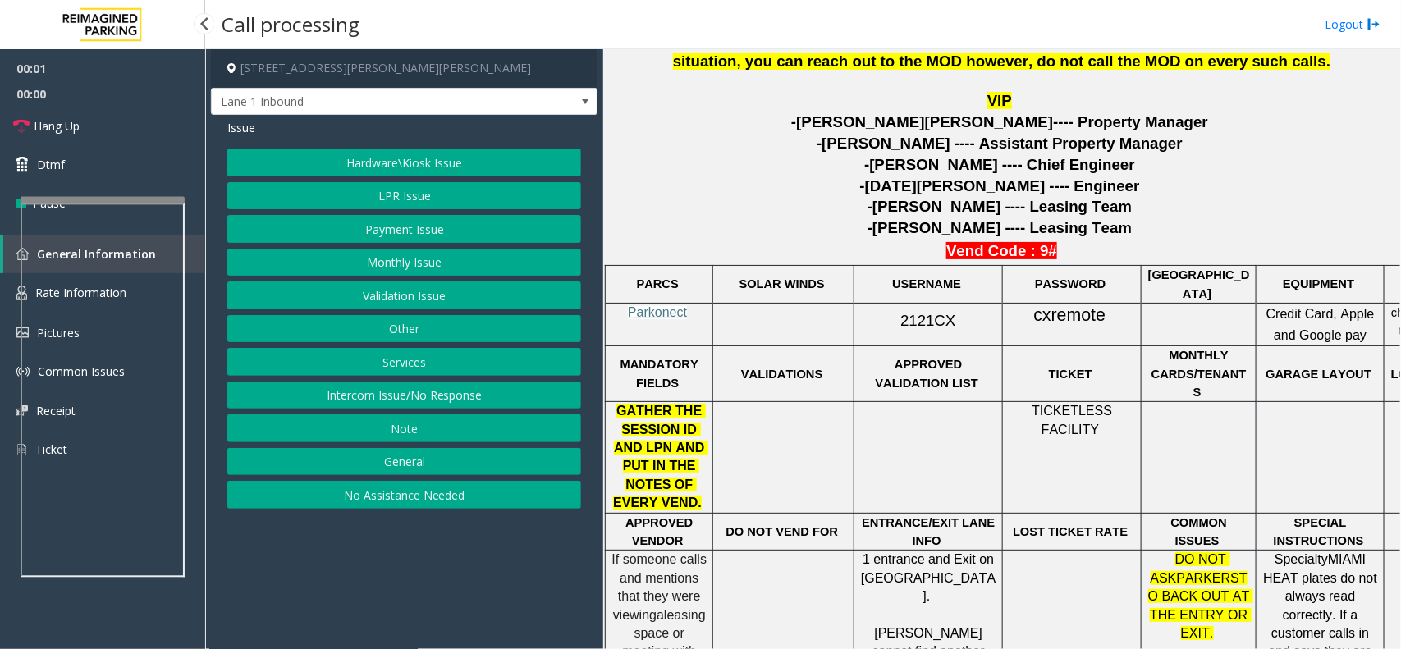
click at [667, 320] on td "Parkonect" at bounding box center [660, 324] width 108 height 43
click at [672, 310] on span "Parkonect" at bounding box center [657, 312] width 59 height 14
click at [924, 314] on span "2121CX" at bounding box center [928, 320] width 55 height 17
